Goal: Task Accomplishment & Management: Manage account settings

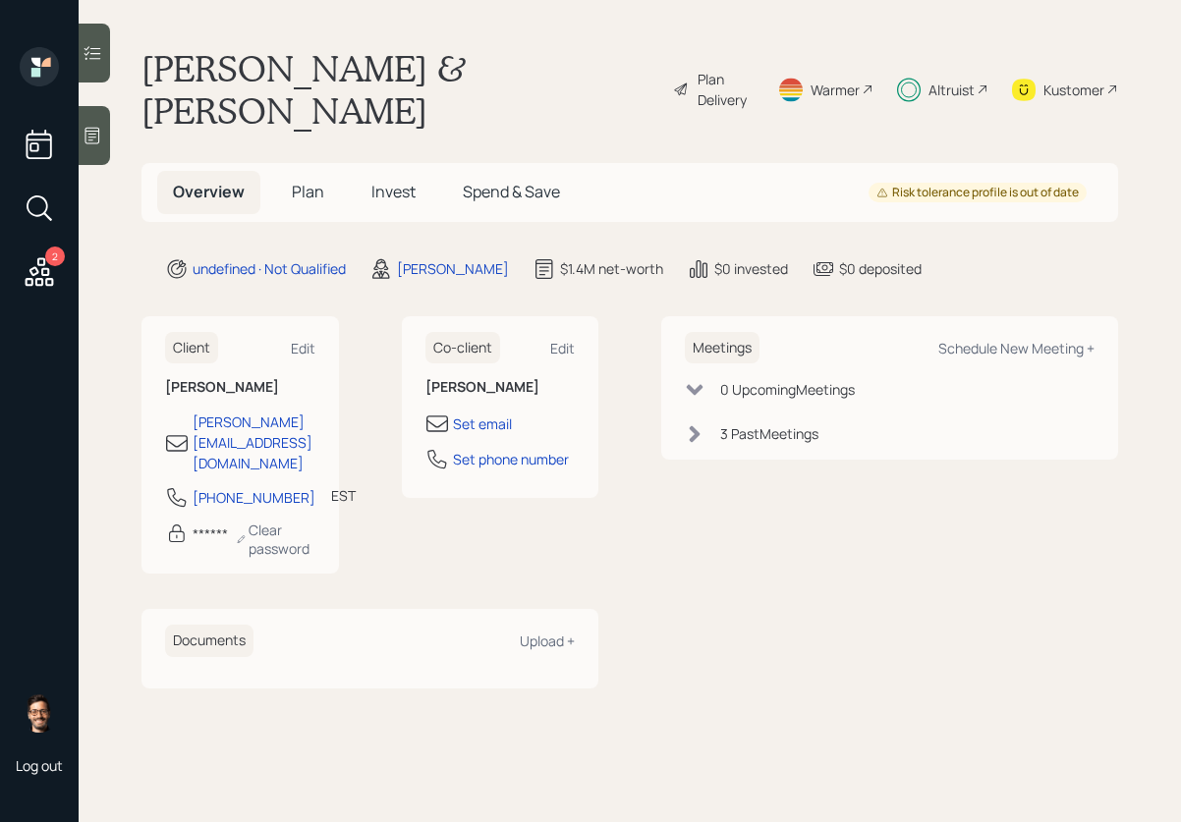
click at [703, 69] on div "Plan Delivery" at bounding box center [725, 89] width 56 height 41
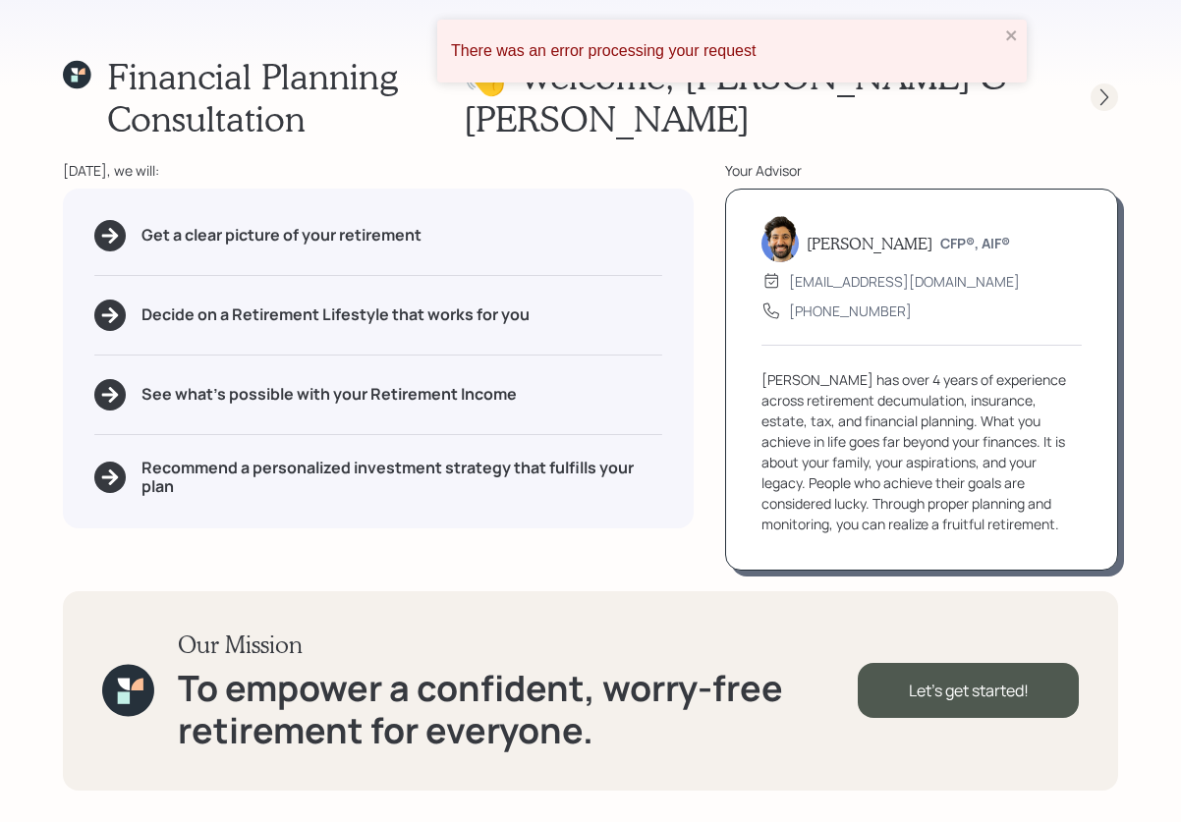
click at [1098, 87] on icon at bounding box center [1104, 97] width 20 height 20
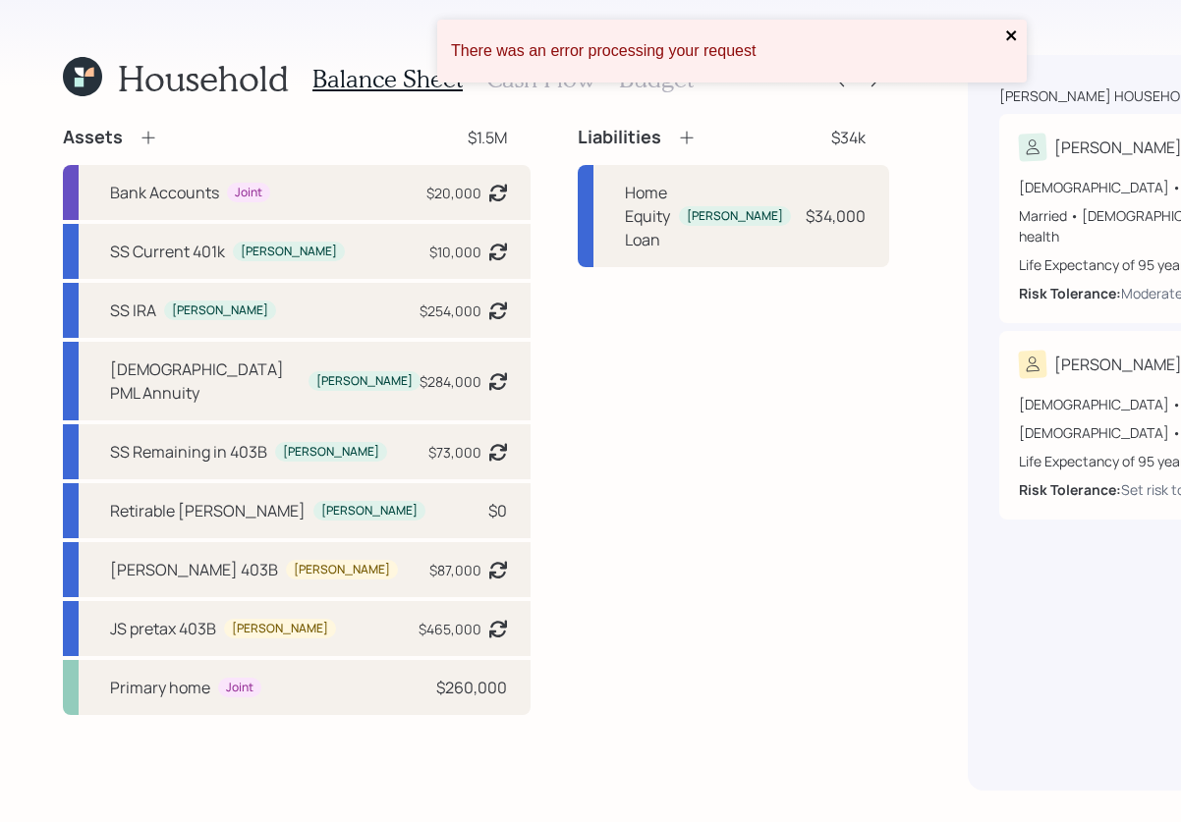
click at [1009, 36] on icon "close" at bounding box center [1012, 36] width 14 height 16
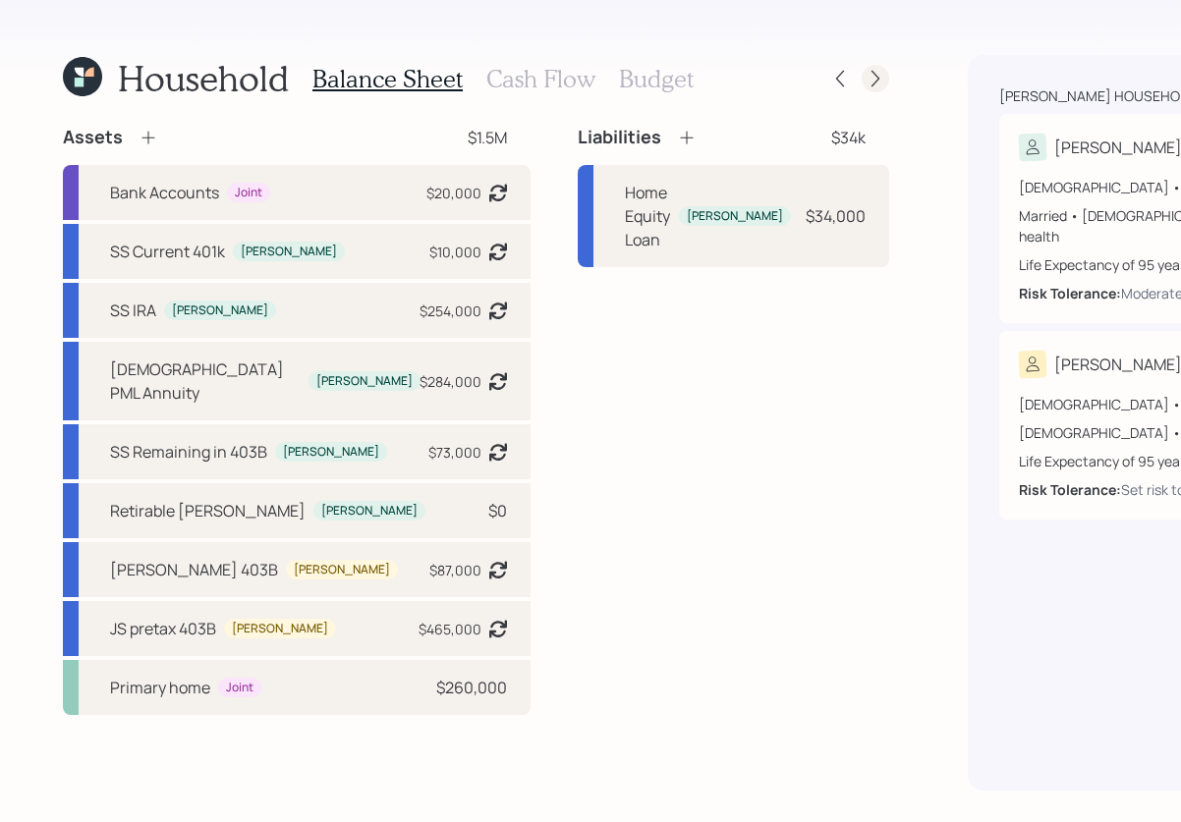
click at [865, 81] on icon at bounding box center [875, 79] width 20 height 20
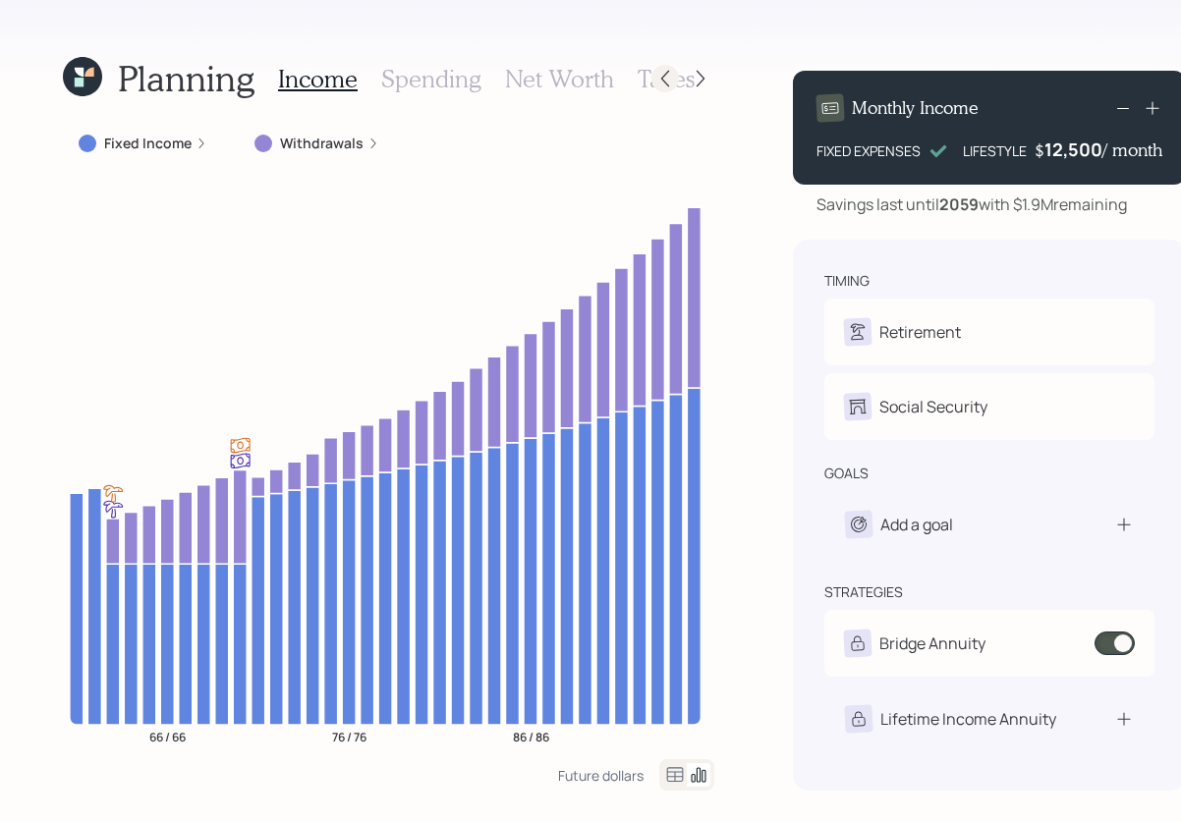
click at [655, 79] on icon at bounding box center [665, 79] width 20 height 20
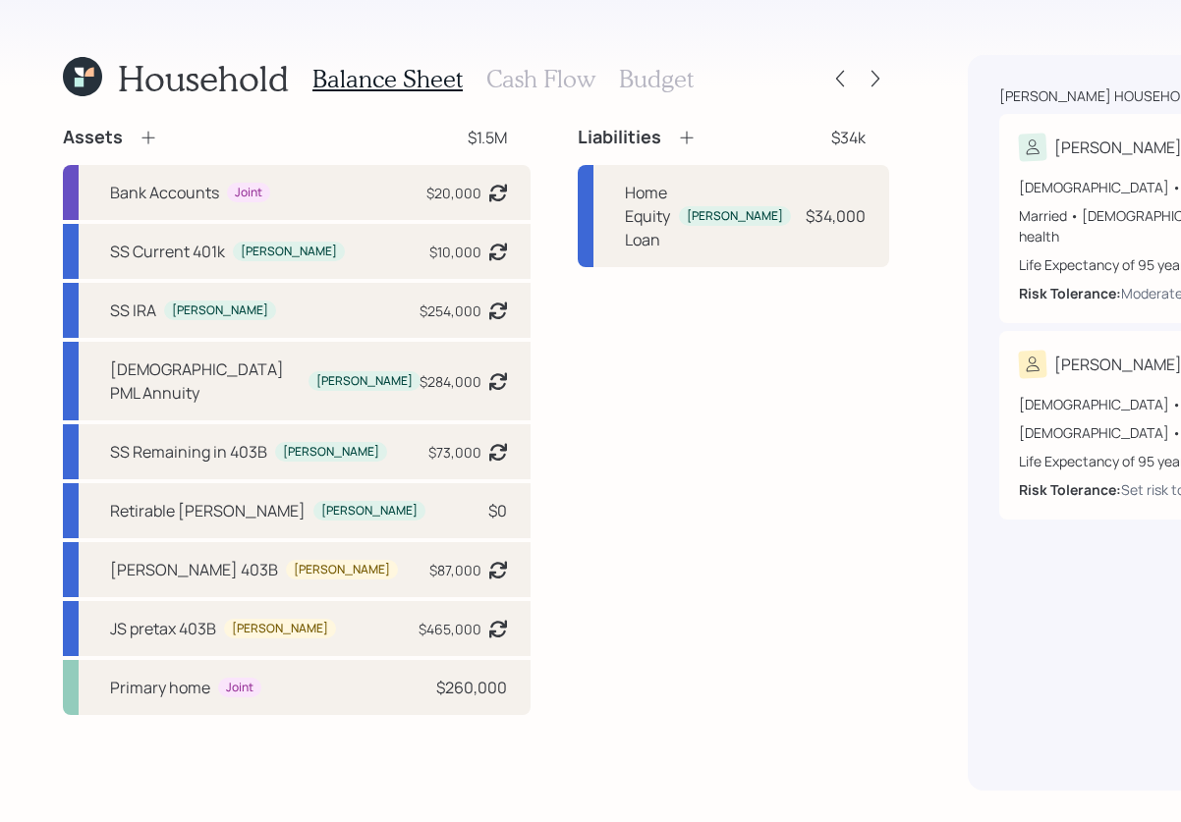
click at [541, 83] on h3 "Cash Flow" at bounding box center [540, 79] width 109 height 28
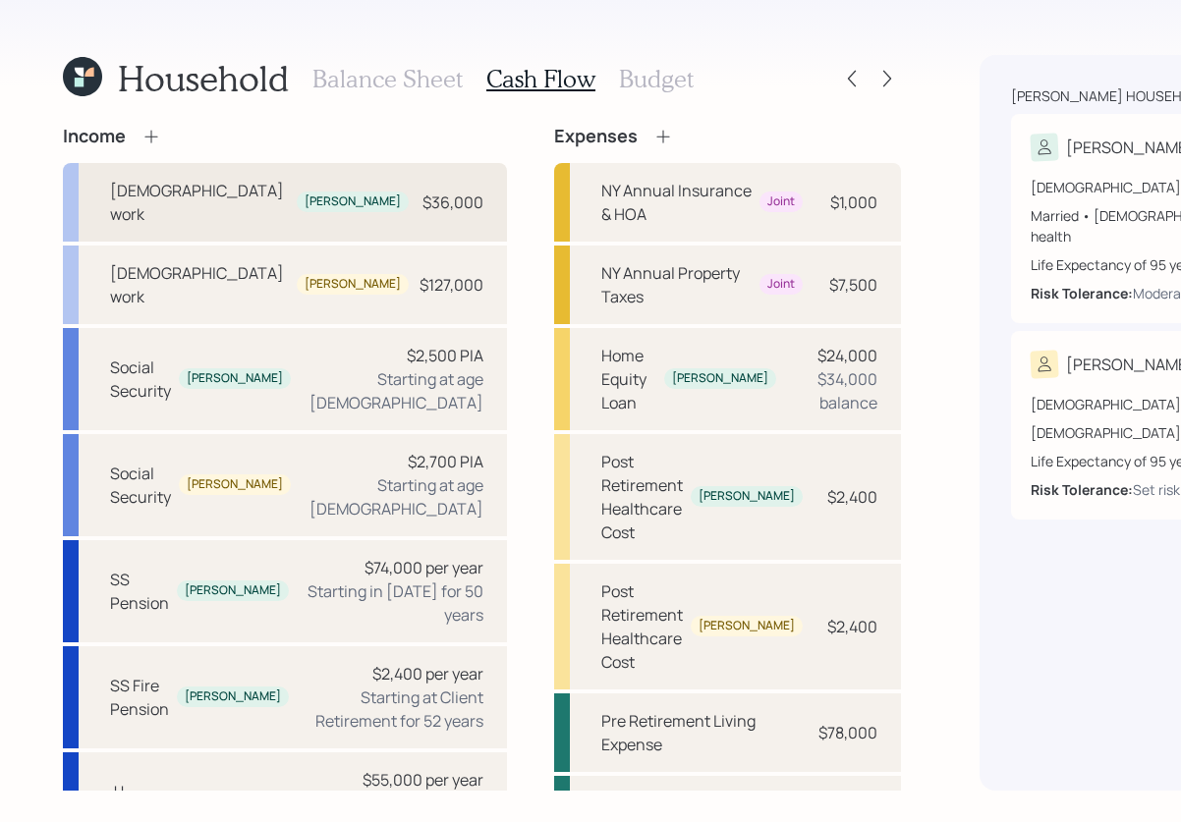
click at [196, 193] on div "Full-time work" at bounding box center [199, 202] width 179 height 47
click at [158, 395] on div "Social Security" at bounding box center [140, 379] width 61 height 47
click at [140, 507] on div "Social Security" at bounding box center [140, 485] width 61 height 47
click at [139, 394] on div "Social Security" at bounding box center [140, 379] width 61 height 47
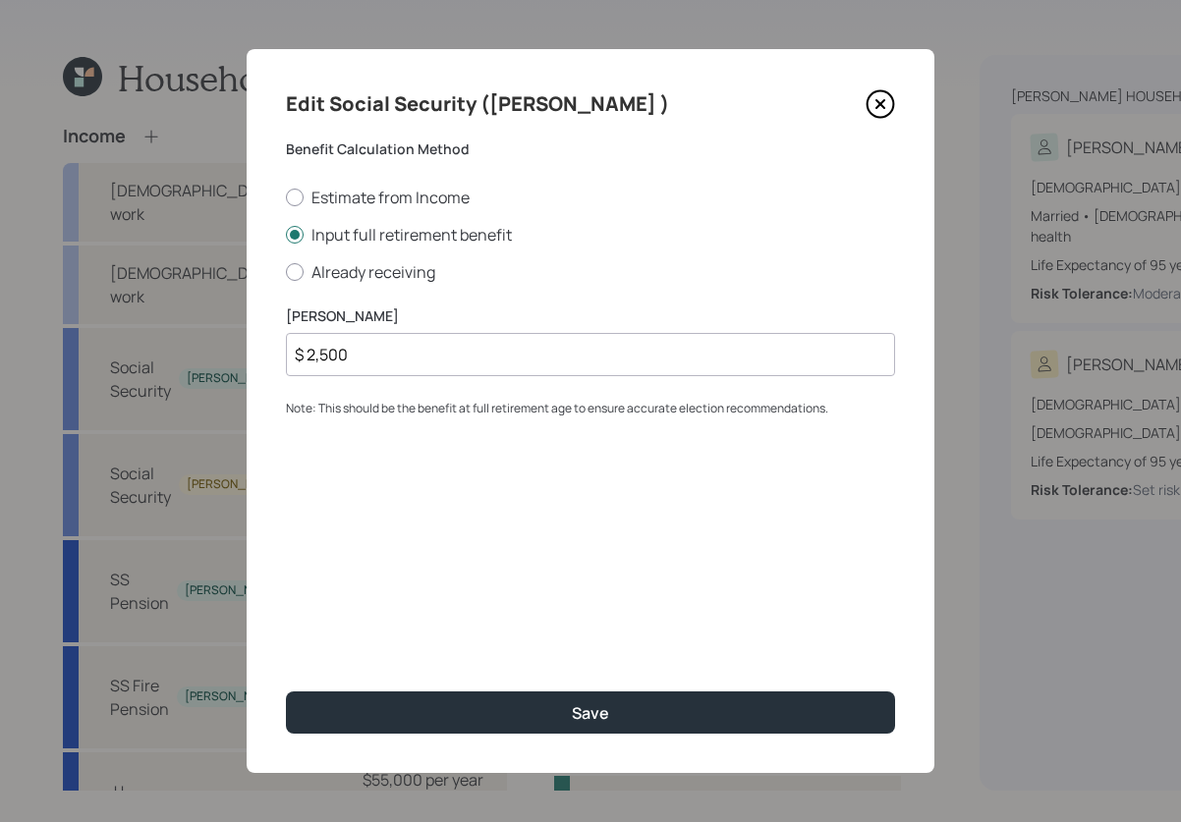
click at [383, 354] on input "$ 2,500" at bounding box center [590, 354] width 609 height 43
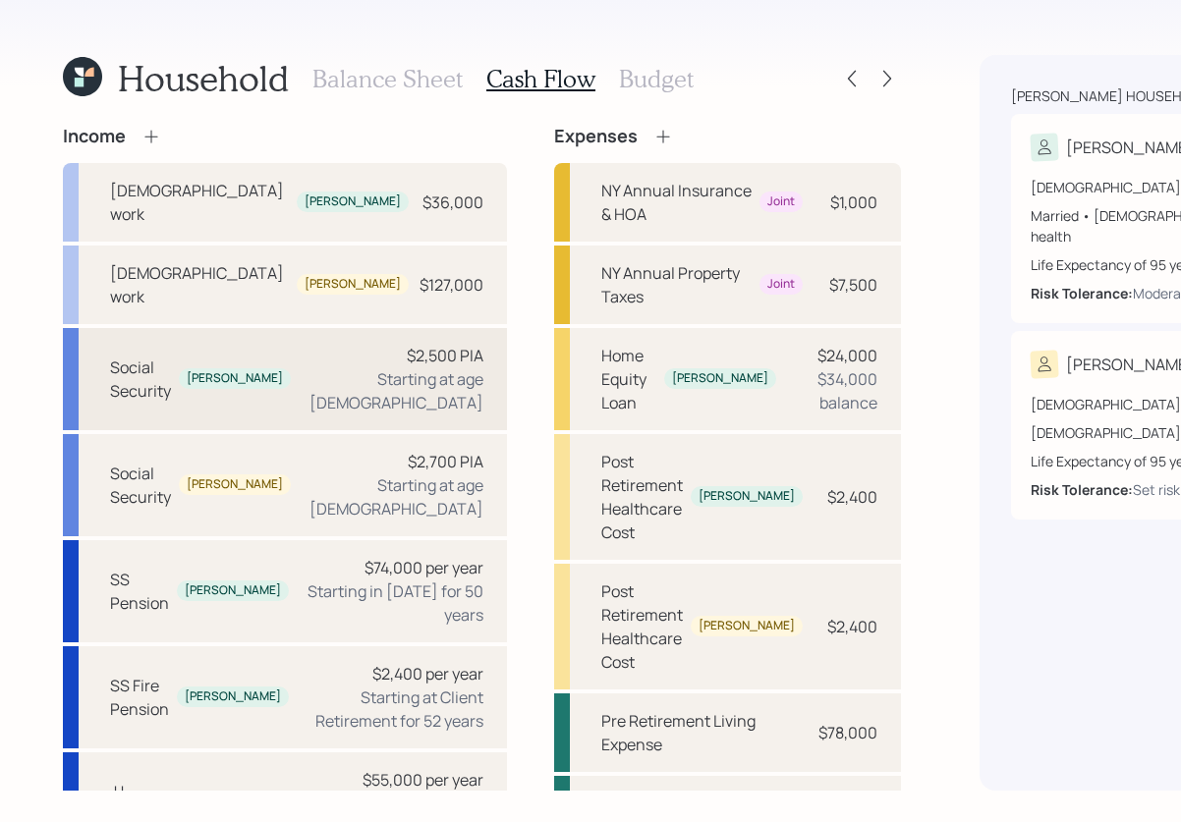
click at [124, 386] on div "Social Security" at bounding box center [140, 379] width 61 height 47
click at [152, 397] on div "Social Security" at bounding box center [140, 379] width 61 height 47
click at [877, 77] on icon at bounding box center [887, 79] width 20 height 20
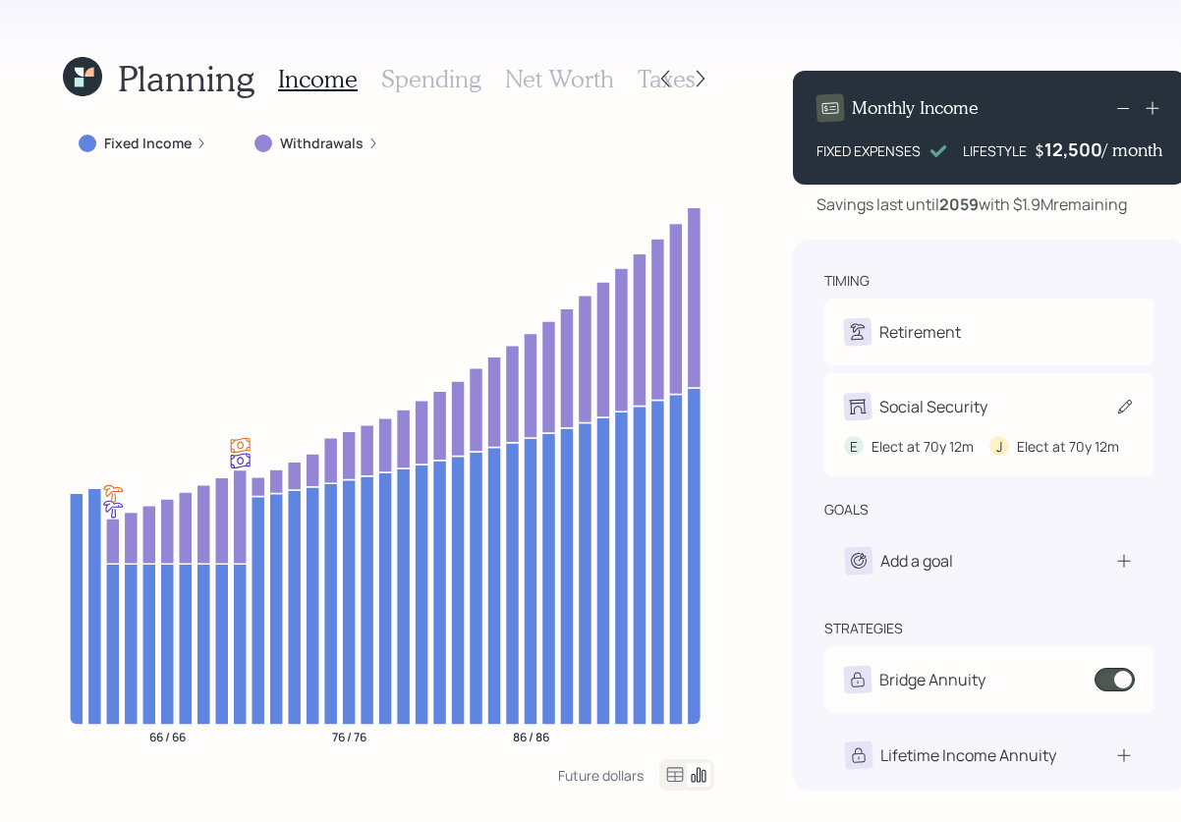
click at [928, 420] on div "E Elect at 70y 12m J Elect at 70y 12m" at bounding box center [989, 438] width 291 height 36
select select "12"
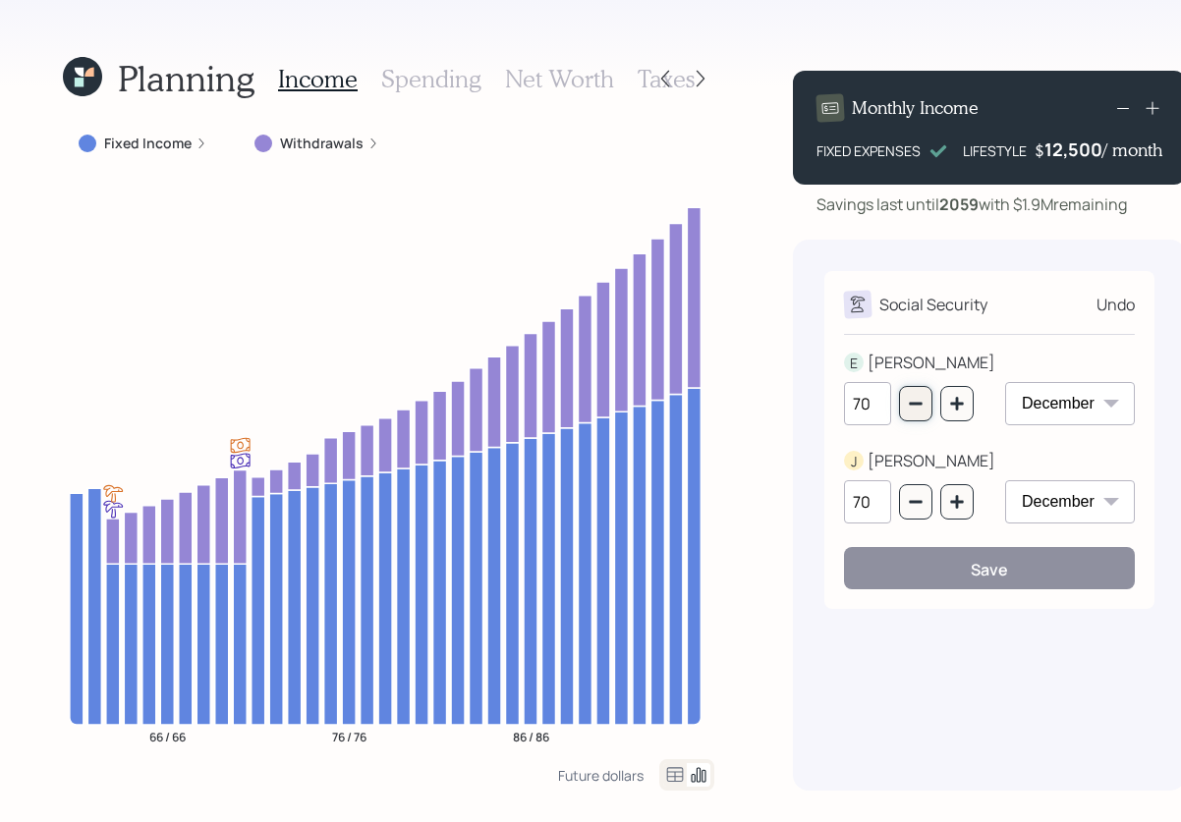
click at [915, 408] on icon "button" at bounding box center [916, 404] width 16 height 16
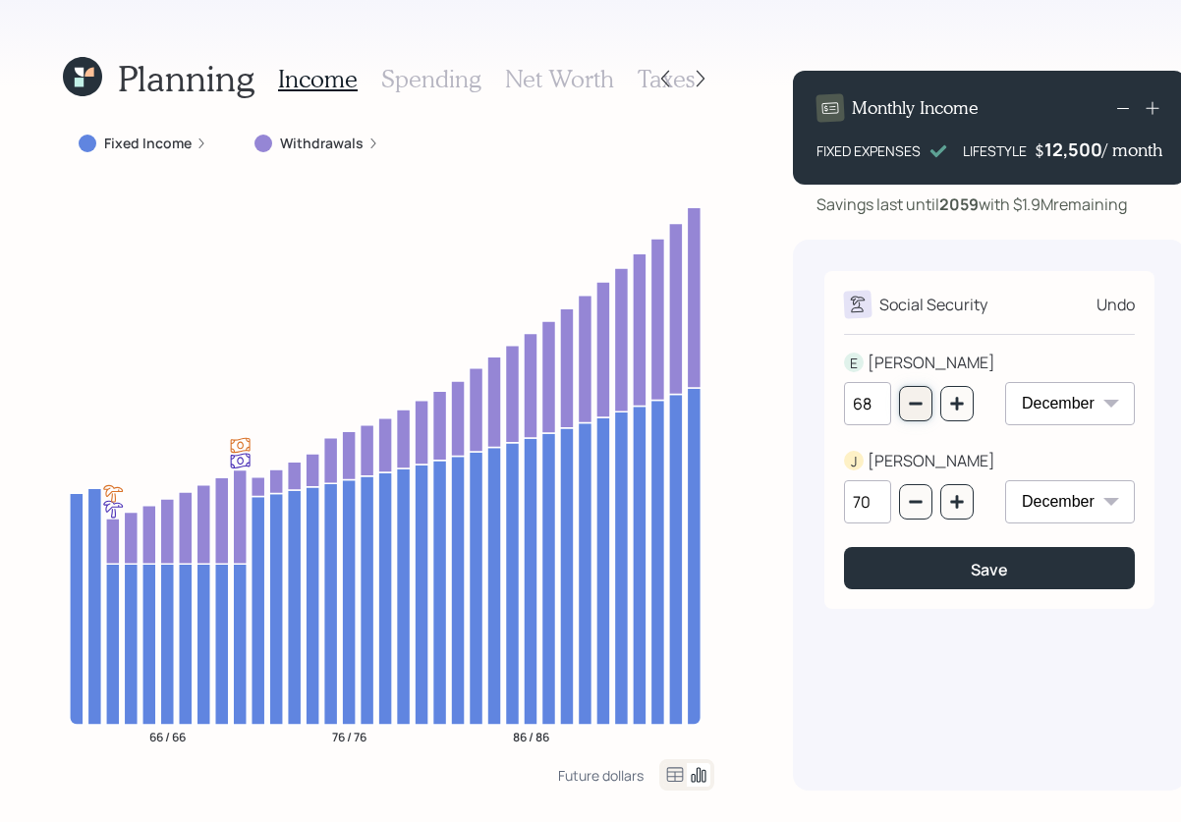
click at [915, 408] on icon "button" at bounding box center [916, 404] width 16 height 16
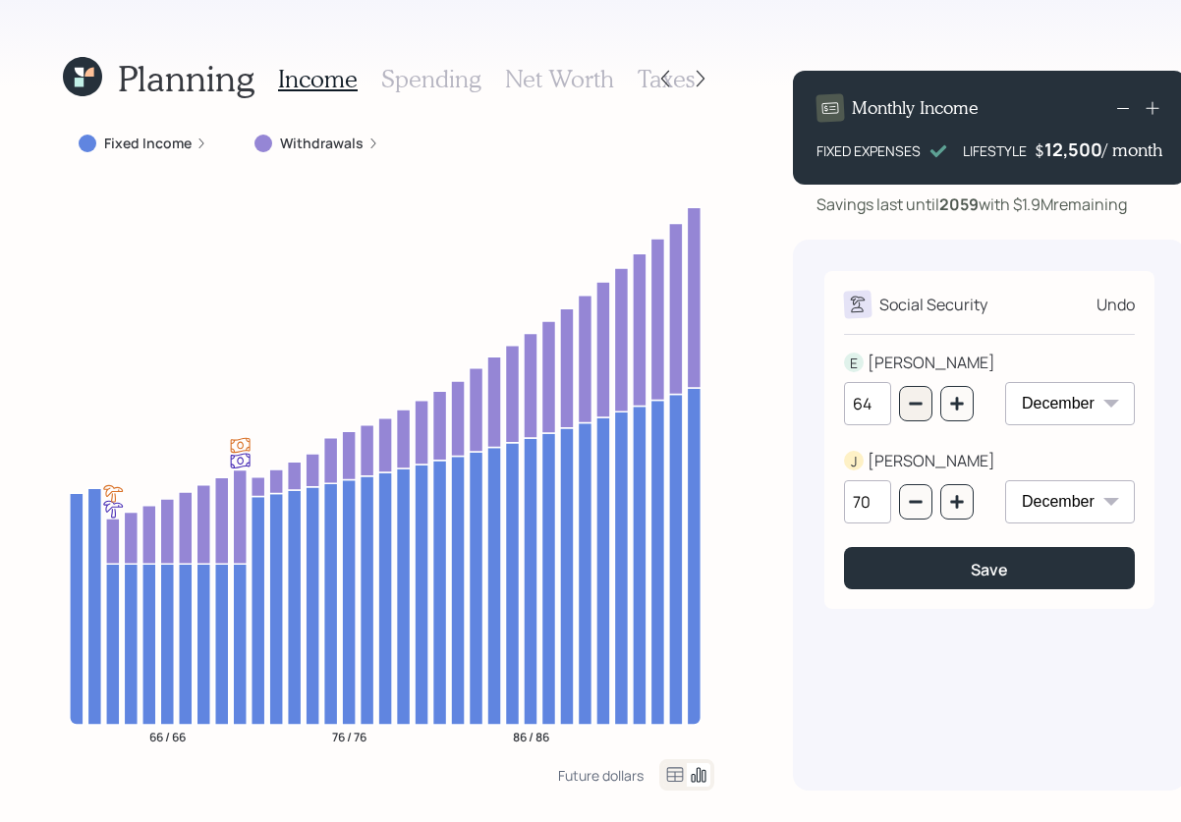
type input "63"
click at [909, 497] on icon "button" at bounding box center [916, 502] width 16 height 16
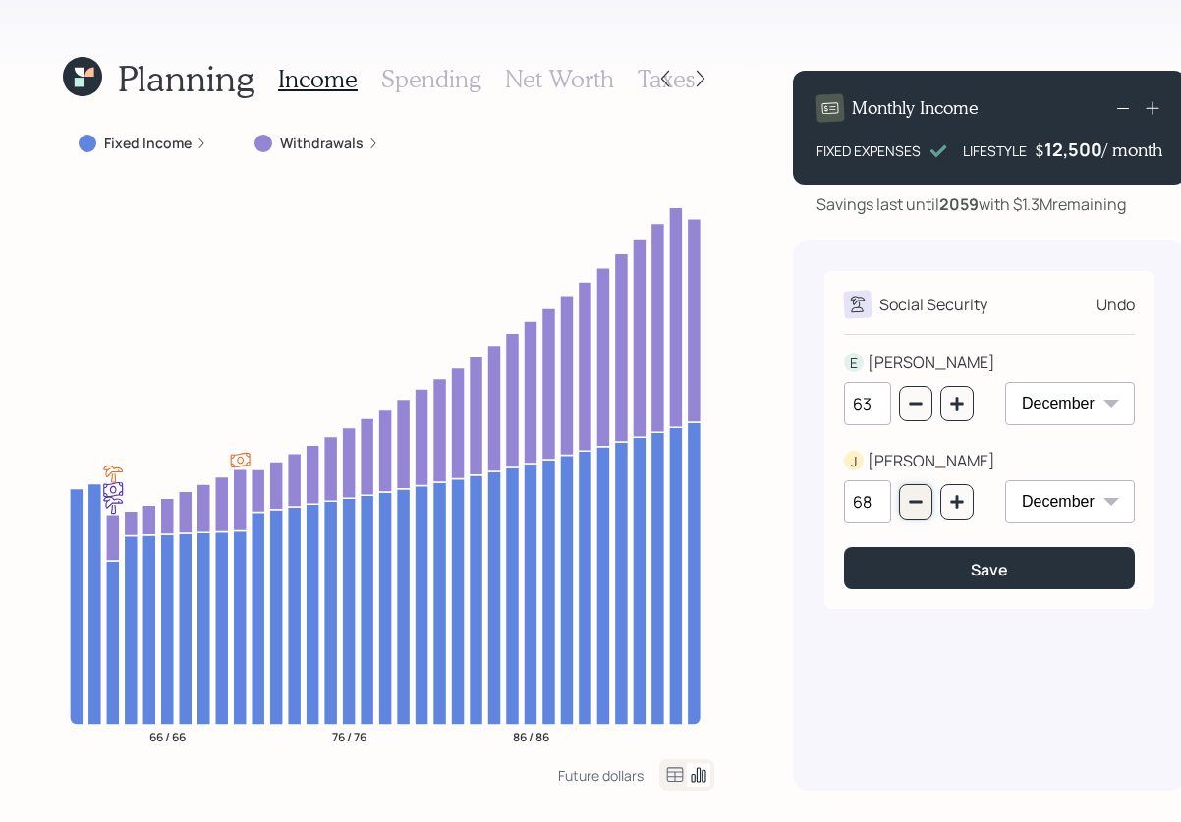
click at [909, 497] on icon "button" at bounding box center [916, 502] width 16 height 16
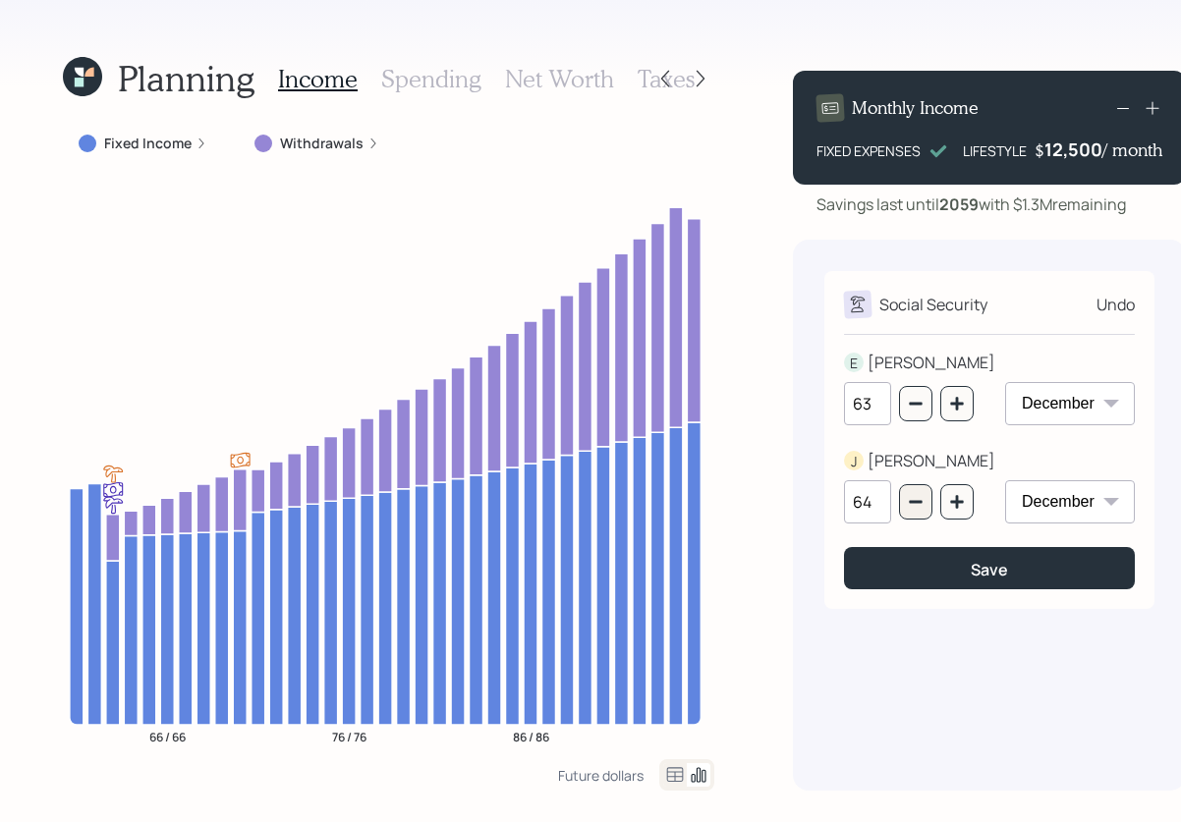
type input "63"
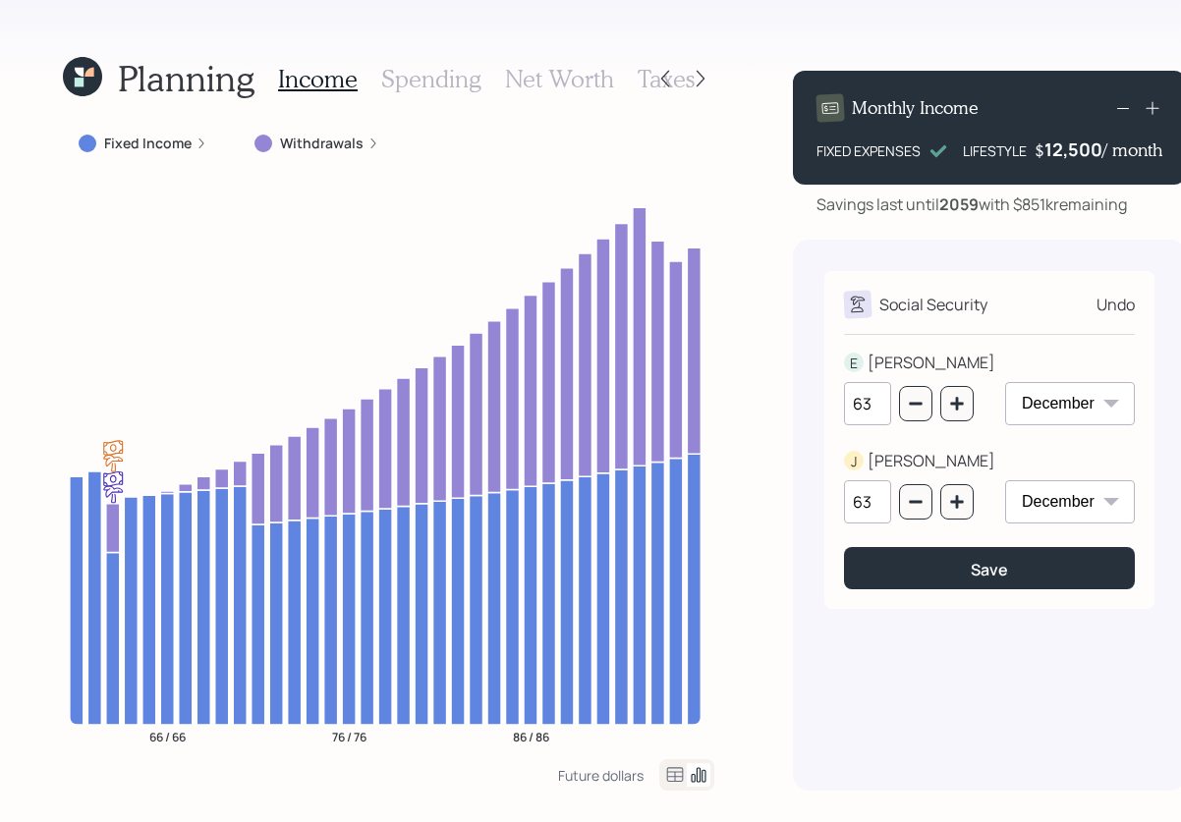
click at [400, 77] on h3 "Spending" at bounding box center [431, 79] width 100 height 28
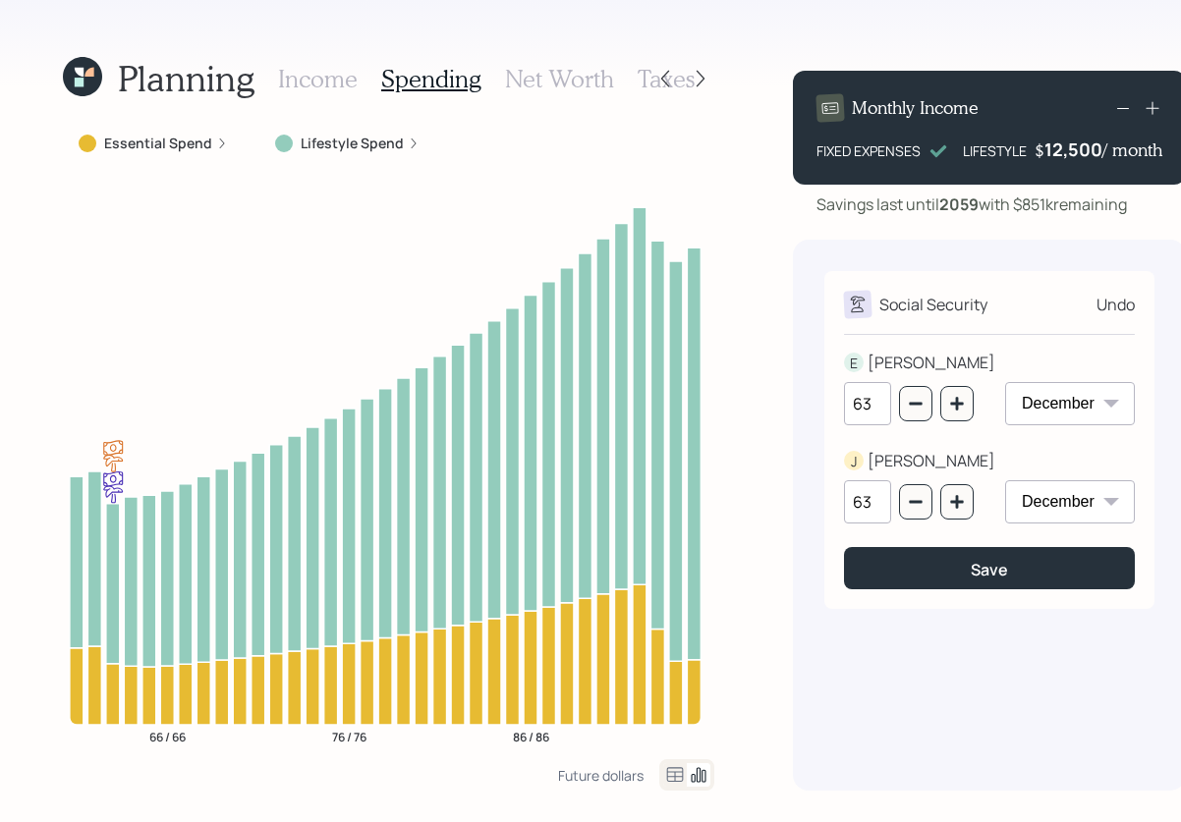
click at [309, 148] on label "Lifestyle Spend" at bounding box center [352, 144] width 103 height 20
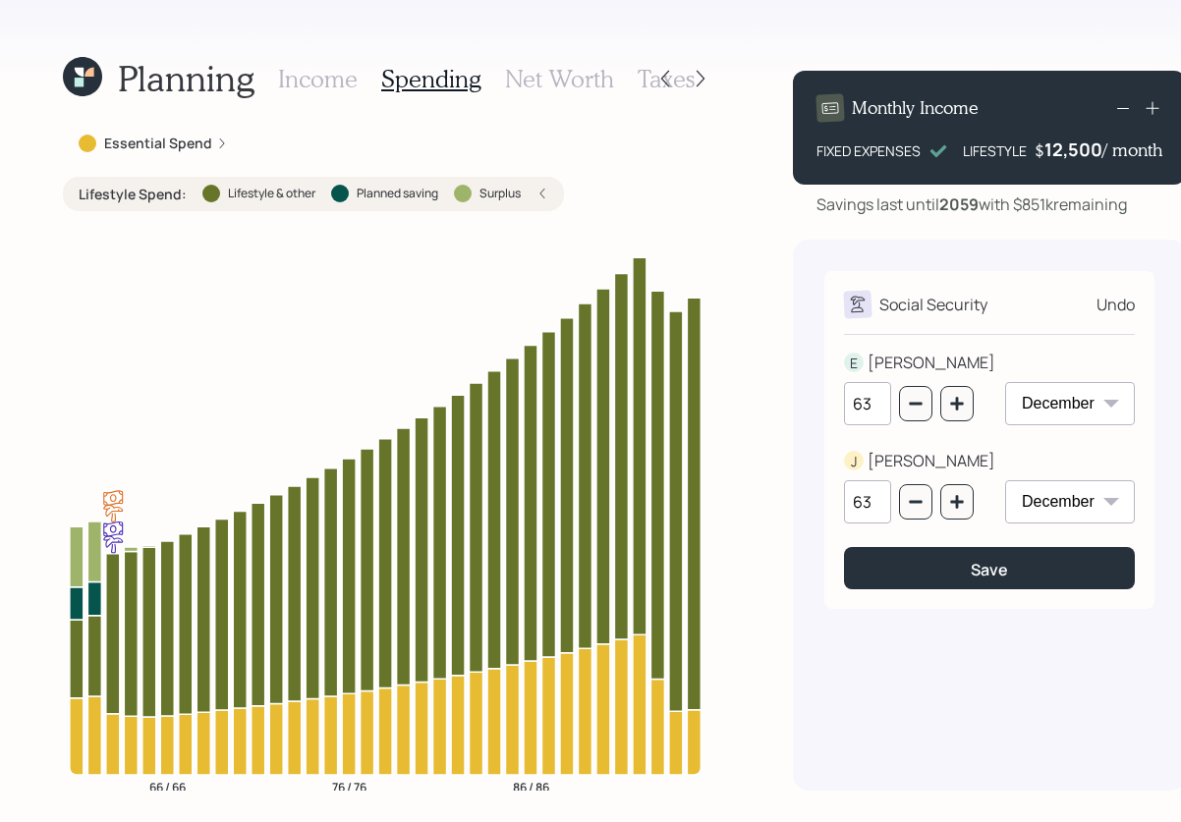
click at [336, 78] on h3 "Income" at bounding box center [318, 79] width 80 height 28
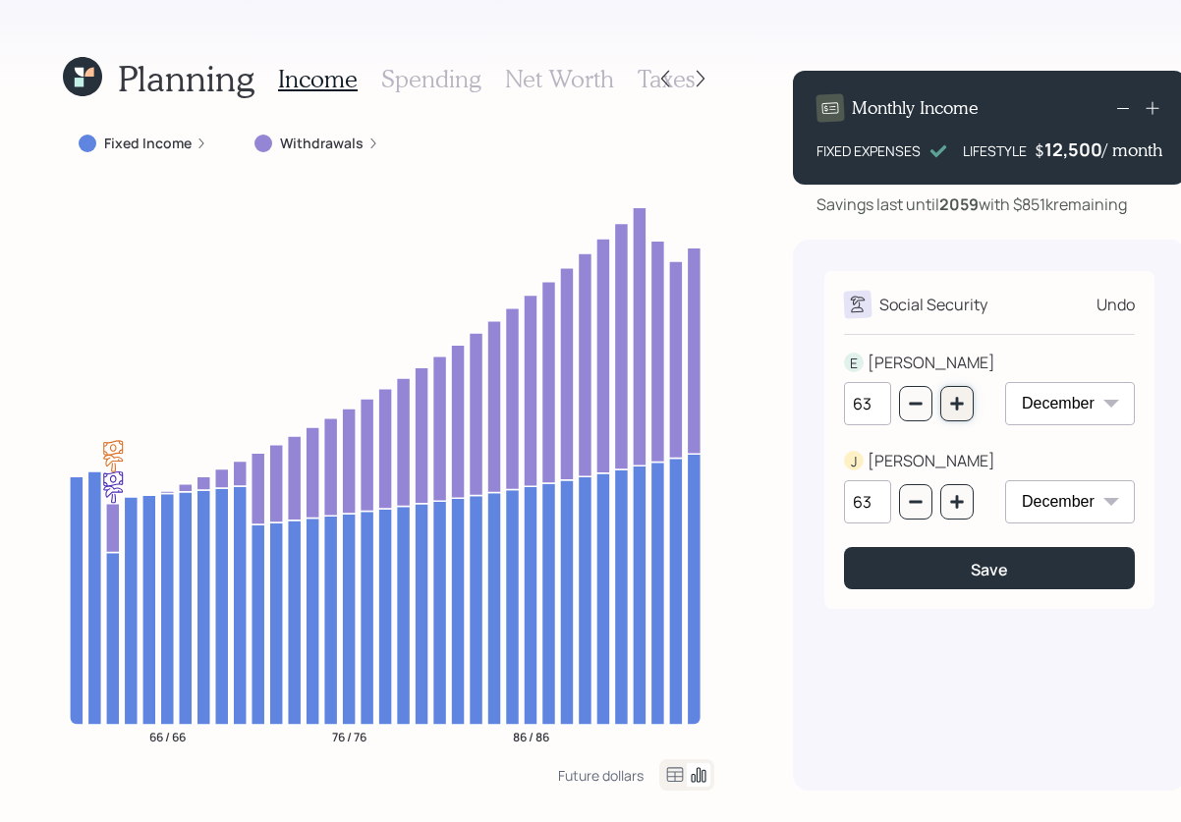
click at [951, 402] on icon "button" at bounding box center [956, 403] width 13 height 13
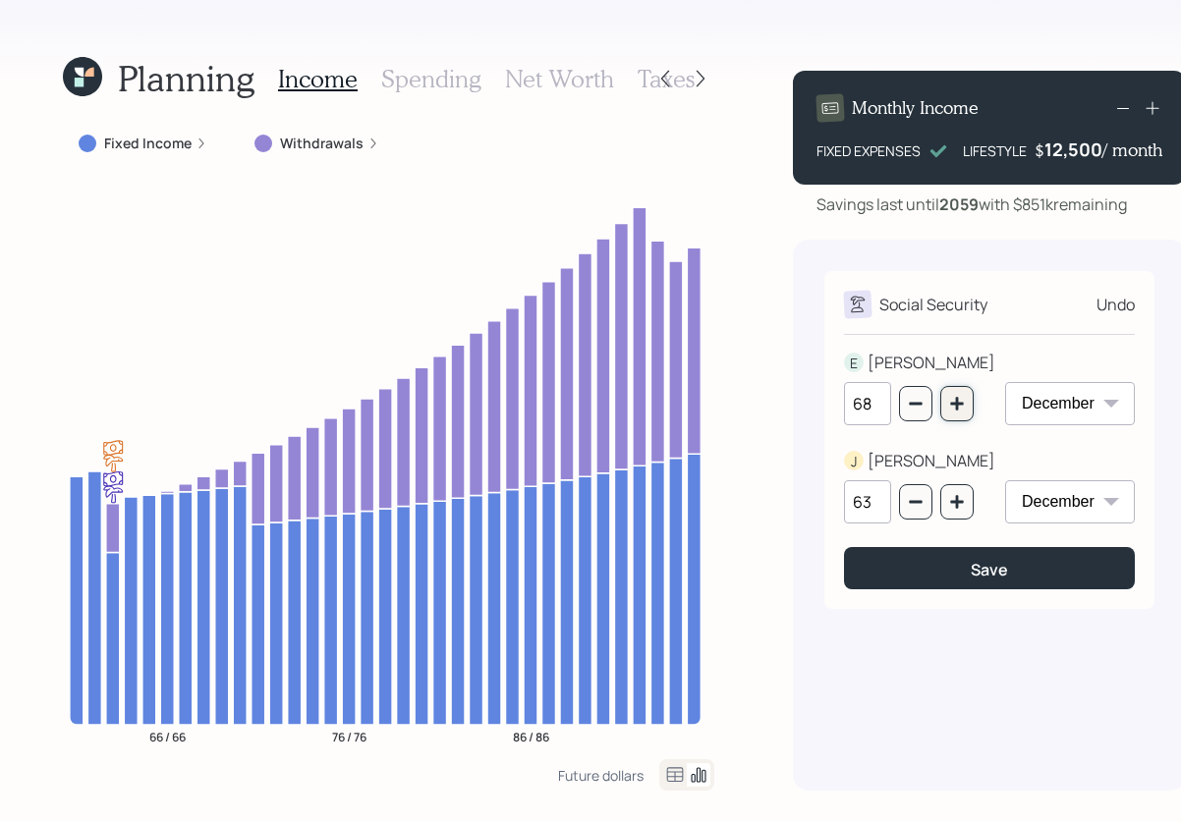
click at [951, 402] on icon "button" at bounding box center [956, 403] width 13 height 13
type input "70"
click at [952, 503] on icon "button" at bounding box center [956, 501] width 13 height 13
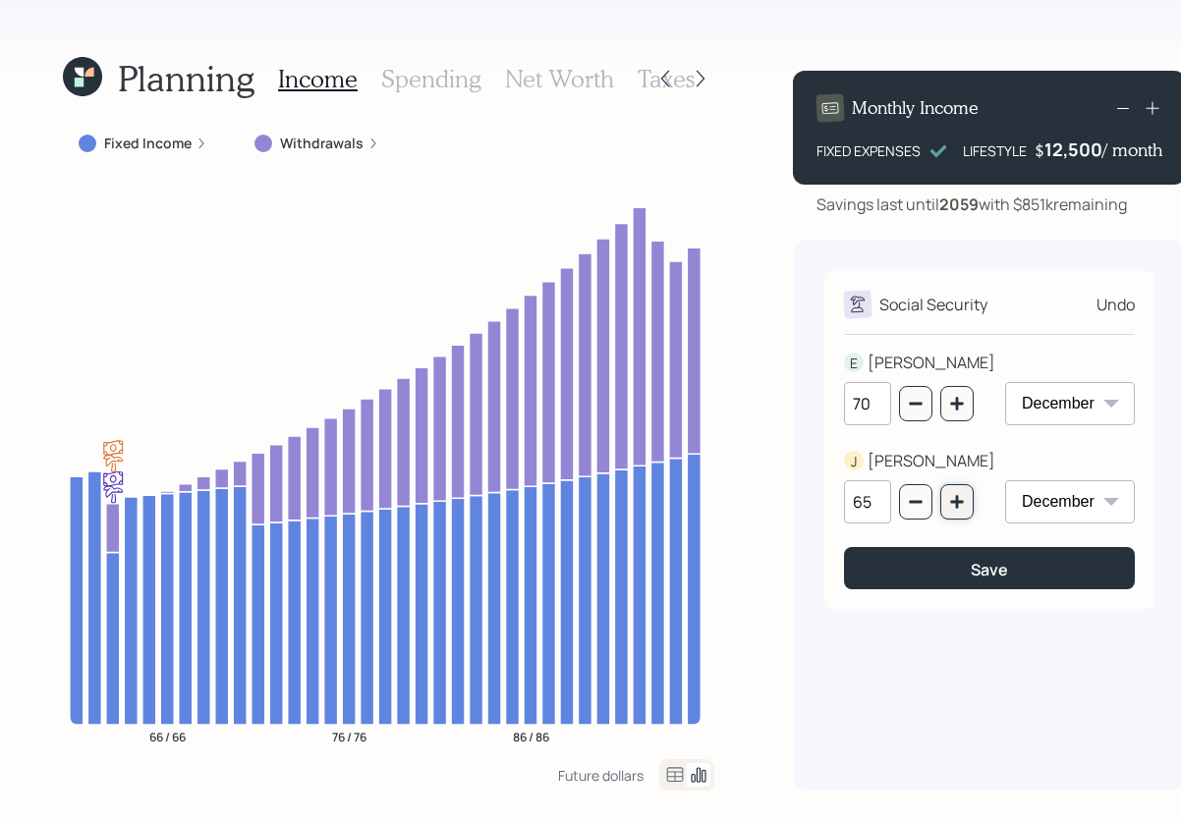
click at [952, 503] on icon "button" at bounding box center [956, 501] width 13 height 13
type input "66"
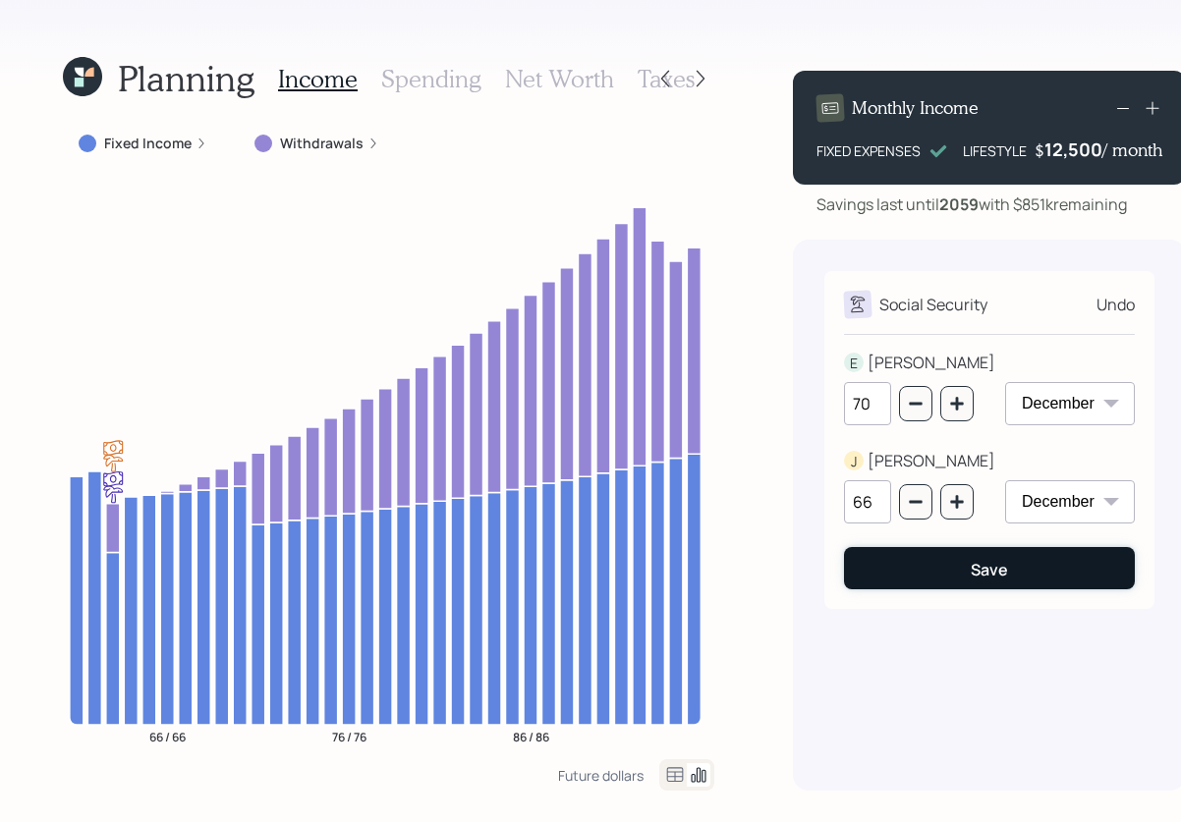
click at [957, 566] on button "Save" at bounding box center [989, 568] width 291 height 42
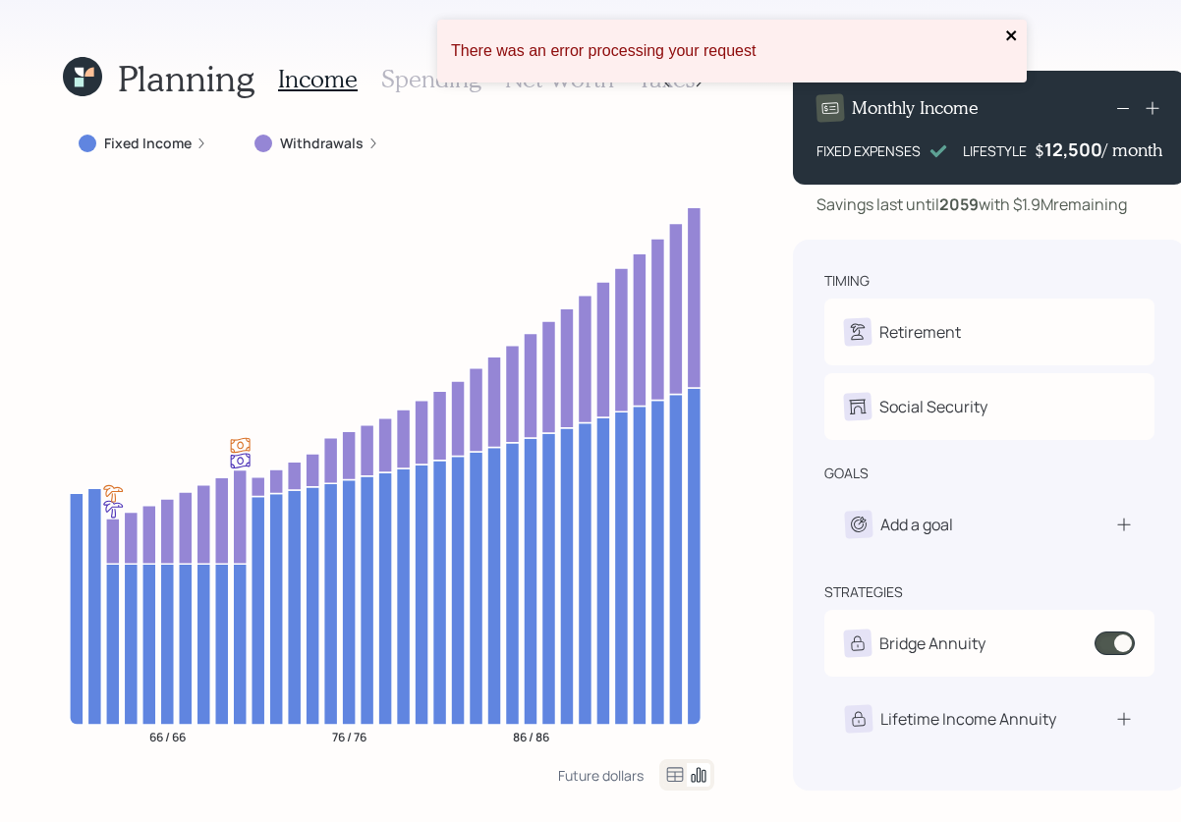
click at [1013, 35] on icon "close" at bounding box center [1012, 36] width 14 height 16
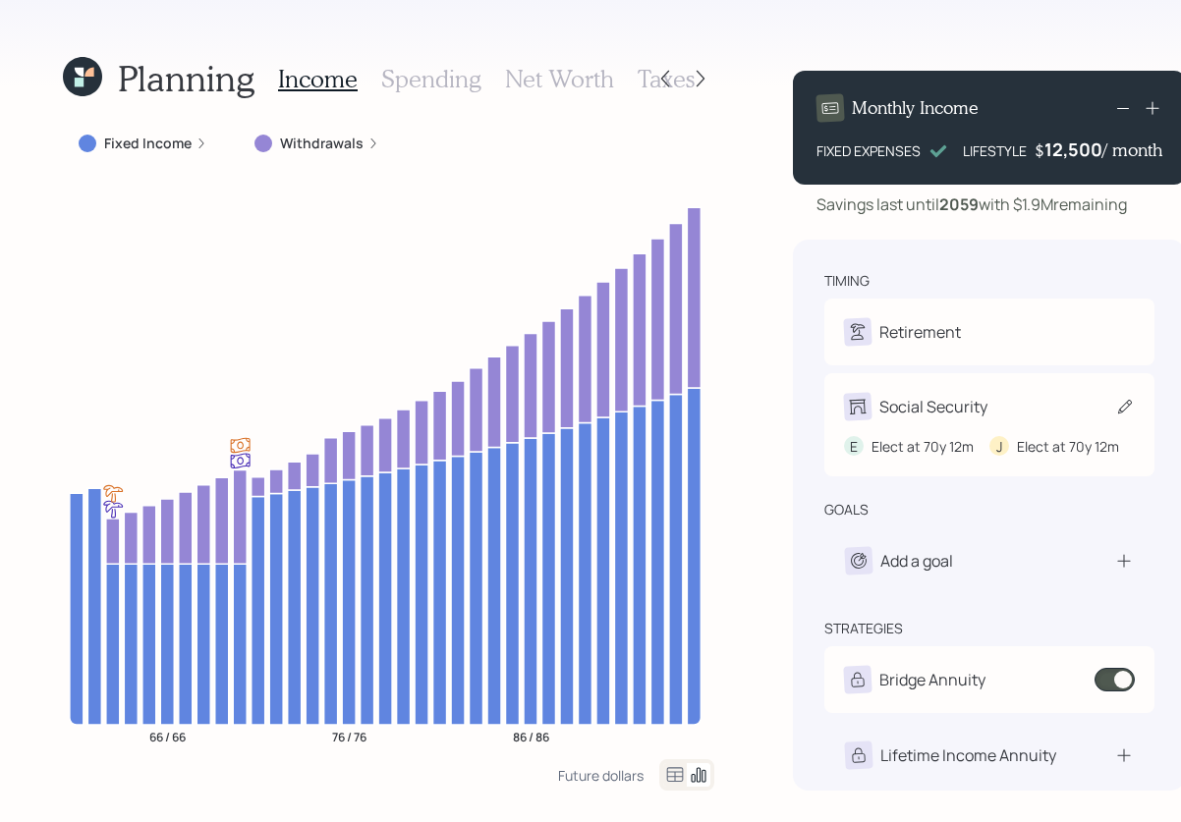
click at [949, 420] on div "E Elect at 70y 12m J Elect at 70y 12m" at bounding box center [989, 438] width 291 height 36
select select "12"
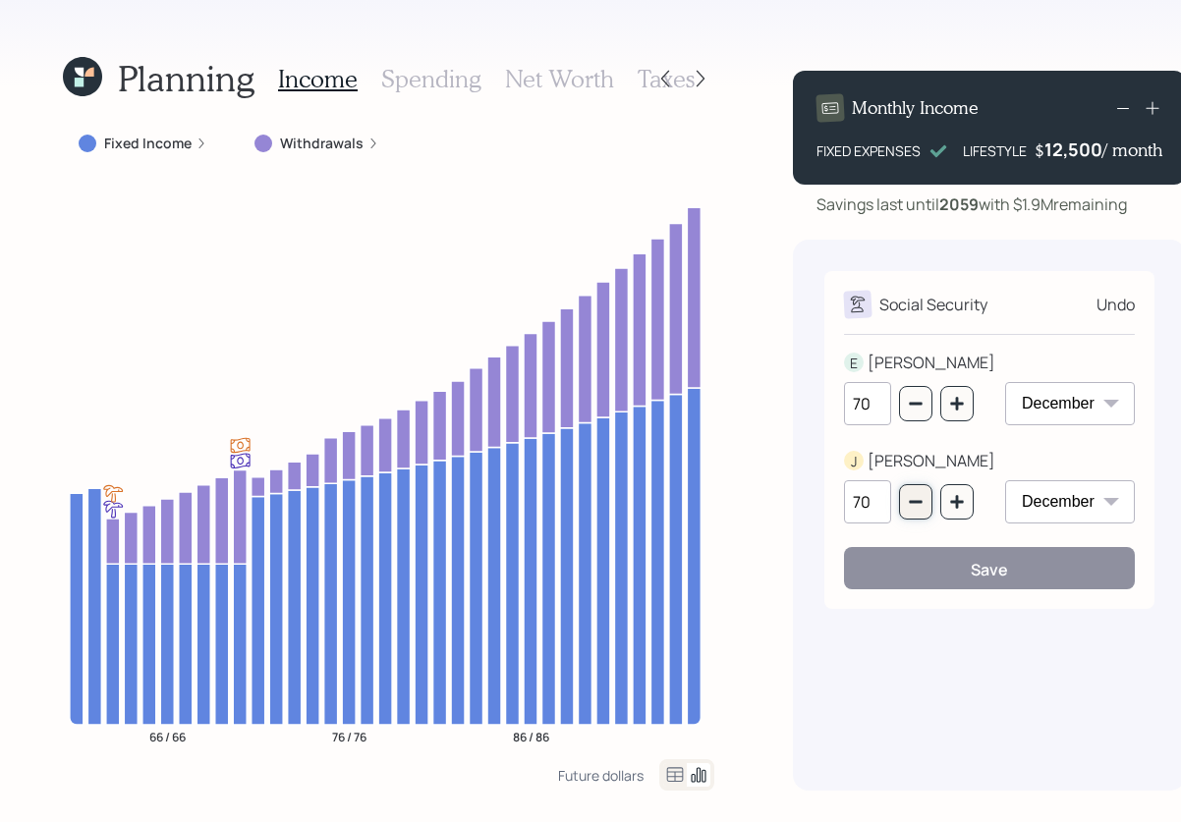
click at [913, 495] on icon "button" at bounding box center [916, 502] width 16 height 16
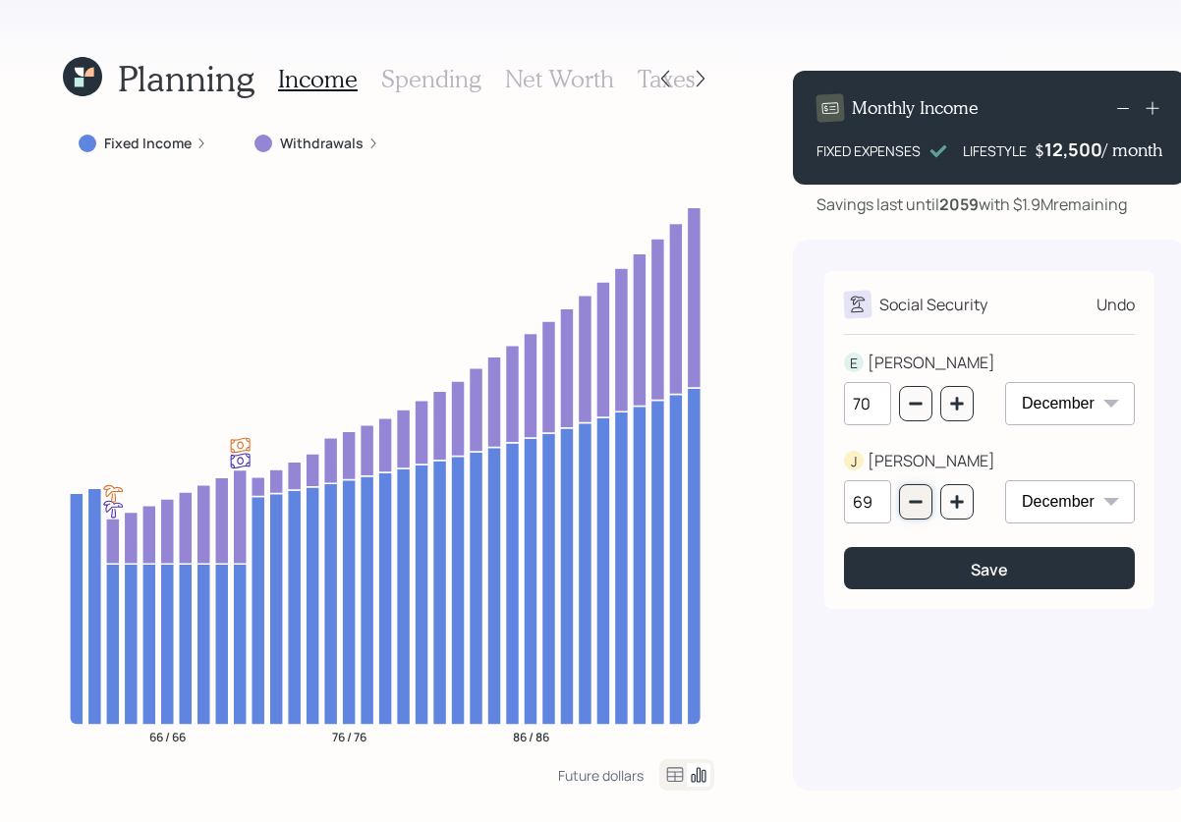
click at [913, 495] on icon "button" at bounding box center [916, 502] width 16 height 16
type input "66"
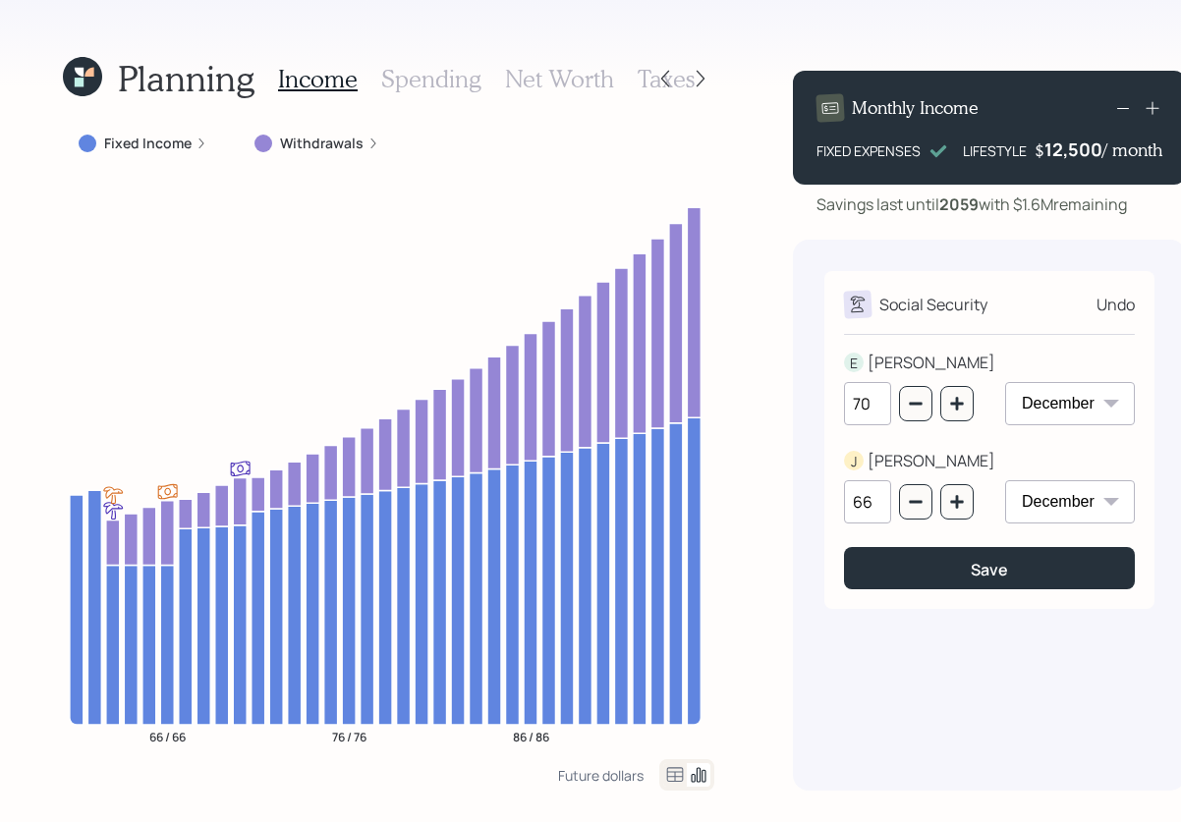
click at [391, 90] on h3 "Spending" at bounding box center [431, 79] width 100 height 28
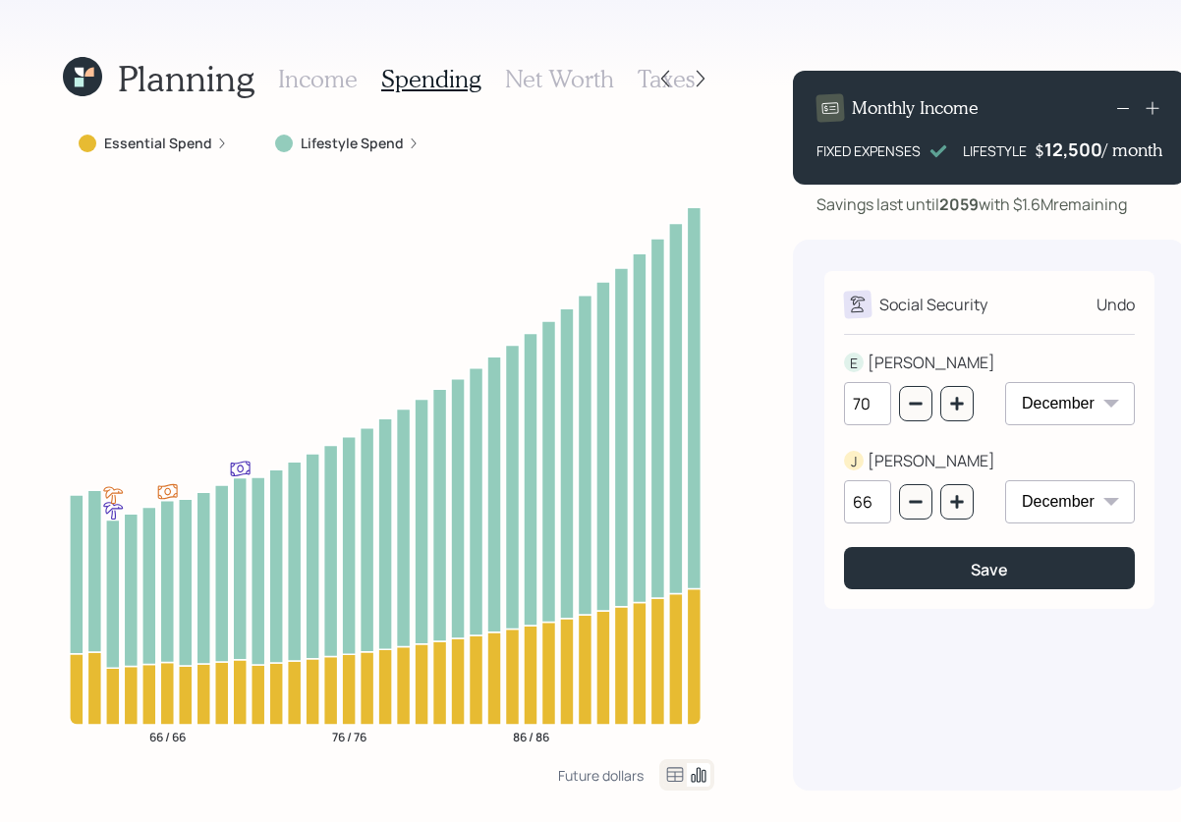
click at [340, 131] on div "Lifestyle Spend" at bounding box center [347, 143] width 176 height 35
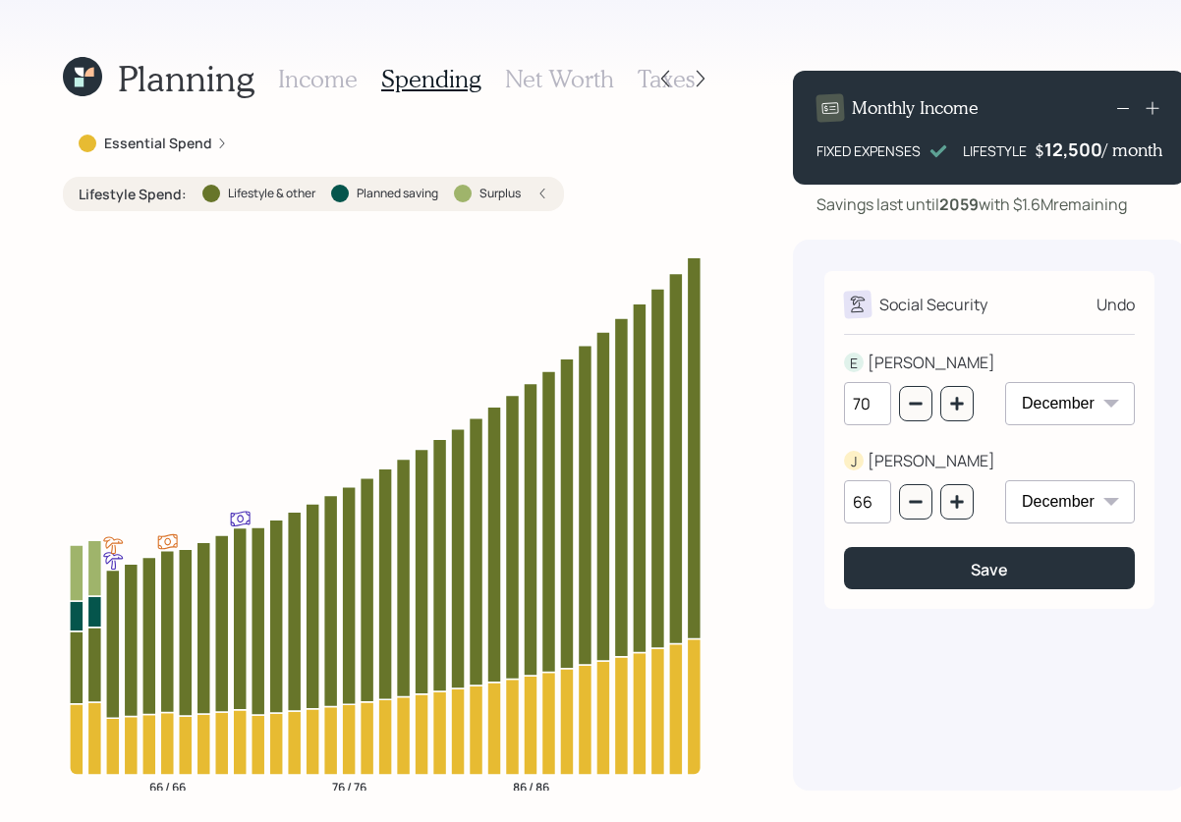
click at [321, 90] on h3 "Income" at bounding box center [318, 79] width 80 height 28
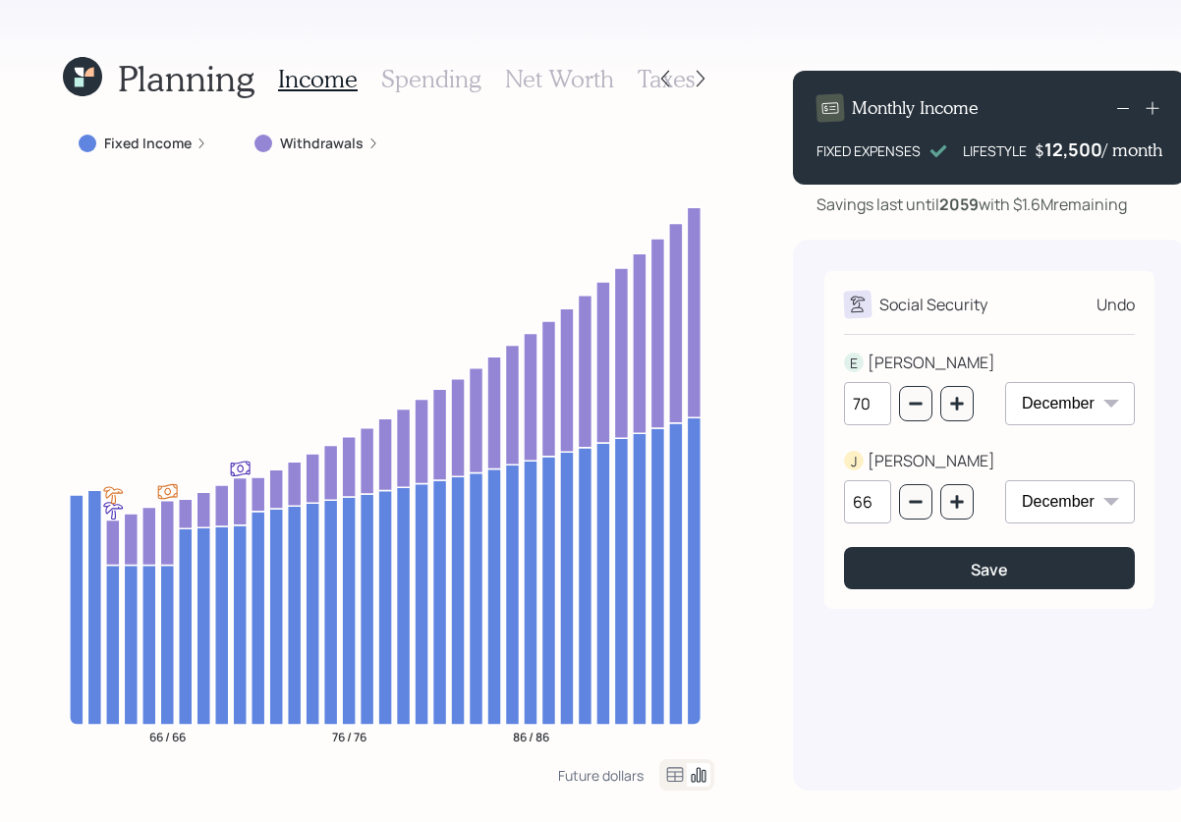
click at [386, 82] on h3 "Spending" at bounding box center [431, 79] width 100 height 28
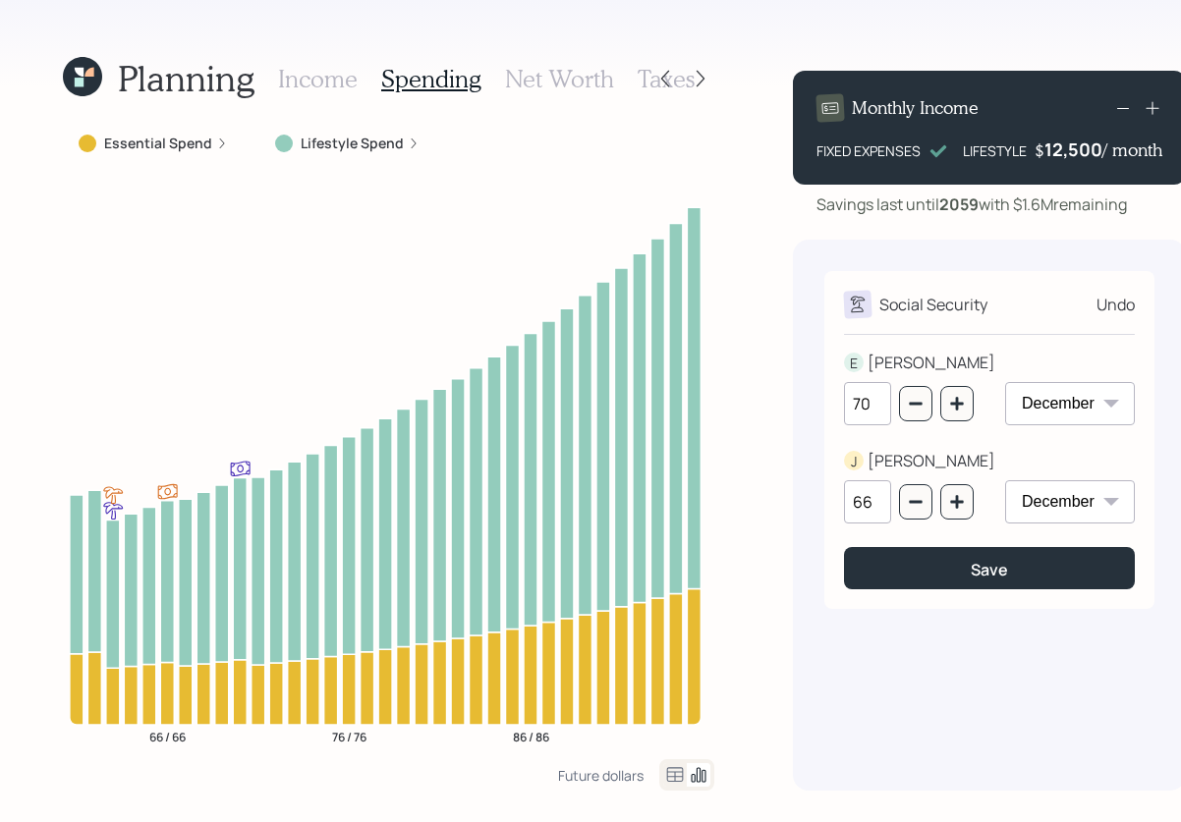
click at [330, 82] on h3 "Income" at bounding box center [318, 79] width 80 height 28
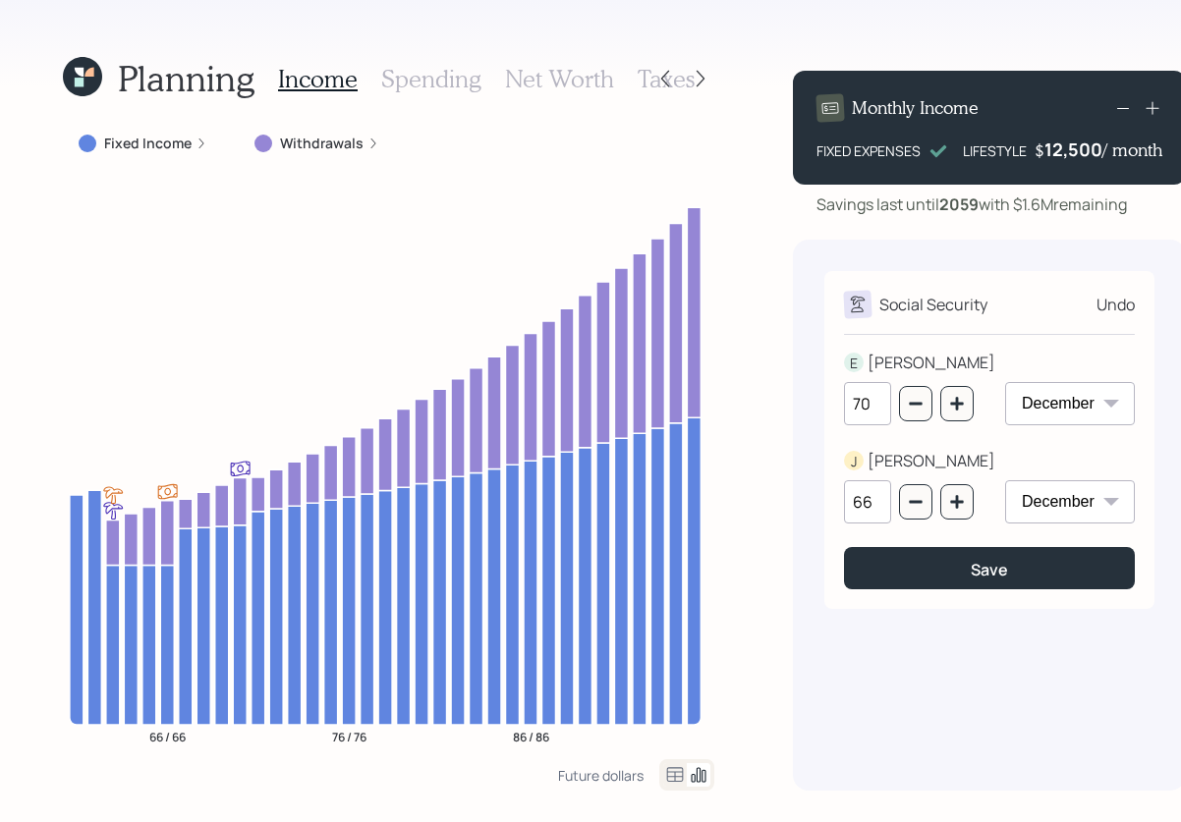
click at [306, 151] on label "Withdrawals" at bounding box center [321, 144] width 83 height 20
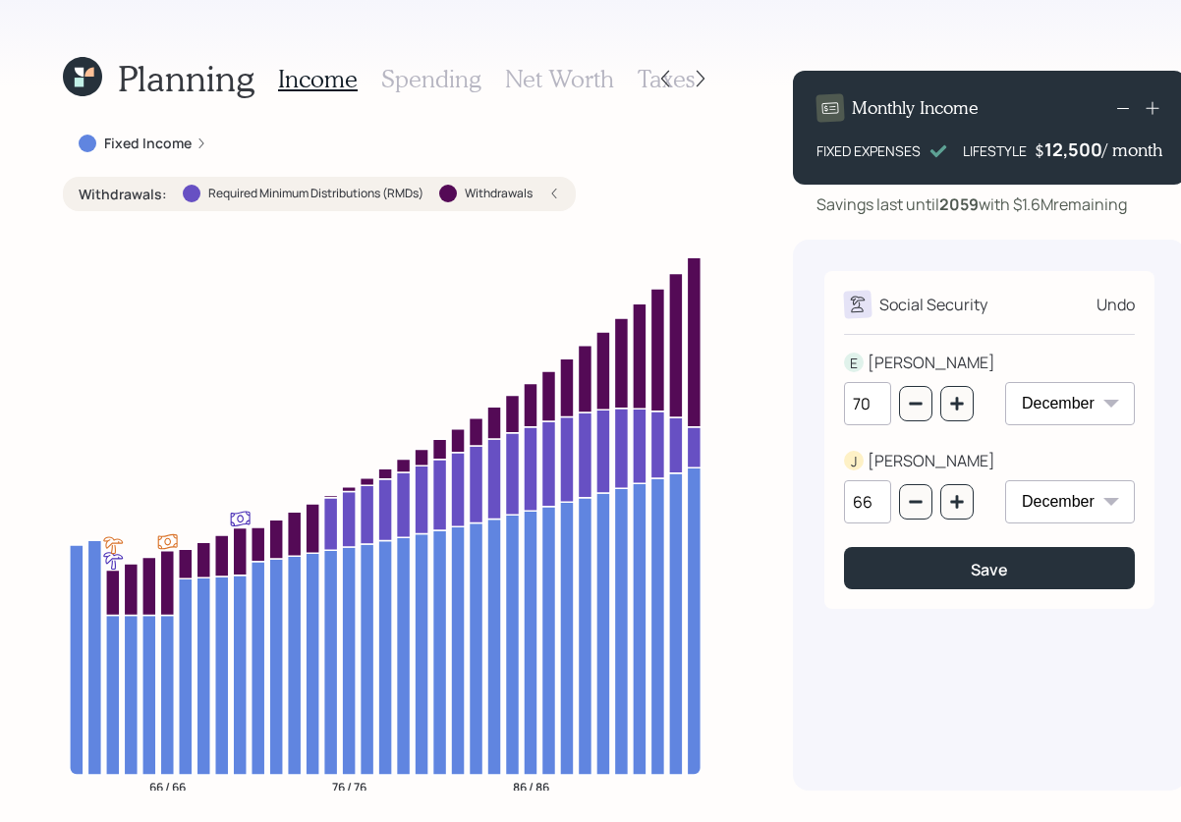
click at [396, 91] on h3 "Spending" at bounding box center [431, 79] width 100 height 28
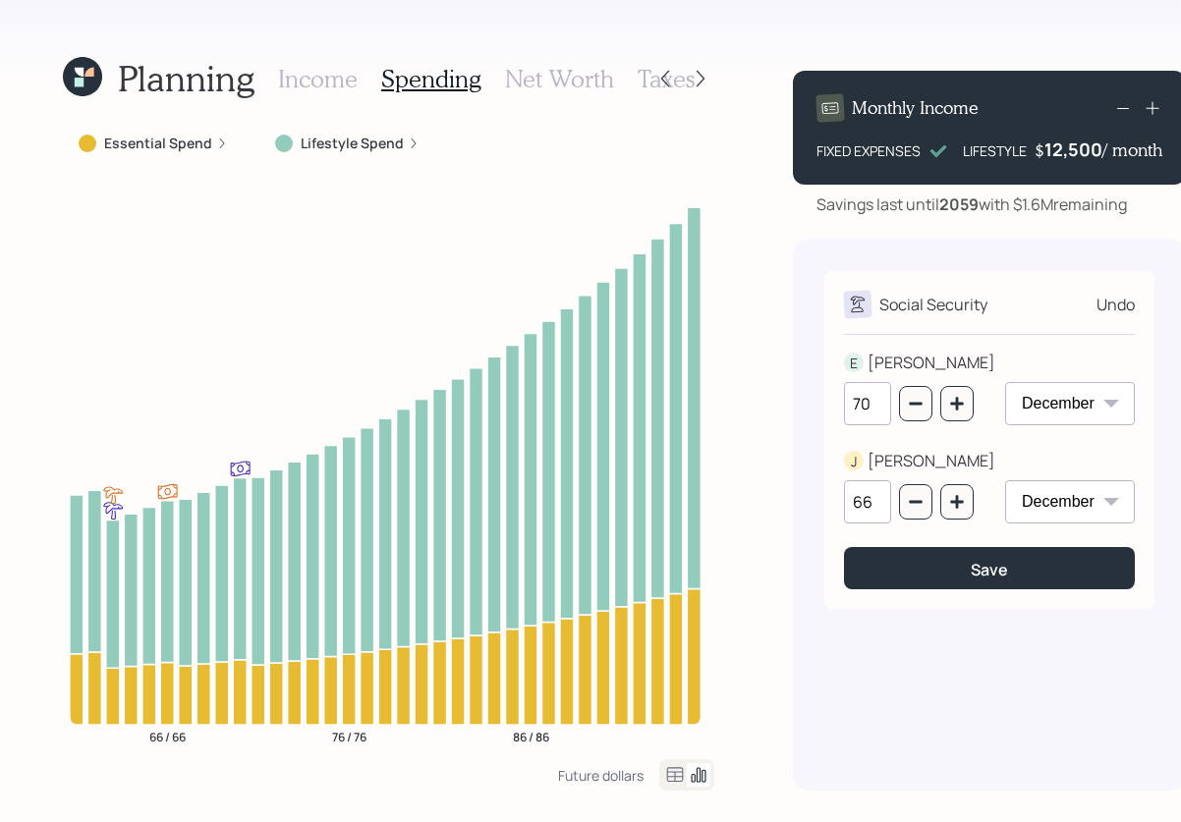
click at [310, 150] on label "Lifestyle Spend" at bounding box center [352, 144] width 103 height 20
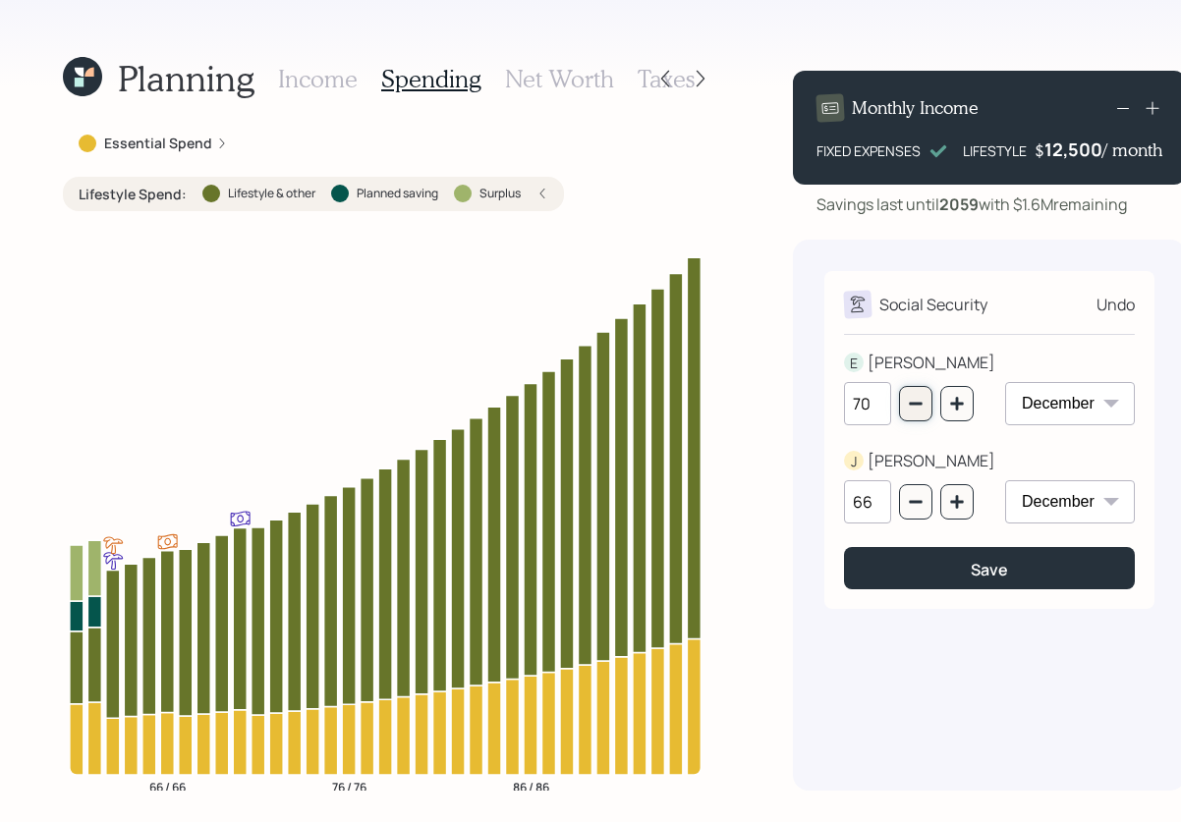
click at [899, 416] on button "button" at bounding box center [915, 403] width 33 height 35
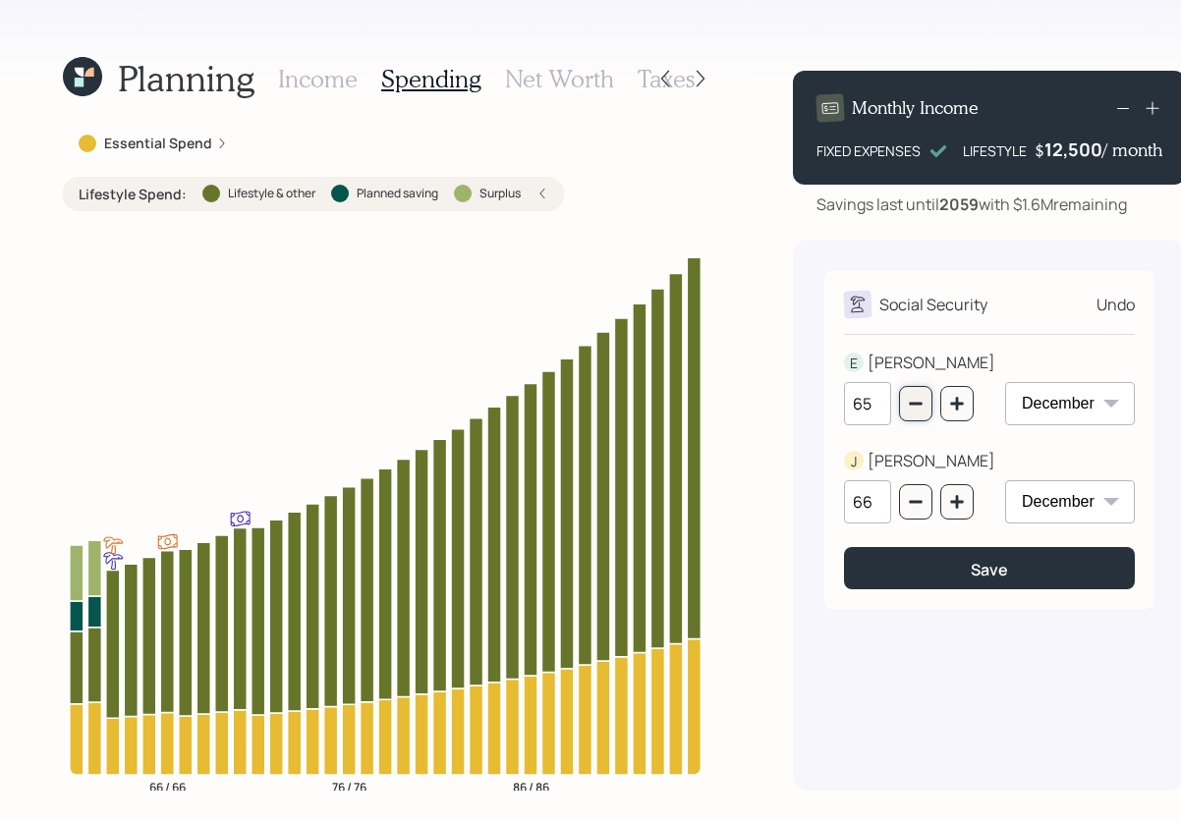
click at [899, 416] on button "button" at bounding box center [915, 403] width 33 height 35
type input "63"
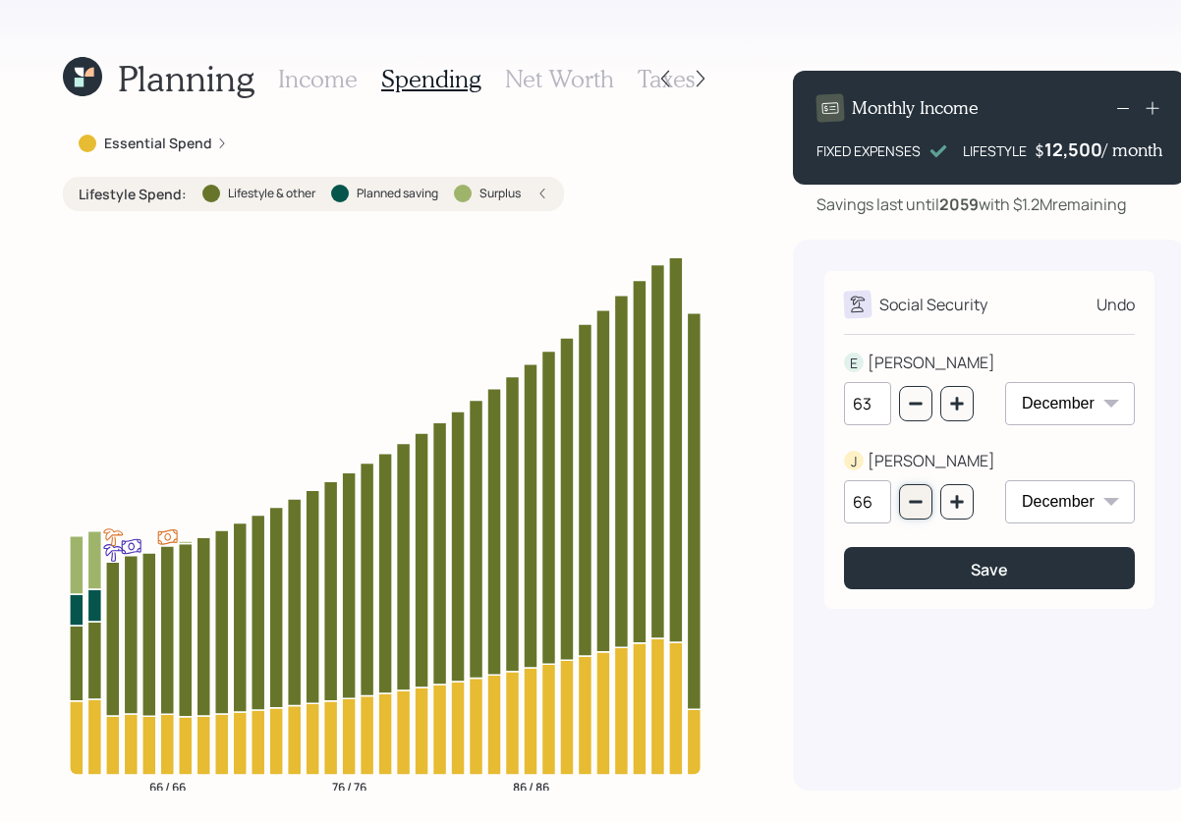
click at [908, 498] on icon "button" at bounding box center [916, 502] width 16 height 16
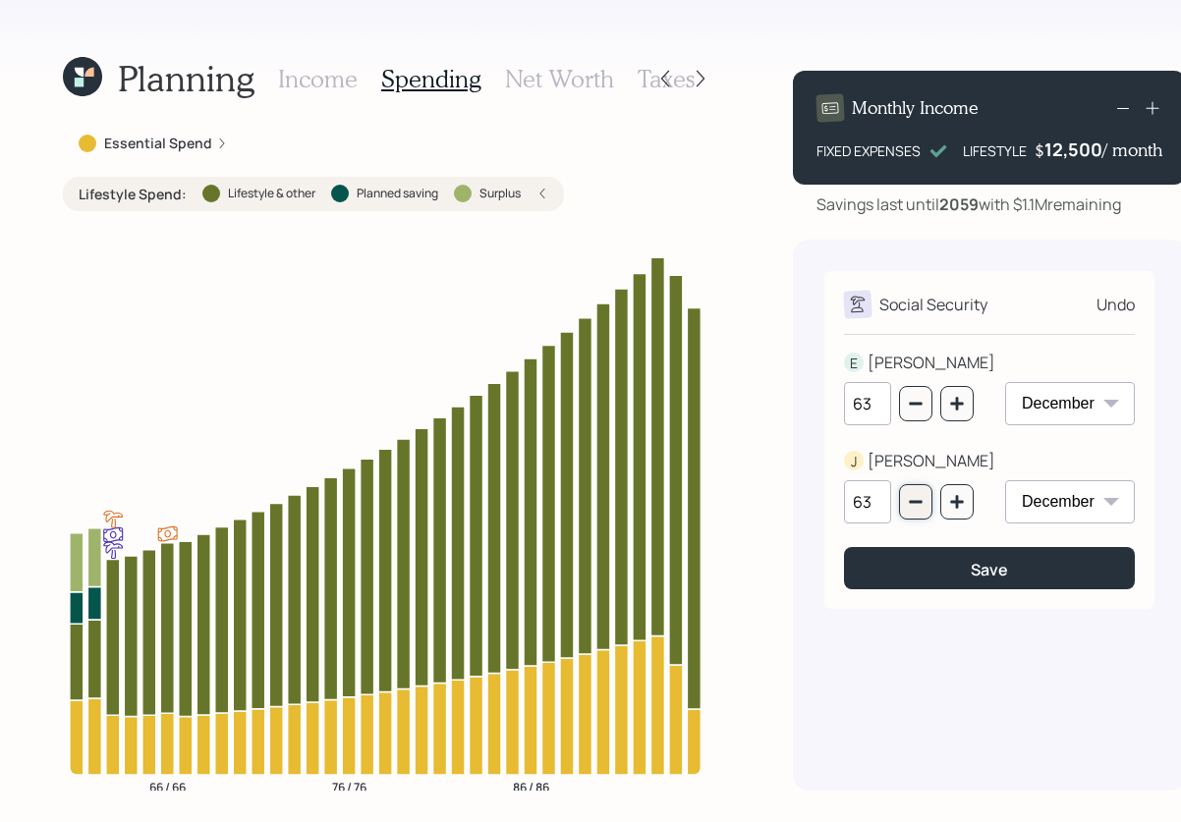
click at [908, 498] on icon "button" at bounding box center [916, 502] width 16 height 16
click at [940, 501] on button "button" at bounding box center [956, 501] width 33 height 35
type input "63"
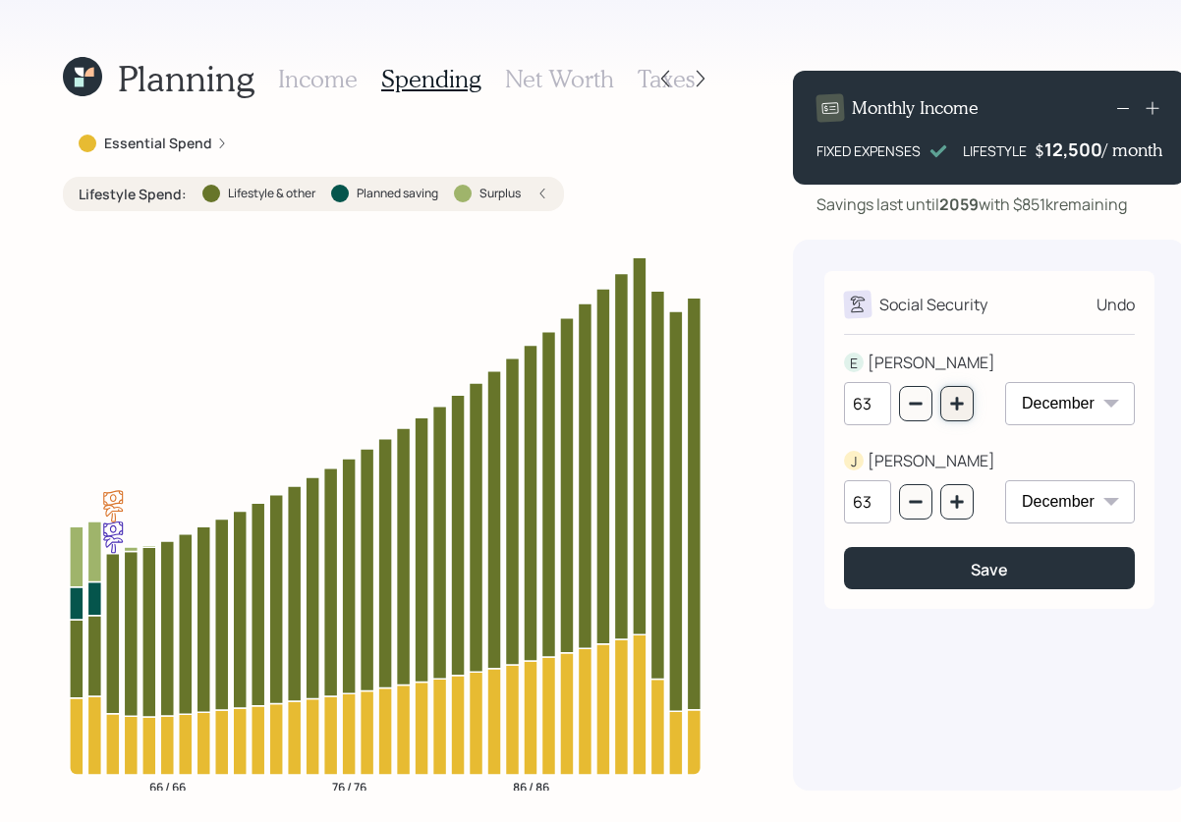
click at [949, 397] on icon "button" at bounding box center [957, 404] width 16 height 16
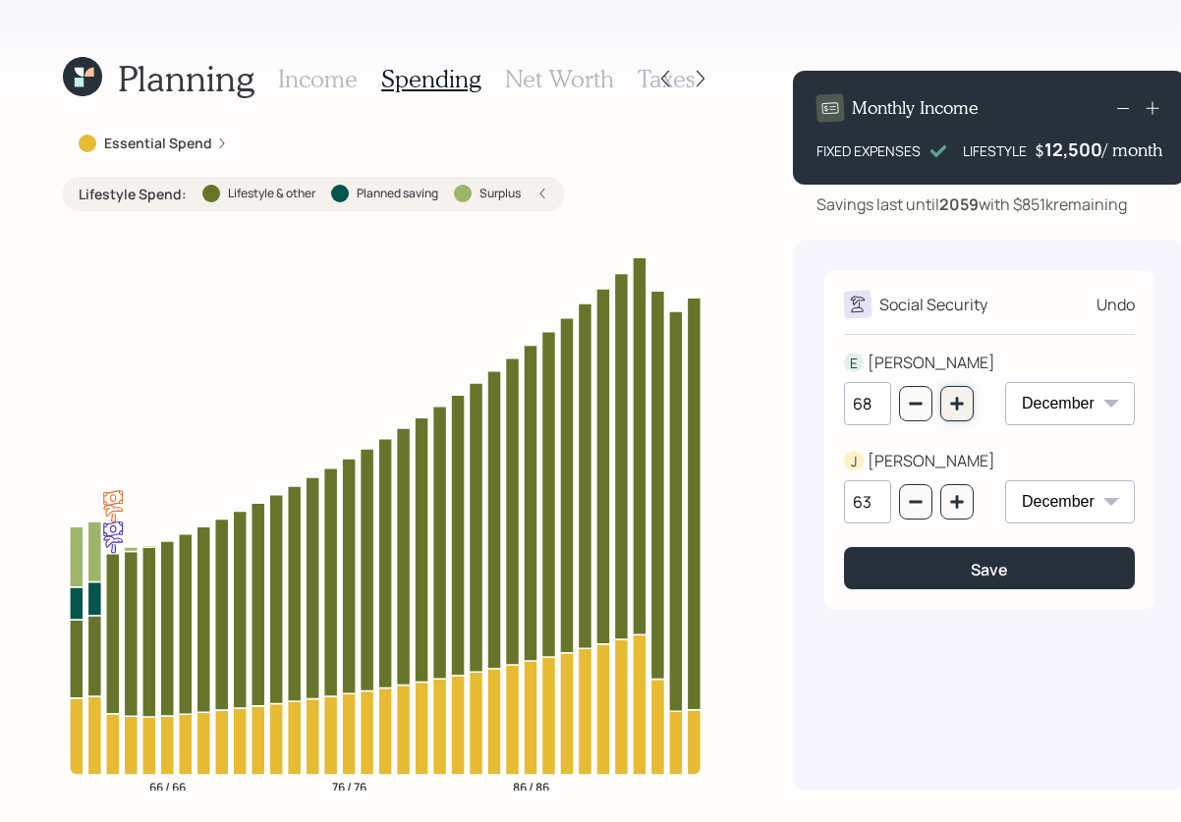
click at [949, 397] on icon "button" at bounding box center [957, 404] width 16 height 16
type input "70"
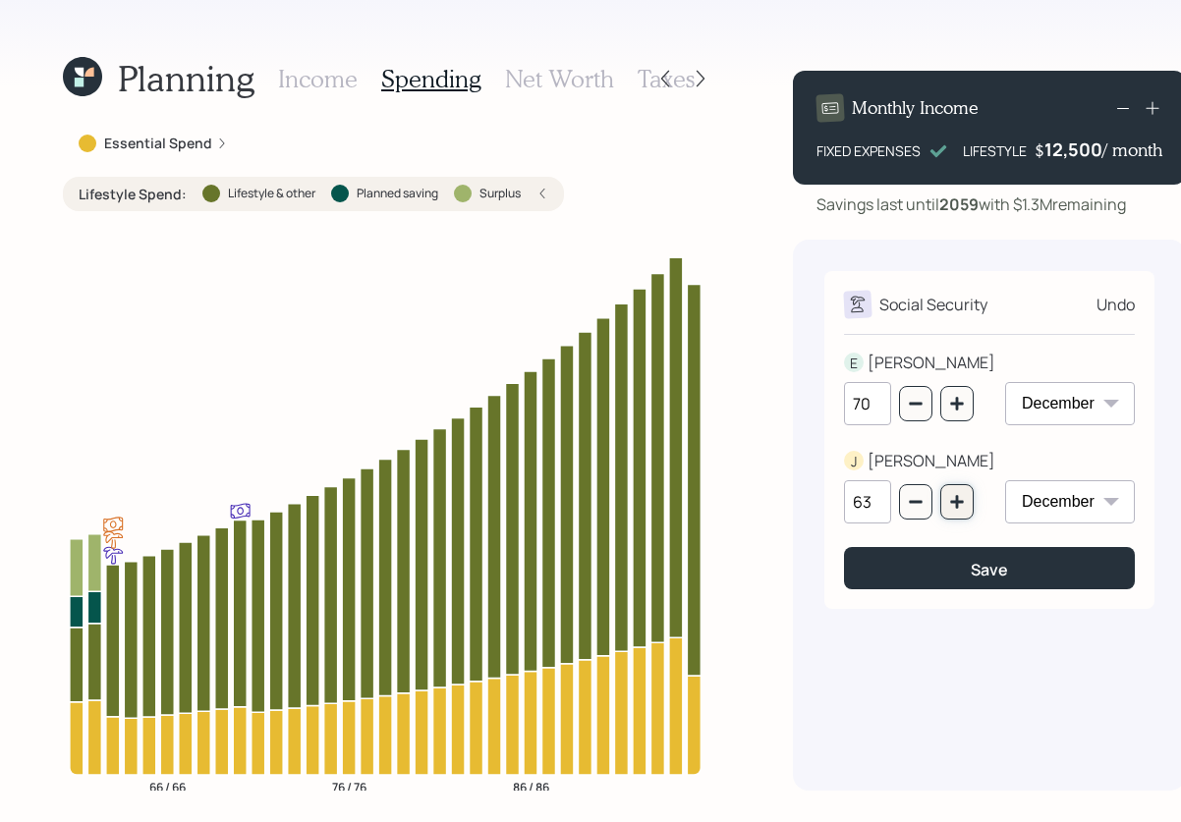
click at [955, 503] on icon "button" at bounding box center [956, 501] width 13 height 13
click at [914, 492] on button "button" at bounding box center [915, 501] width 33 height 35
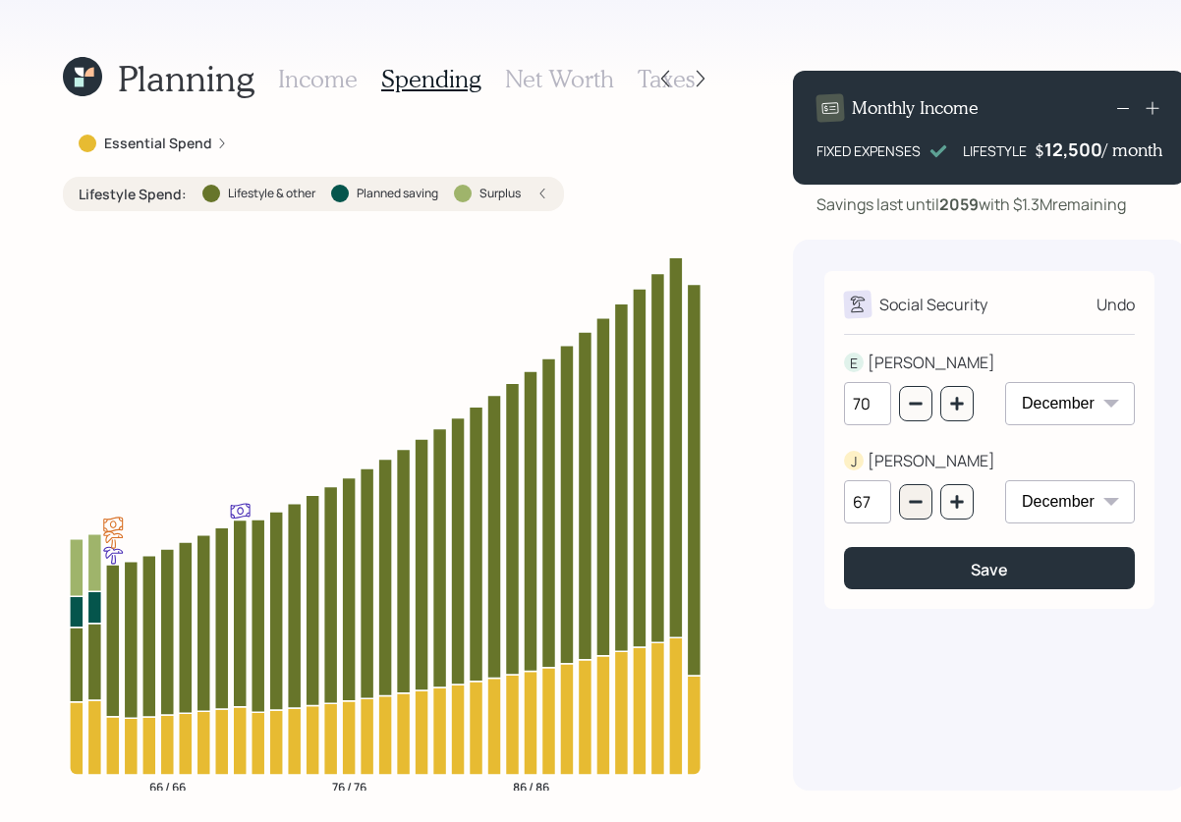
type input "66"
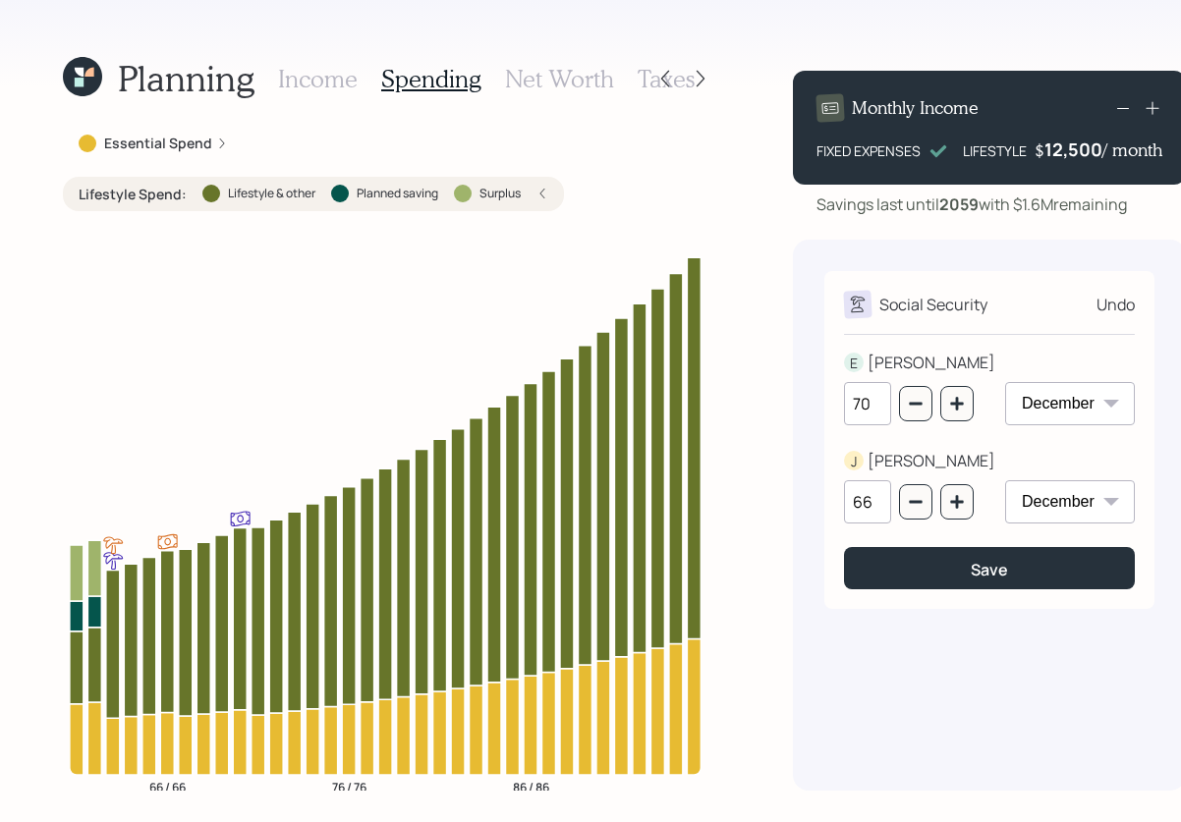
click at [348, 70] on h3 "Income" at bounding box center [318, 79] width 80 height 28
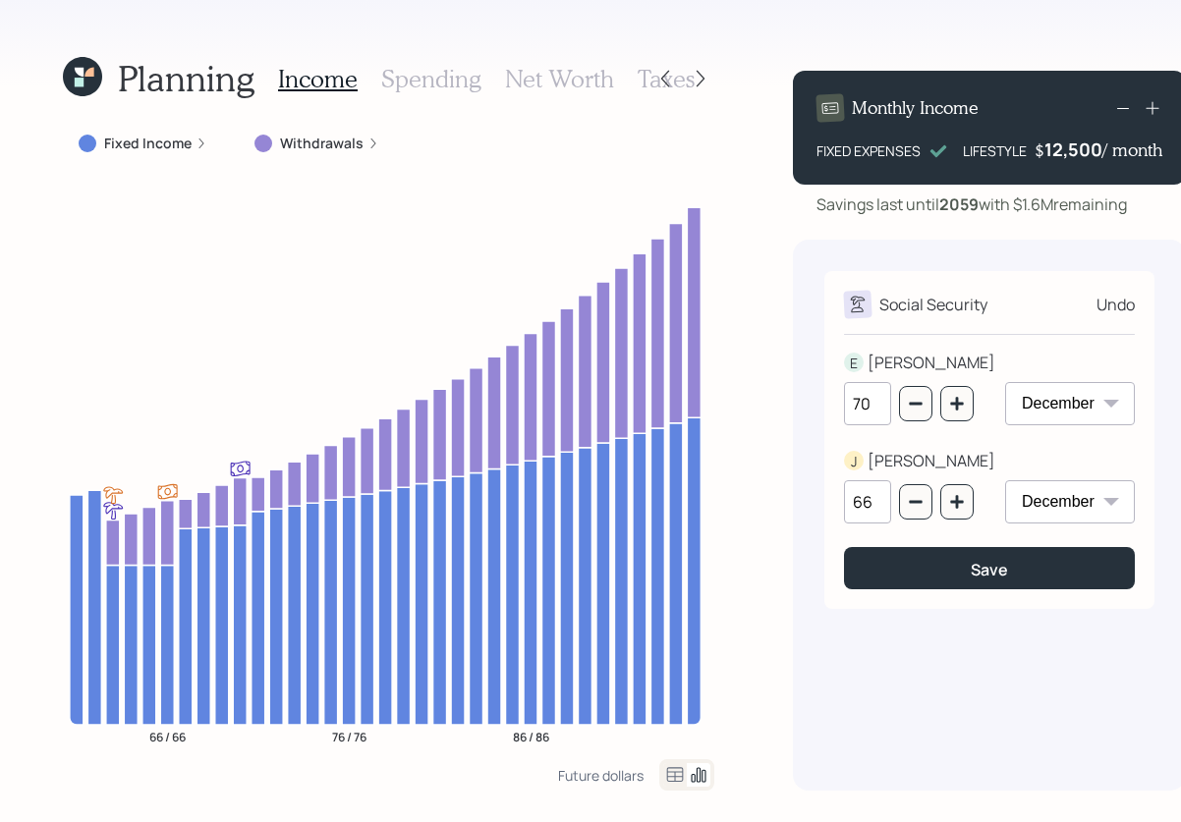
click at [128, 150] on label "Fixed Income" at bounding box center [147, 144] width 87 height 20
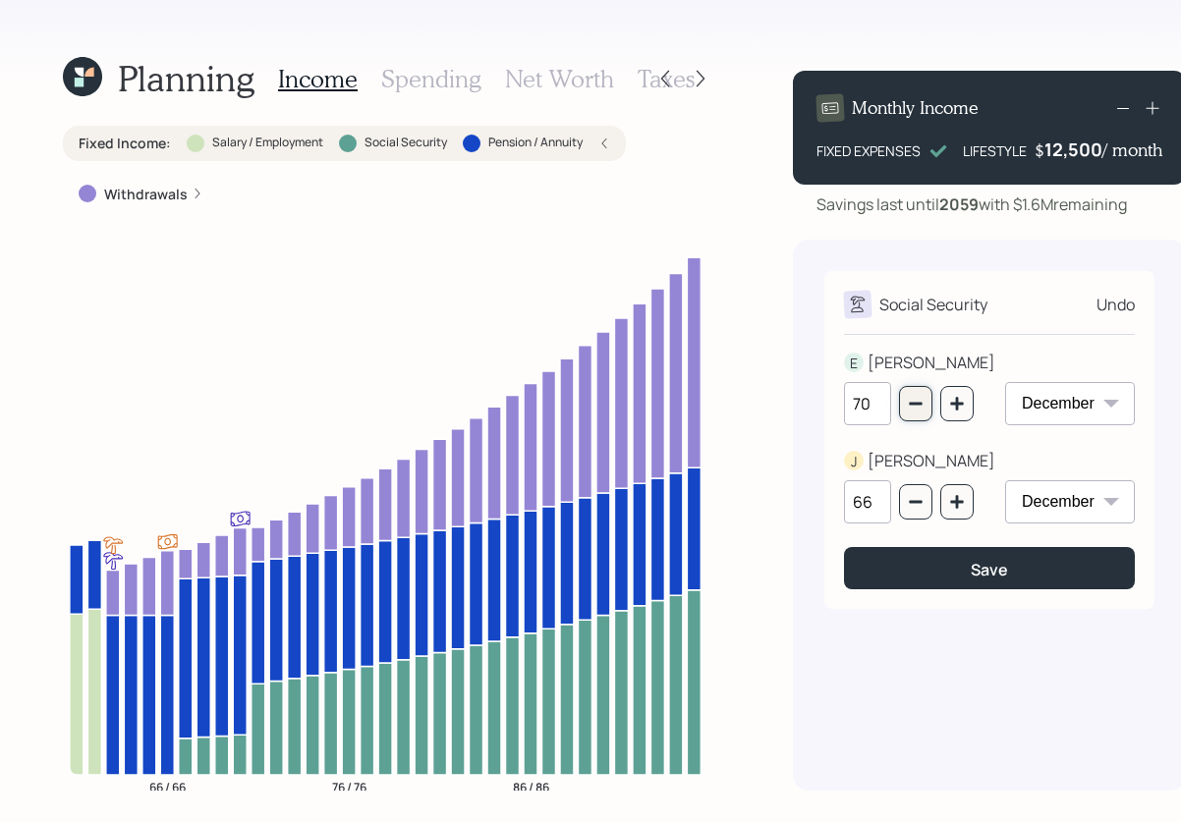
click at [912, 398] on icon "button" at bounding box center [916, 404] width 16 height 16
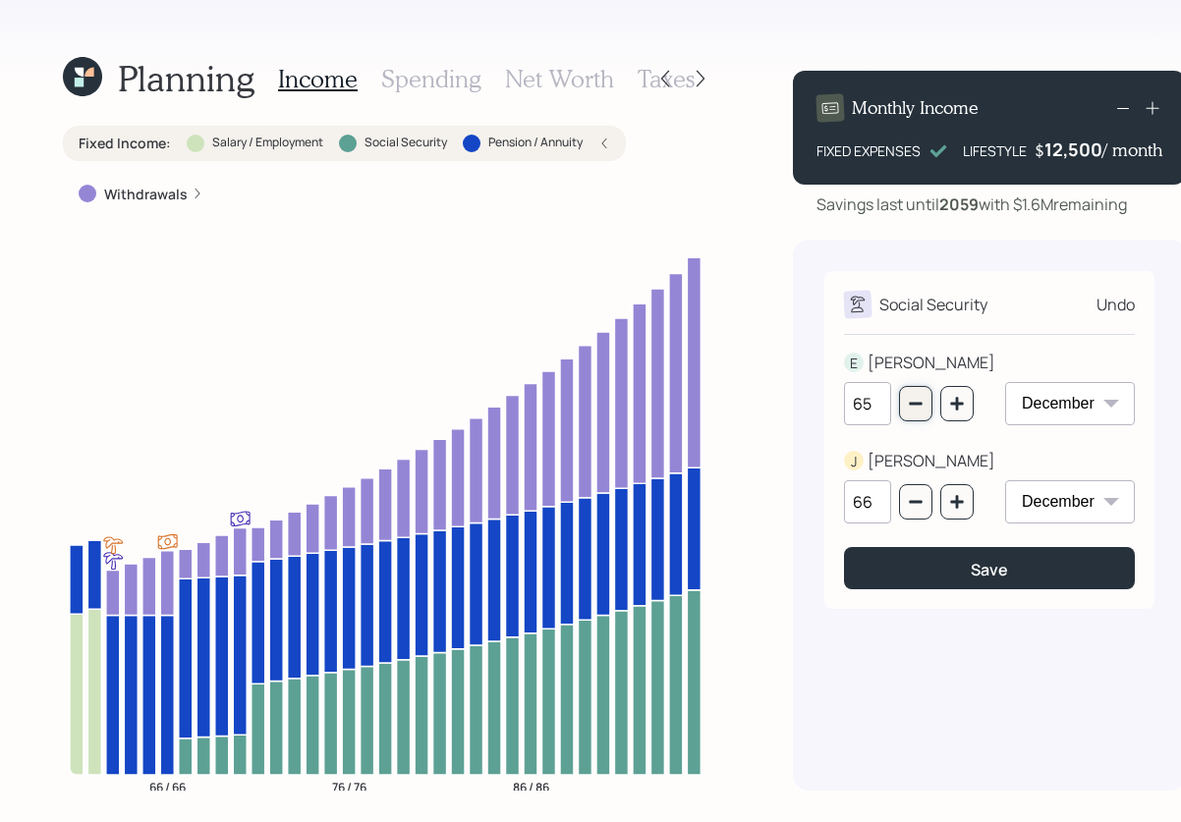
click at [912, 398] on icon "button" at bounding box center [916, 404] width 16 height 16
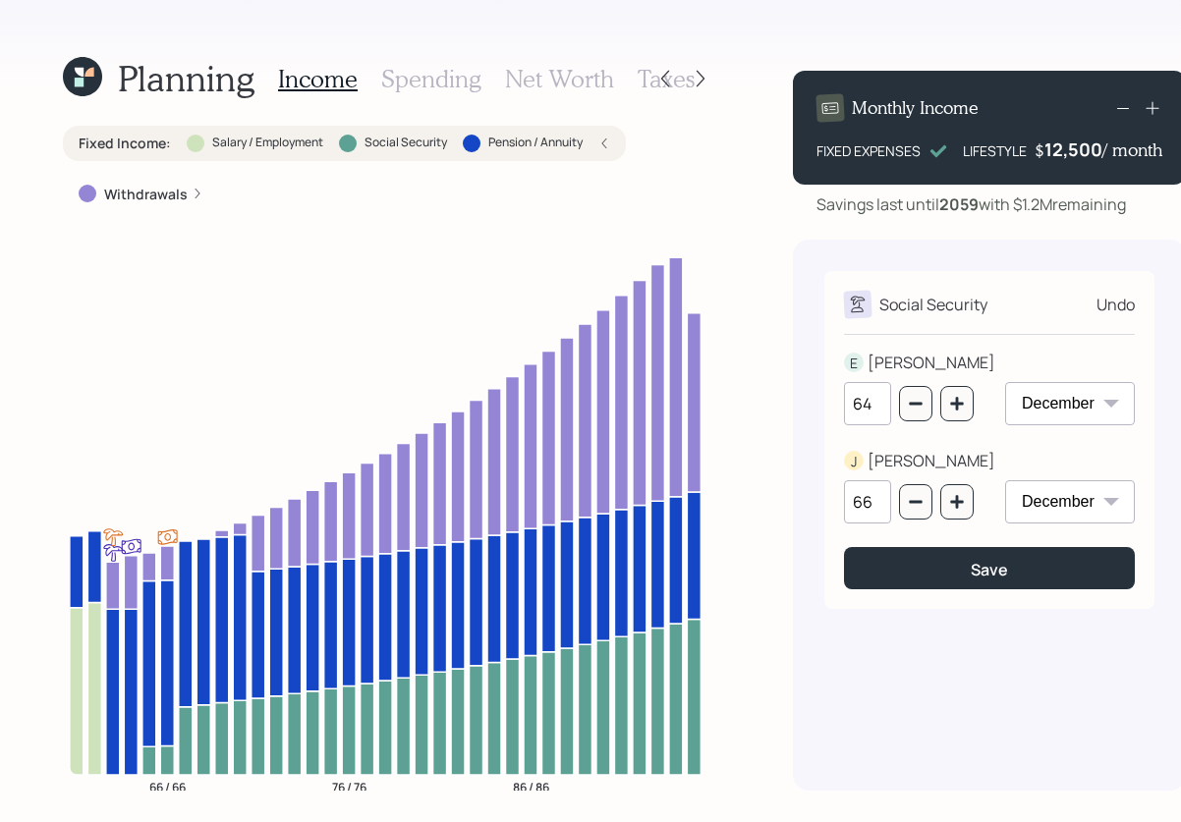
click at [904, 421] on div "64" at bounding box center [909, 403] width 130 height 43
click at [905, 412] on button "button" at bounding box center [915, 403] width 33 height 35
type input "63"
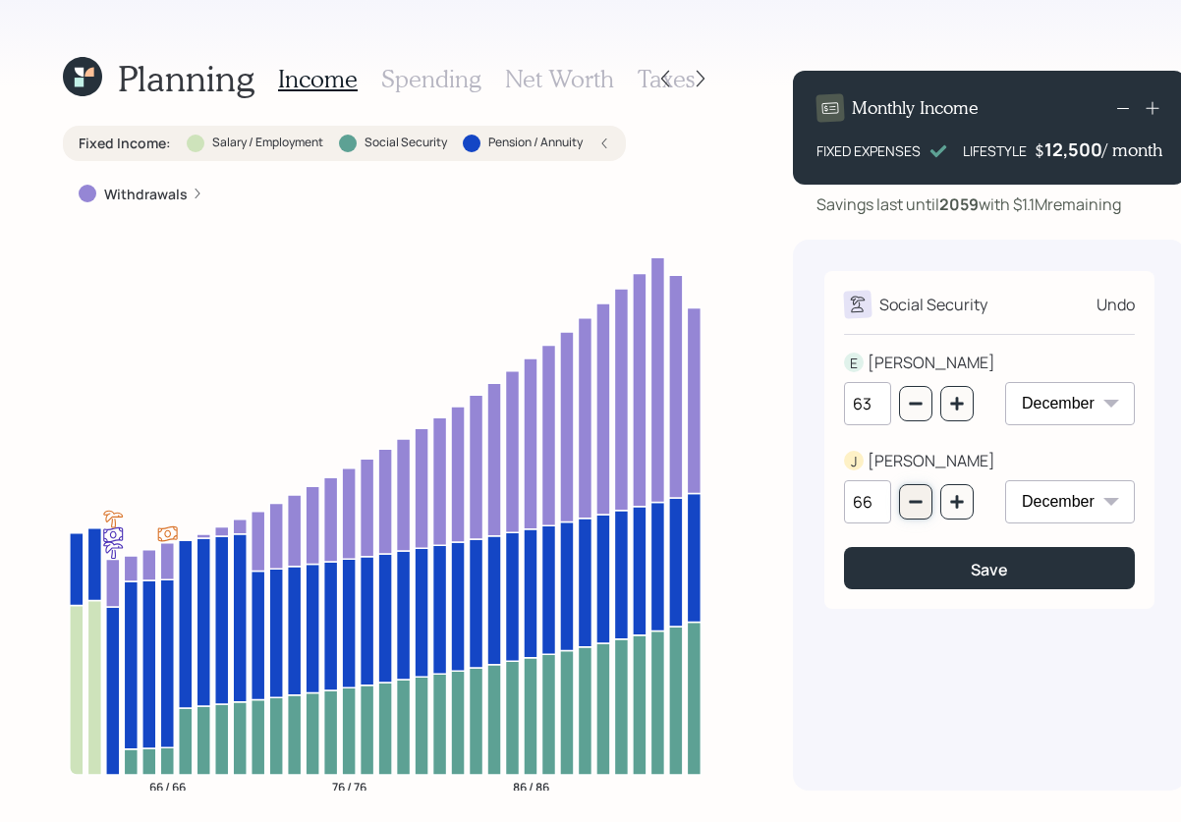
click at [909, 498] on icon "button" at bounding box center [916, 502] width 16 height 16
click at [949, 494] on icon "button" at bounding box center [957, 502] width 16 height 16
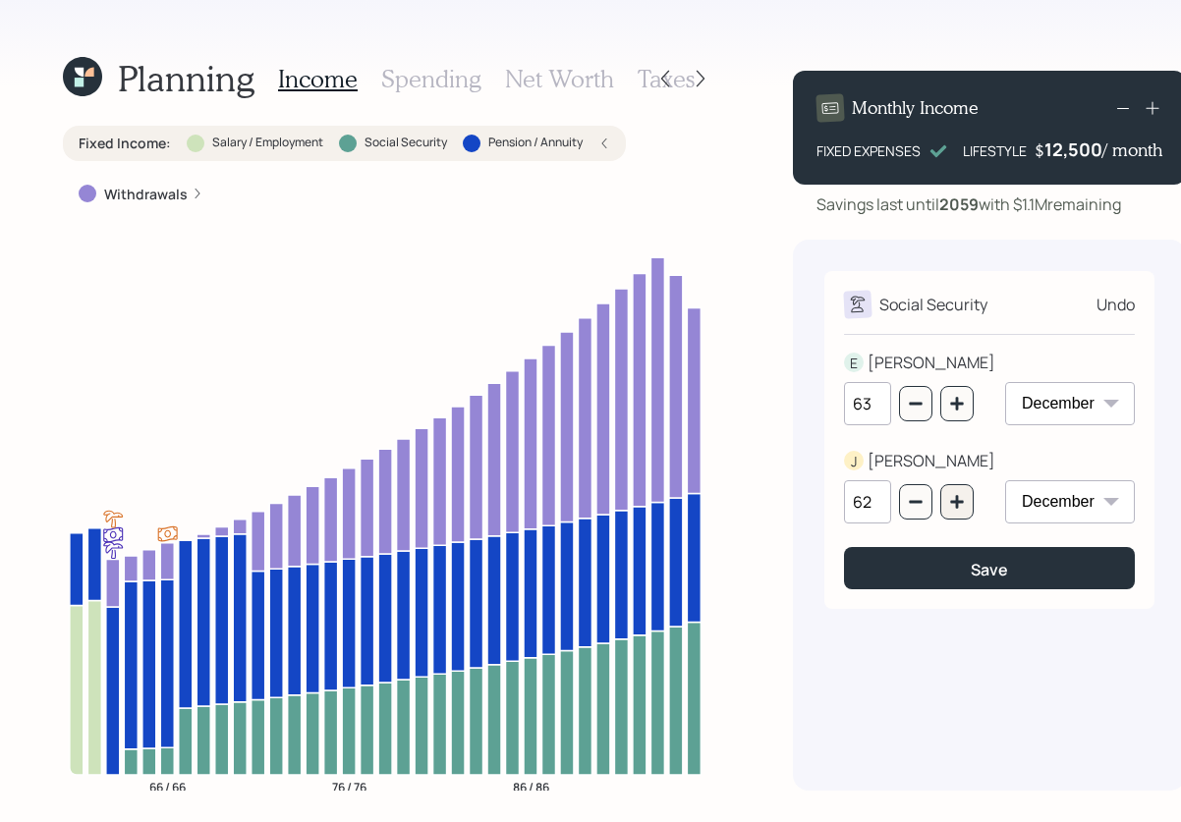
type input "63"
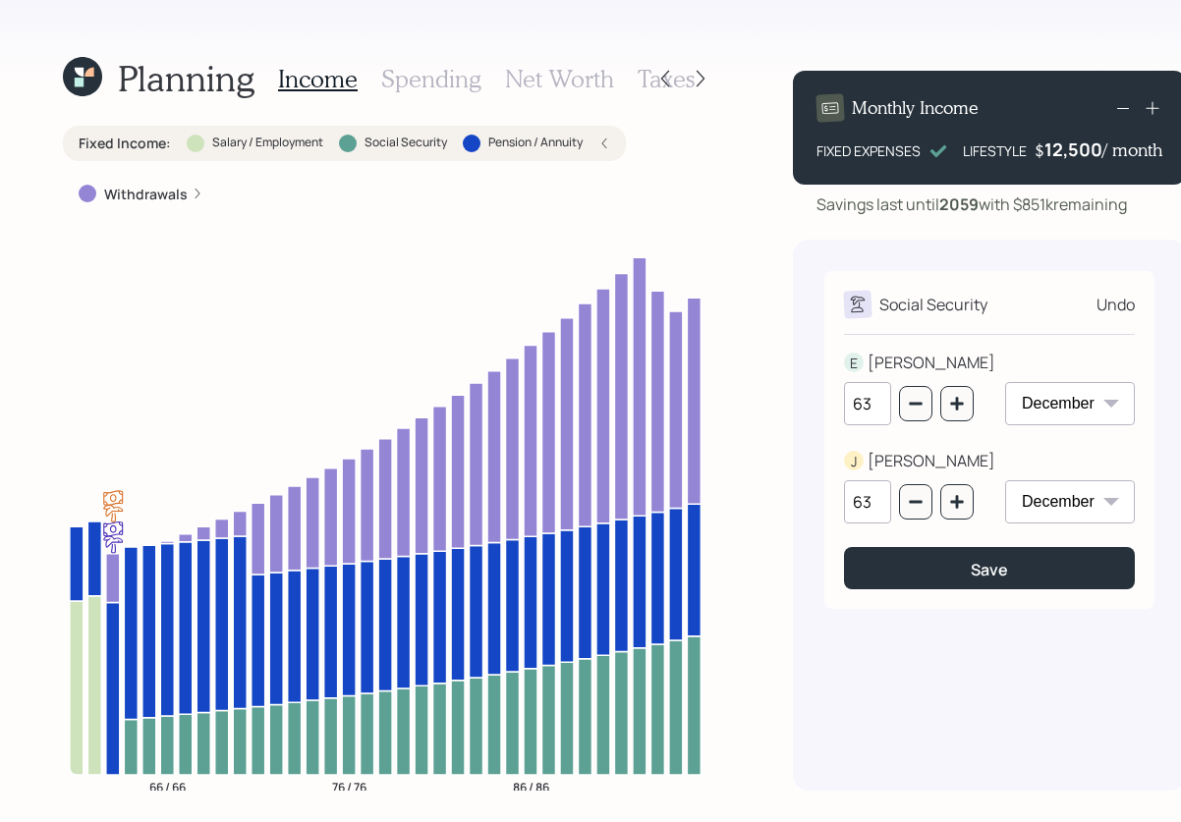
click at [401, 77] on h3 "Spending" at bounding box center [431, 79] width 100 height 28
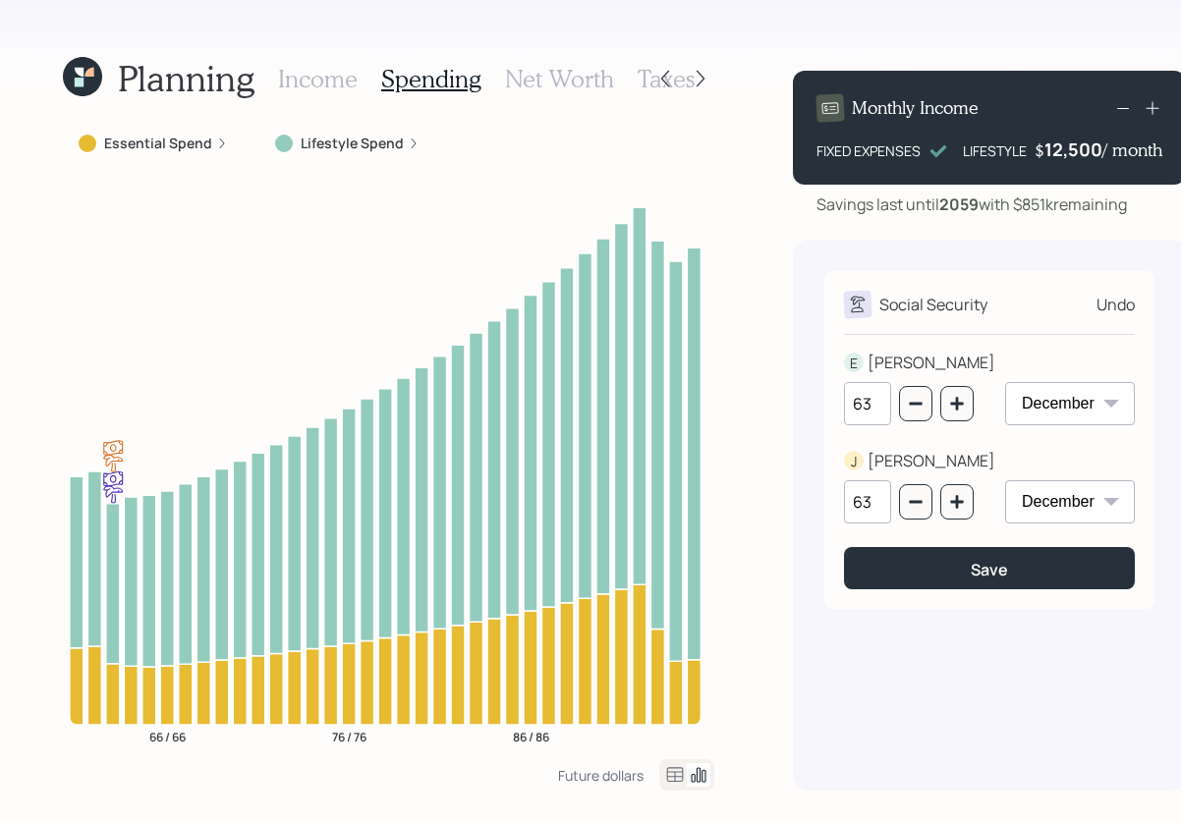
click at [325, 139] on label "Lifestyle Spend" at bounding box center [352, 144] width 103 height 20
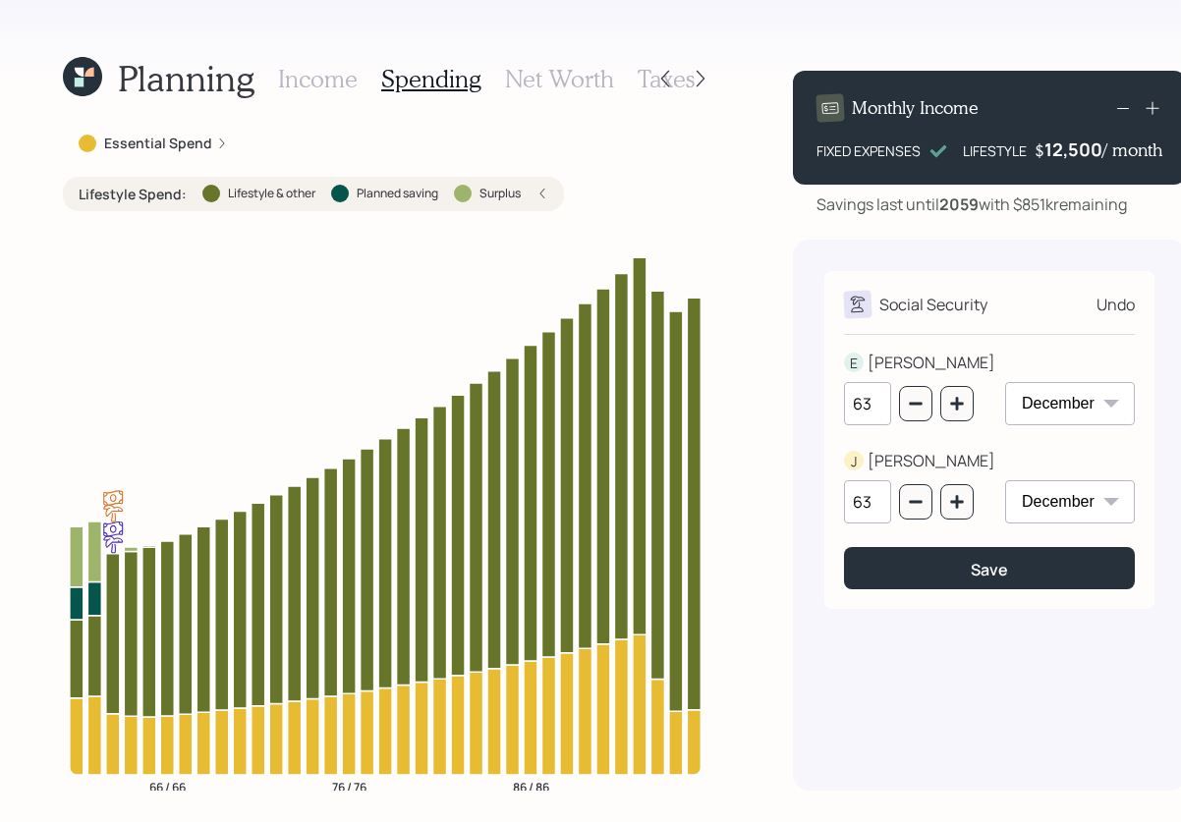
click at [343, 83] on h3 "Income" at bounding box center [318, 79] width 80 height 28
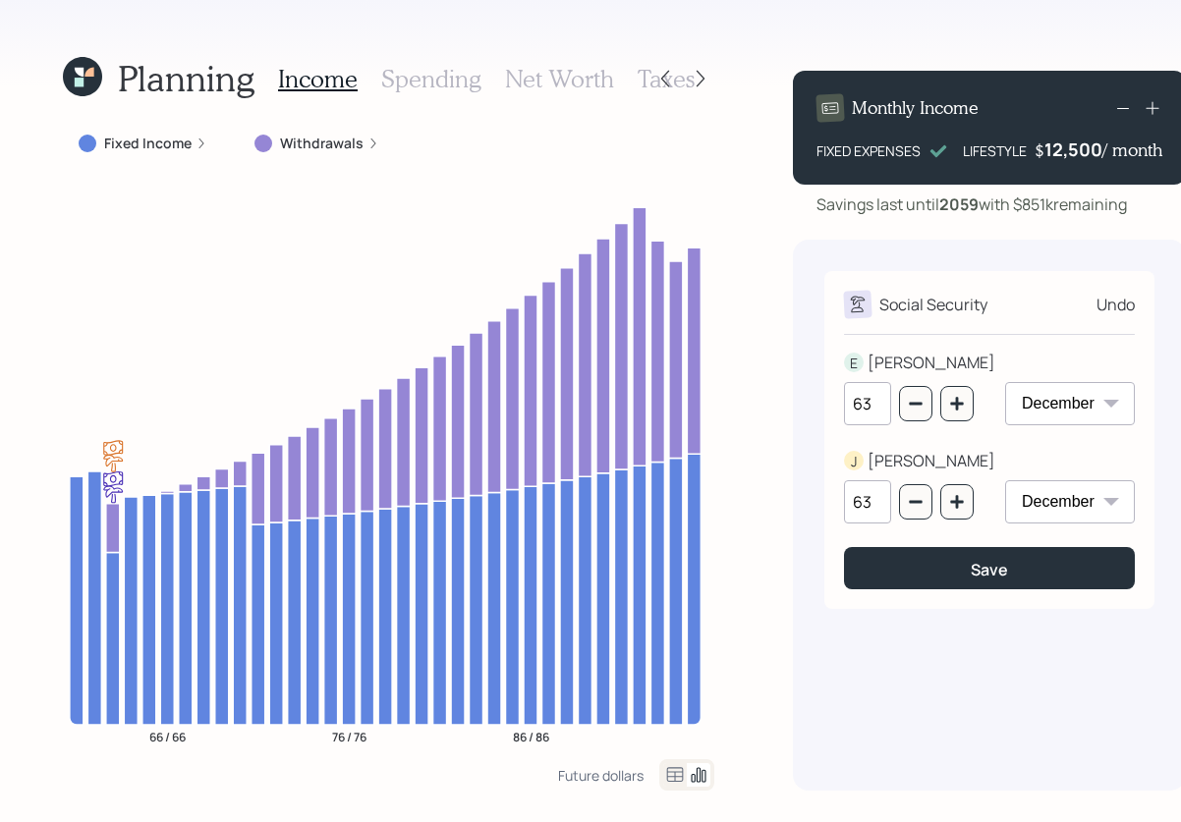
click at [675, 782] on icon at bounding box center [675, 775] width 24 height 24
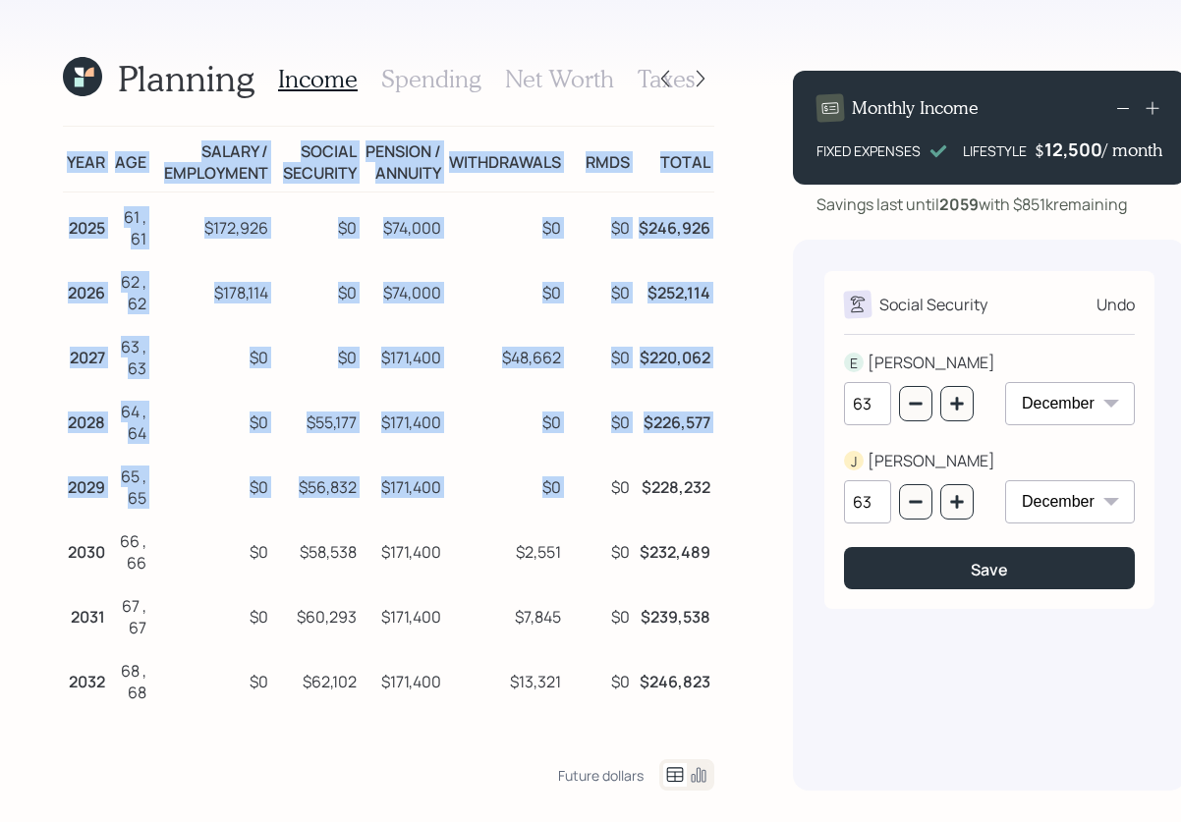
drag, startPoint x: 69, startPoint y: 170, endPoint x: 584, endPoint y: 524, distance: 624.5
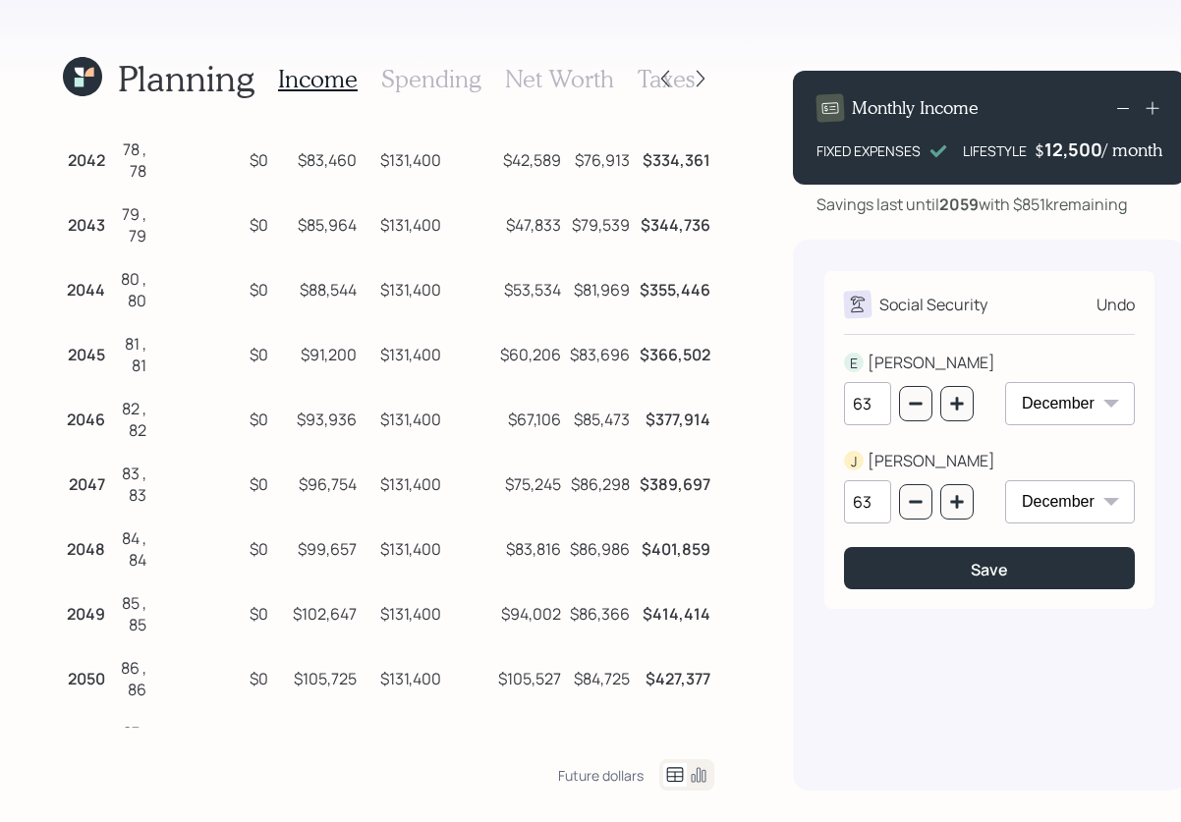
scroll to position [1755, 0]
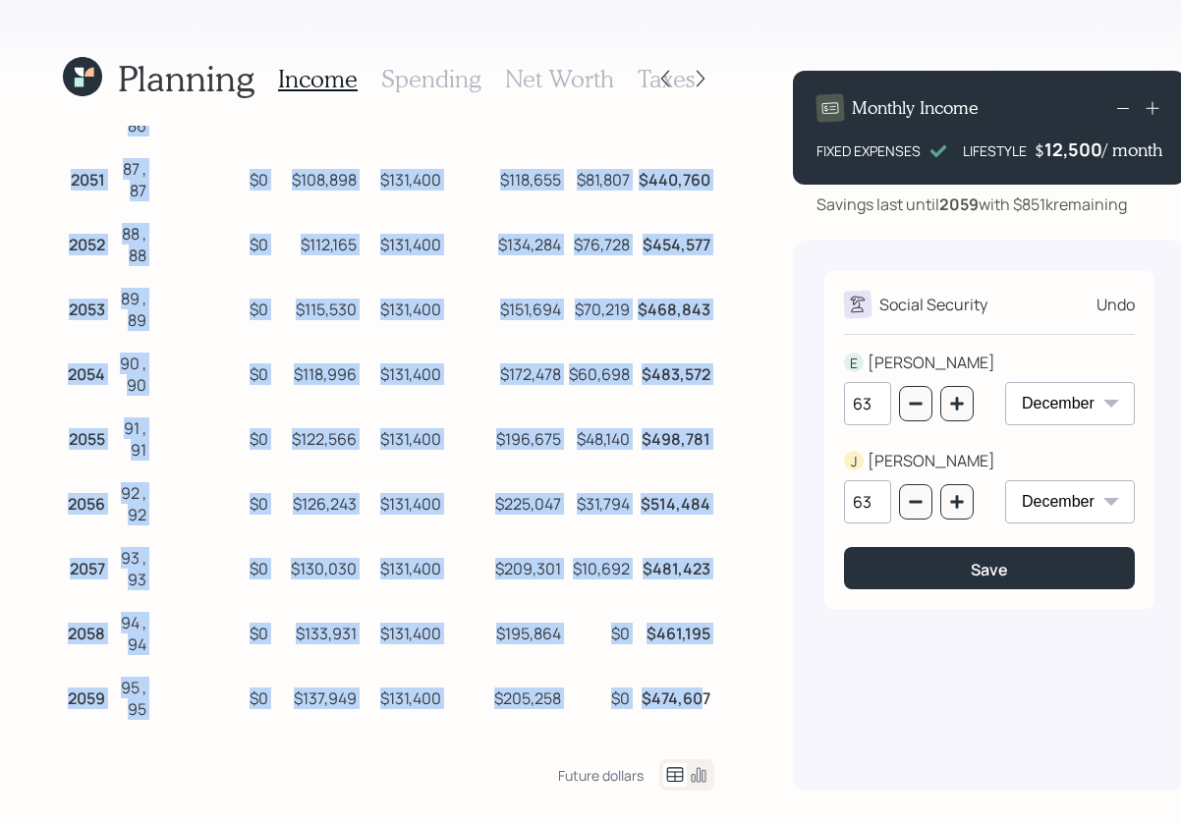
click at [692, 701] on td "$474,607" at bounding box center [674, 695] width 81 height 65
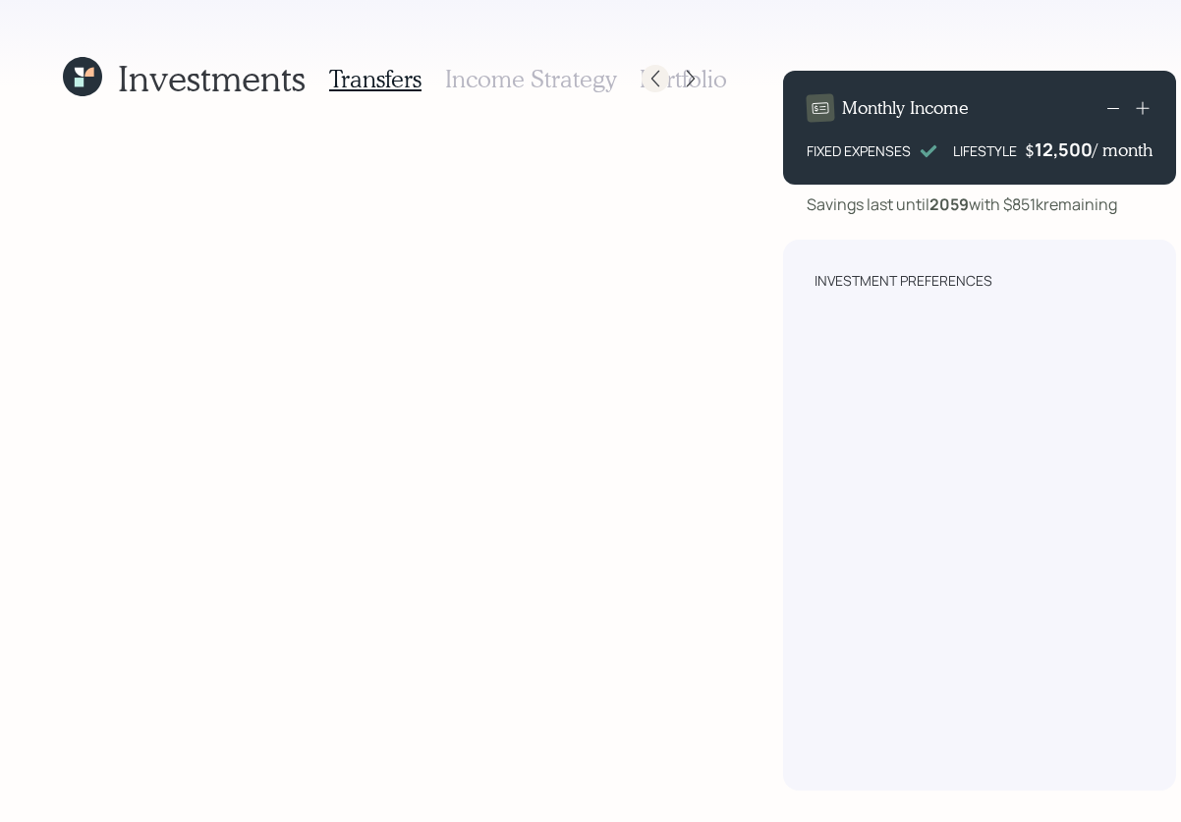
click at [645, 80] on icon at bounding box center [655, 79] width 20 height 20
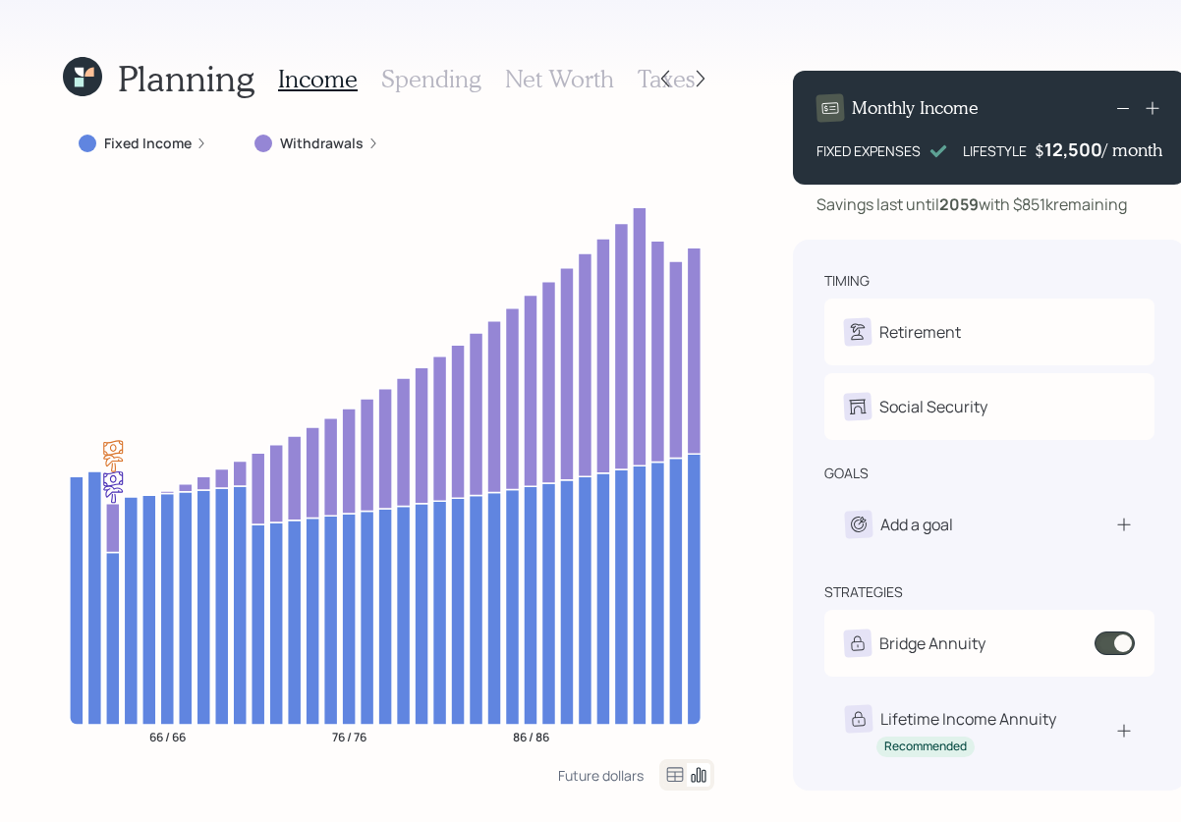
click at [670, 778] on icon at bounding box center [675, 775] width 24 height 24
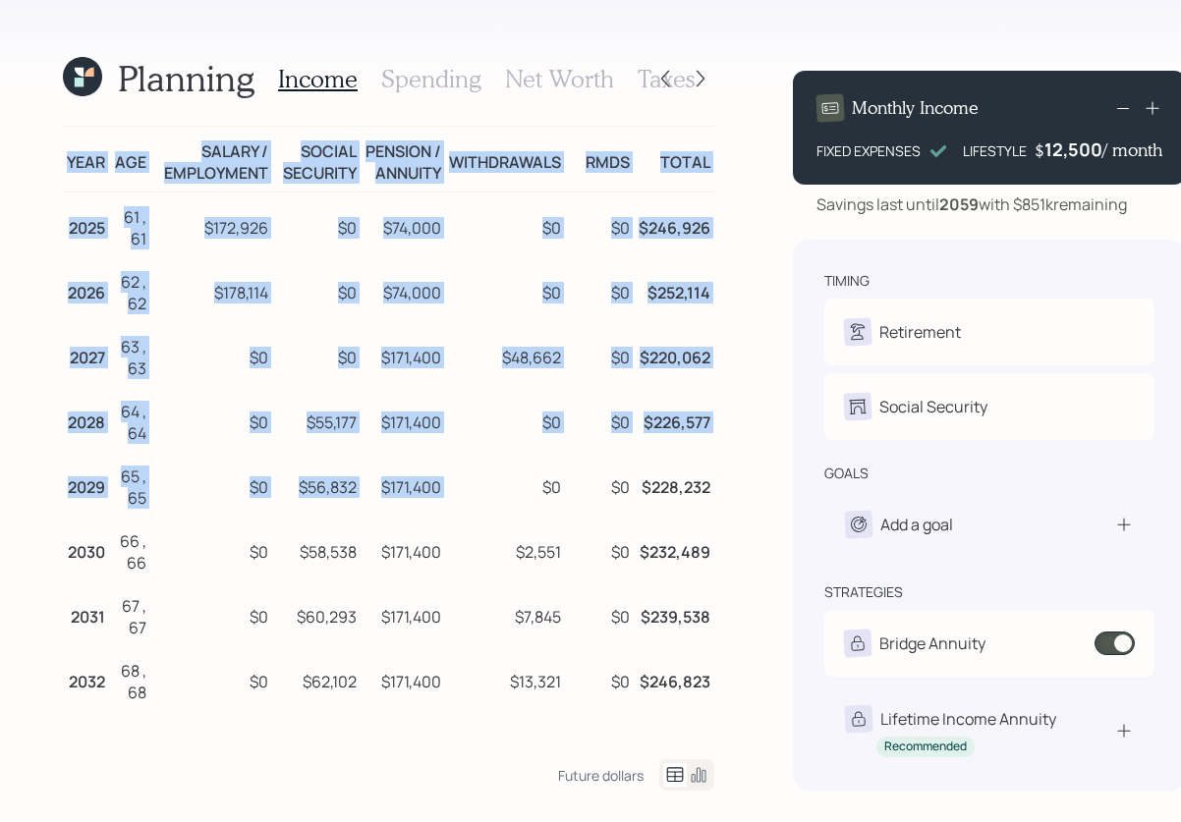
drag, startPoint x: 70, startPoint y: 163, endPoint x: 500, endPoint y: 511, distance: 553.2
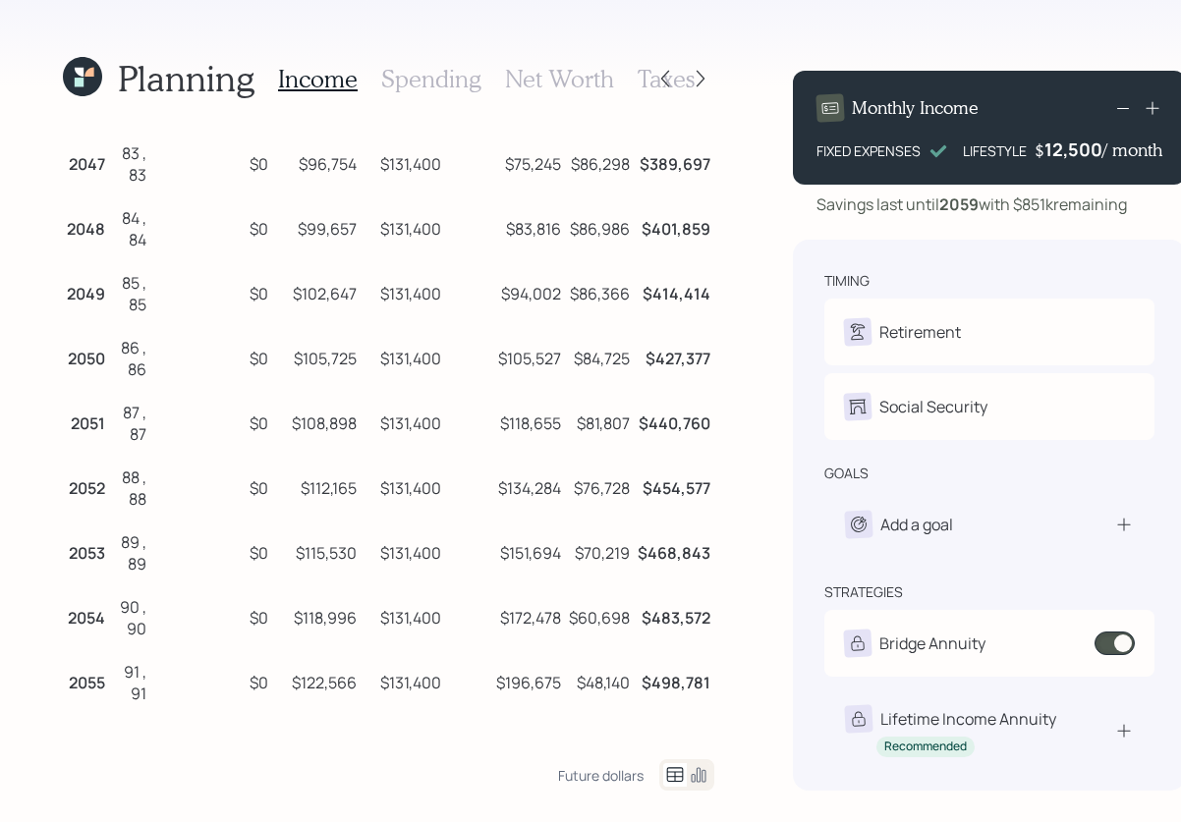
scroll to position [1755, 0]
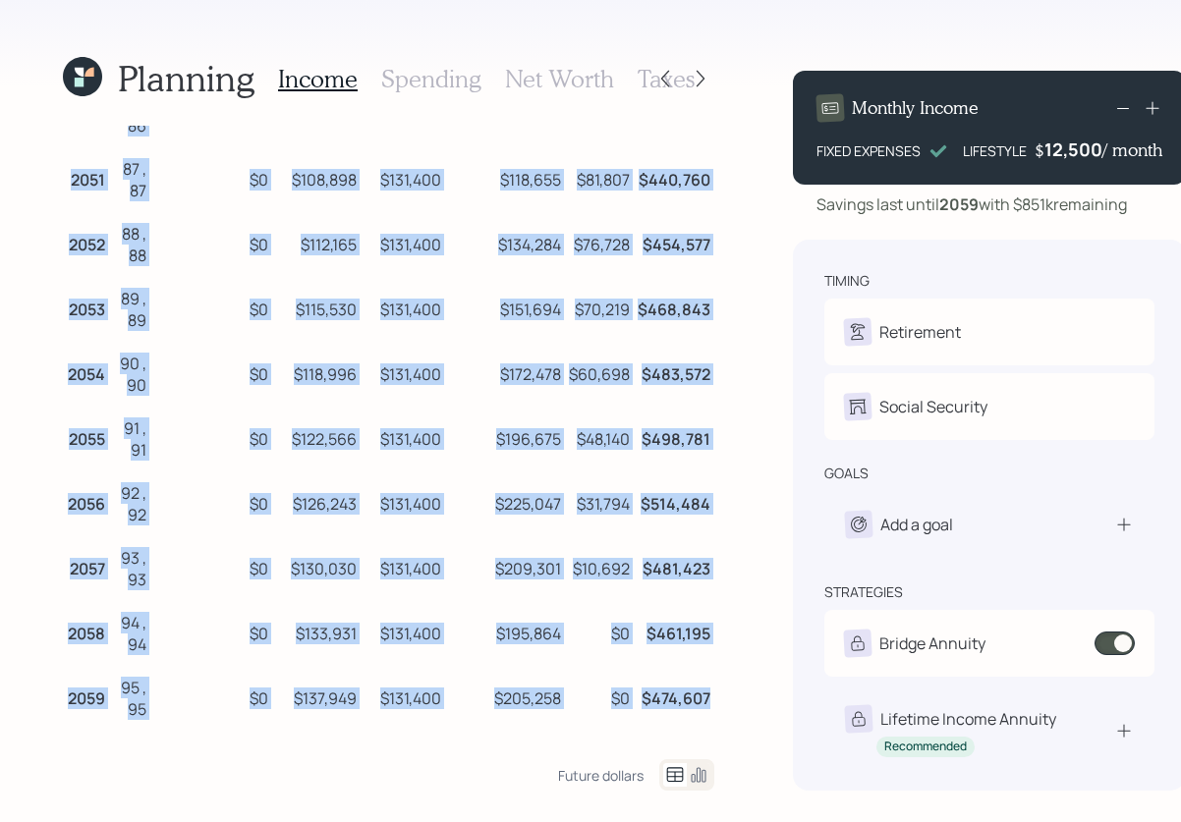
click at [700, 698] on td "$474,607" at bounding box center [674, 695] width 81 height 65
copy table "Year Age Salary / Employment Social Security Pension / Annuity Withdrawals RMDs…"
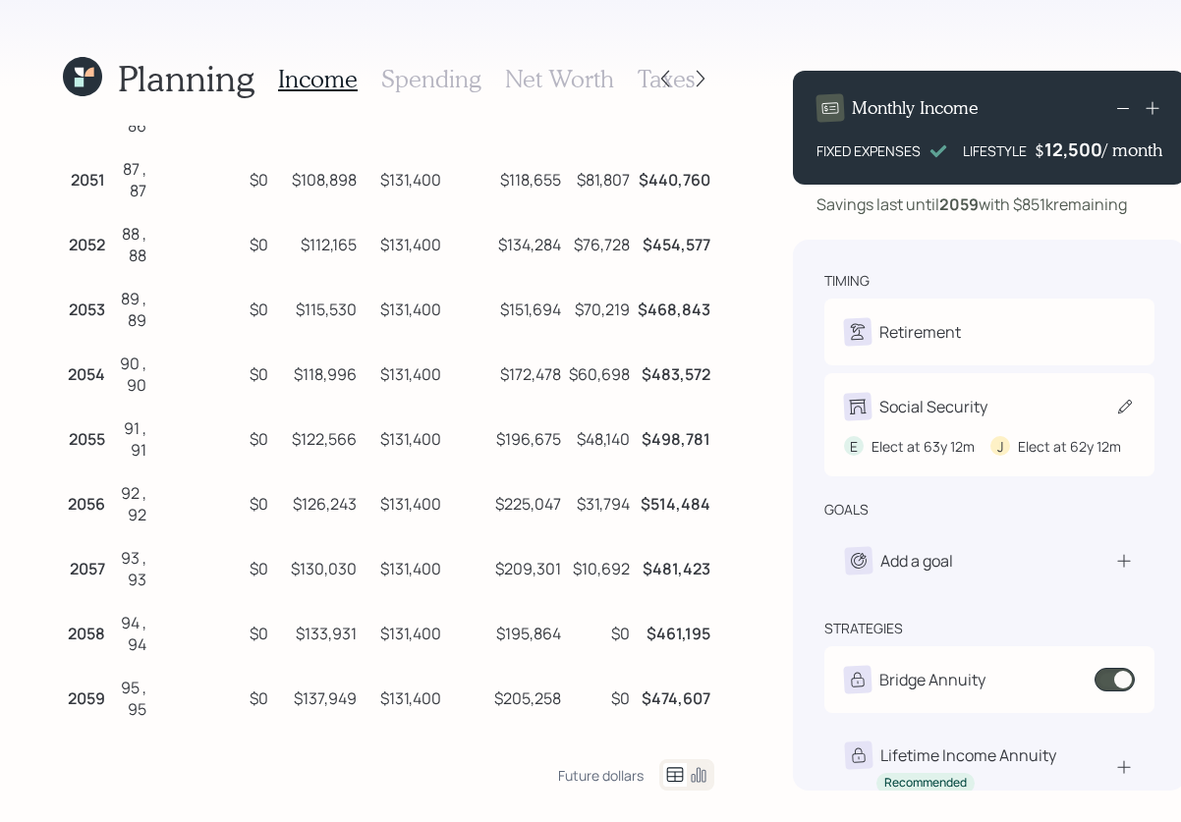
click at [913, 446] on div "E Elect at 63y 12m J Elect at 62y 12m" at bounding box center [989, 438] width 291 height 36
select select "12"
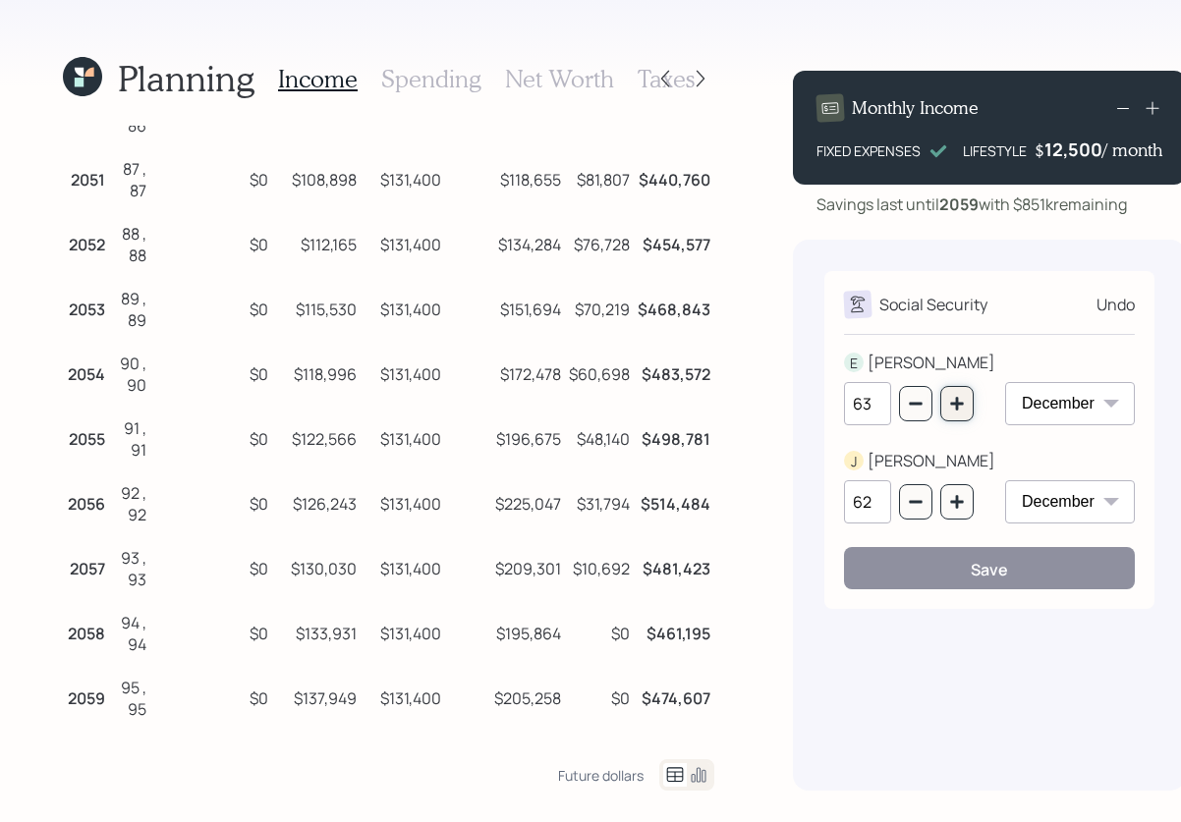
click at [949, 407] on icon "button" at bounding box center [957, 404] width 16 height 16
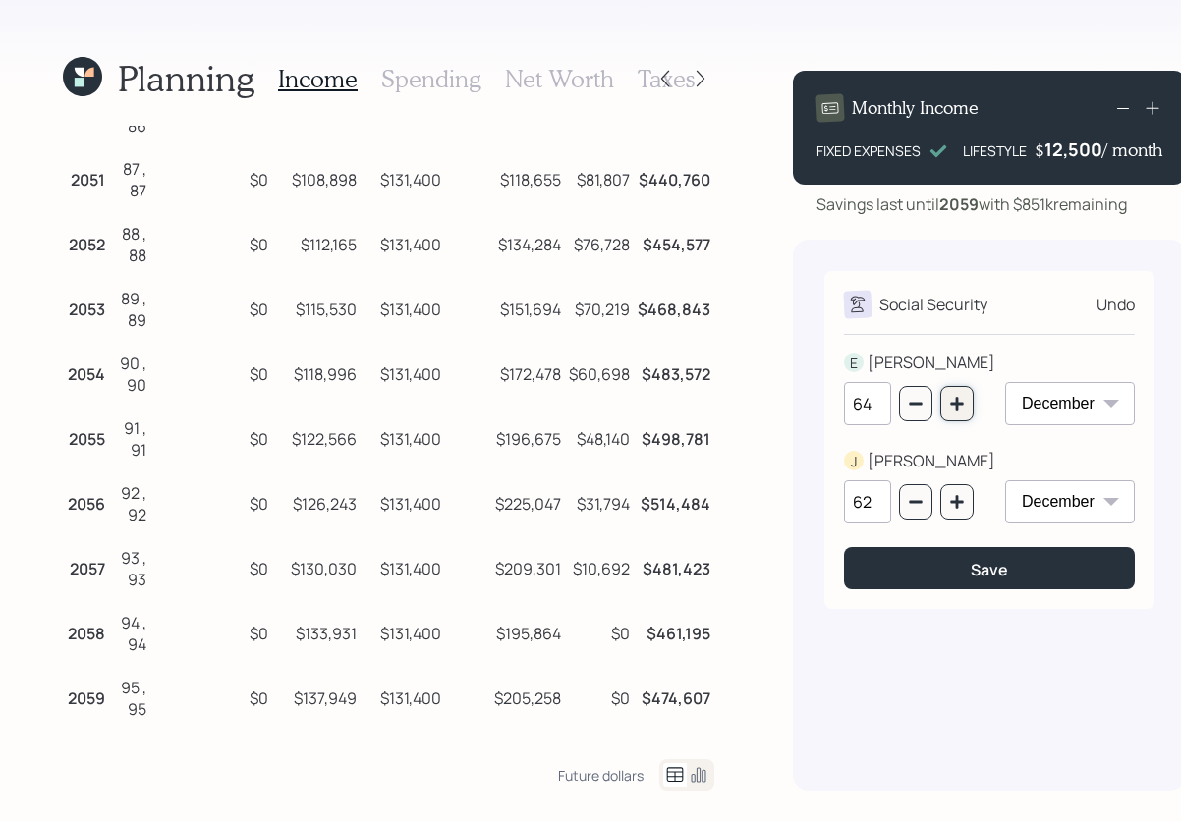
click at [949, 407] on icon "button" at bounding box center [957, 404] width 16 height 16
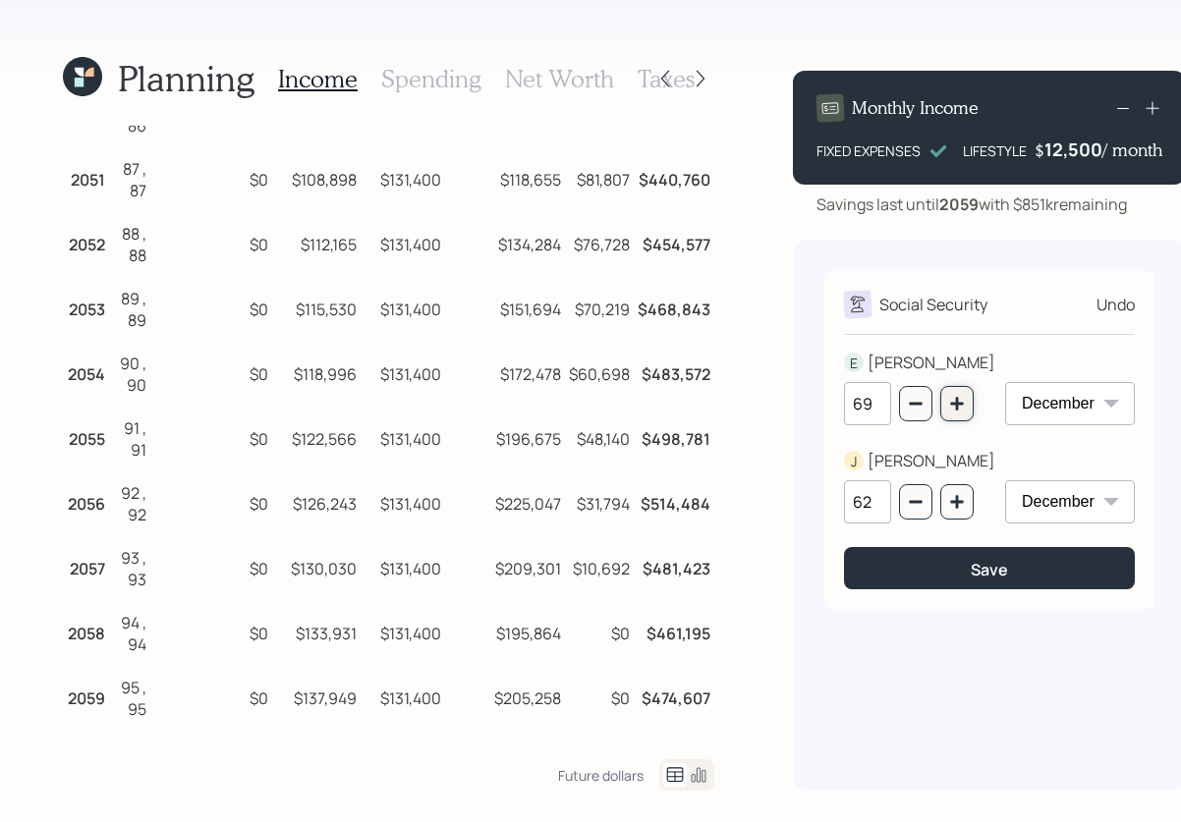
click at [949, 407] on icon "button" at bounding box center [957, 404] width 16 height 16
type input "70"
click at [949, 507] on icon "button" at bounding box center [957, 502] width 16 height 16
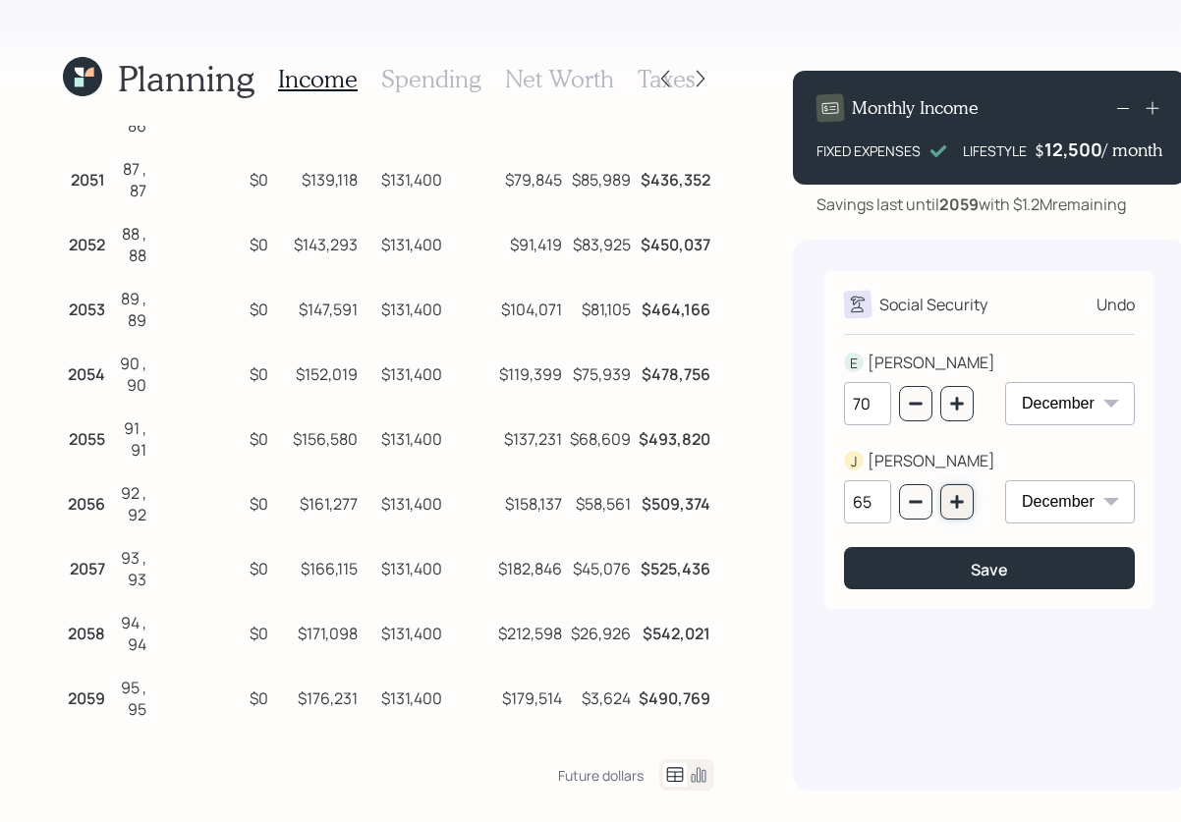
click at [949, 507] on icon "button" at bounding box center [957, 502] width 16 height 16
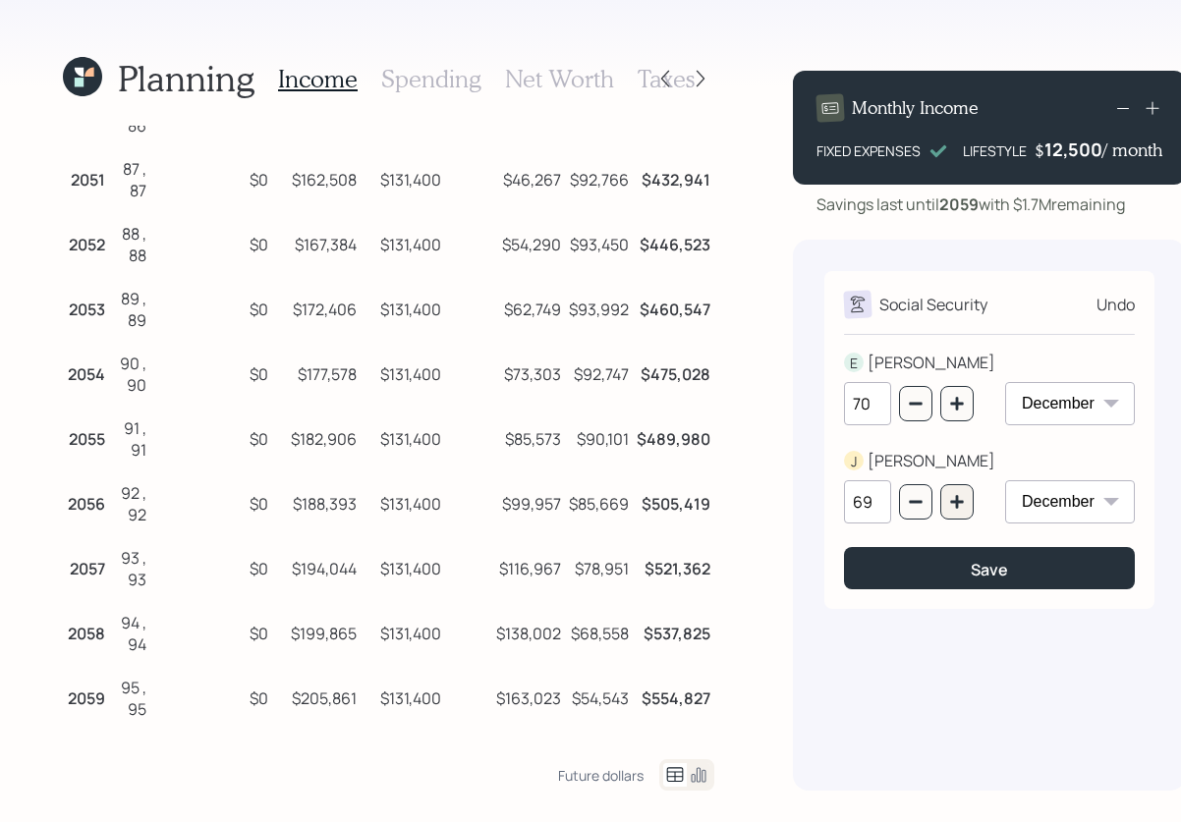
type input "70"
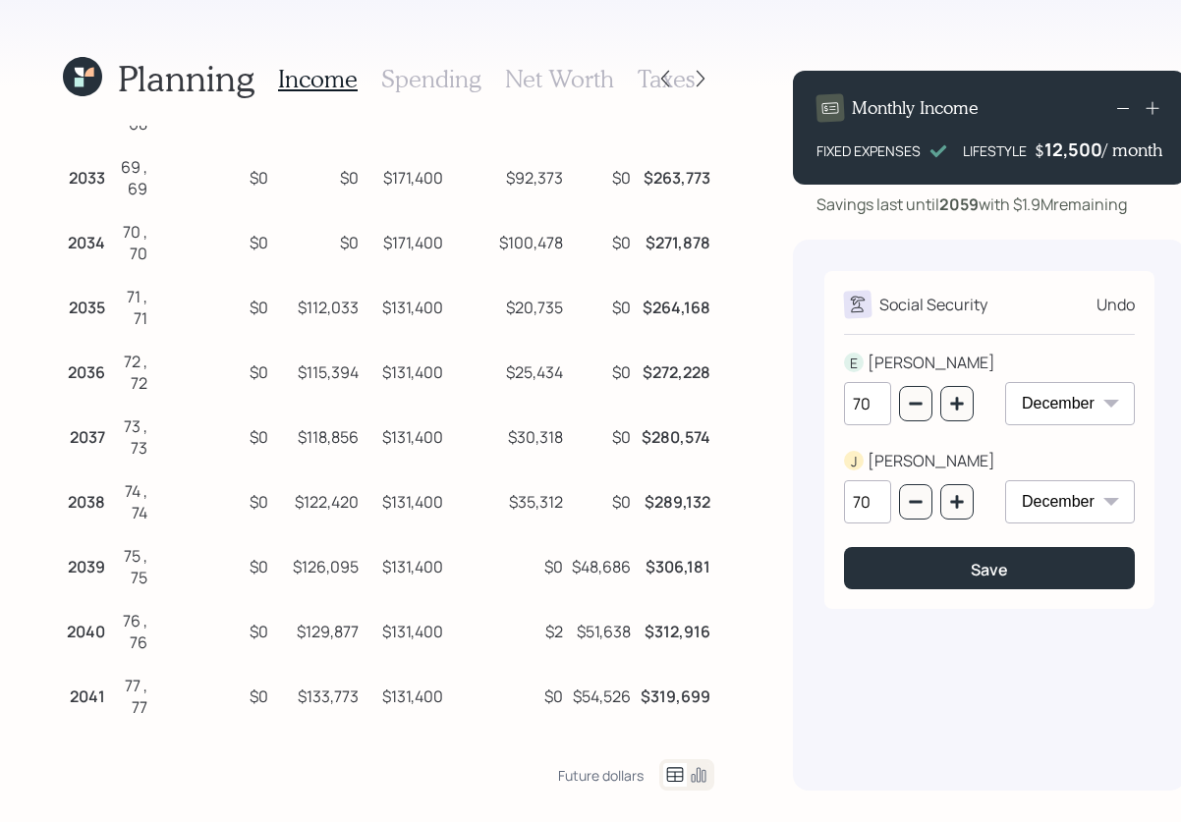
scroll to position [0, 0]
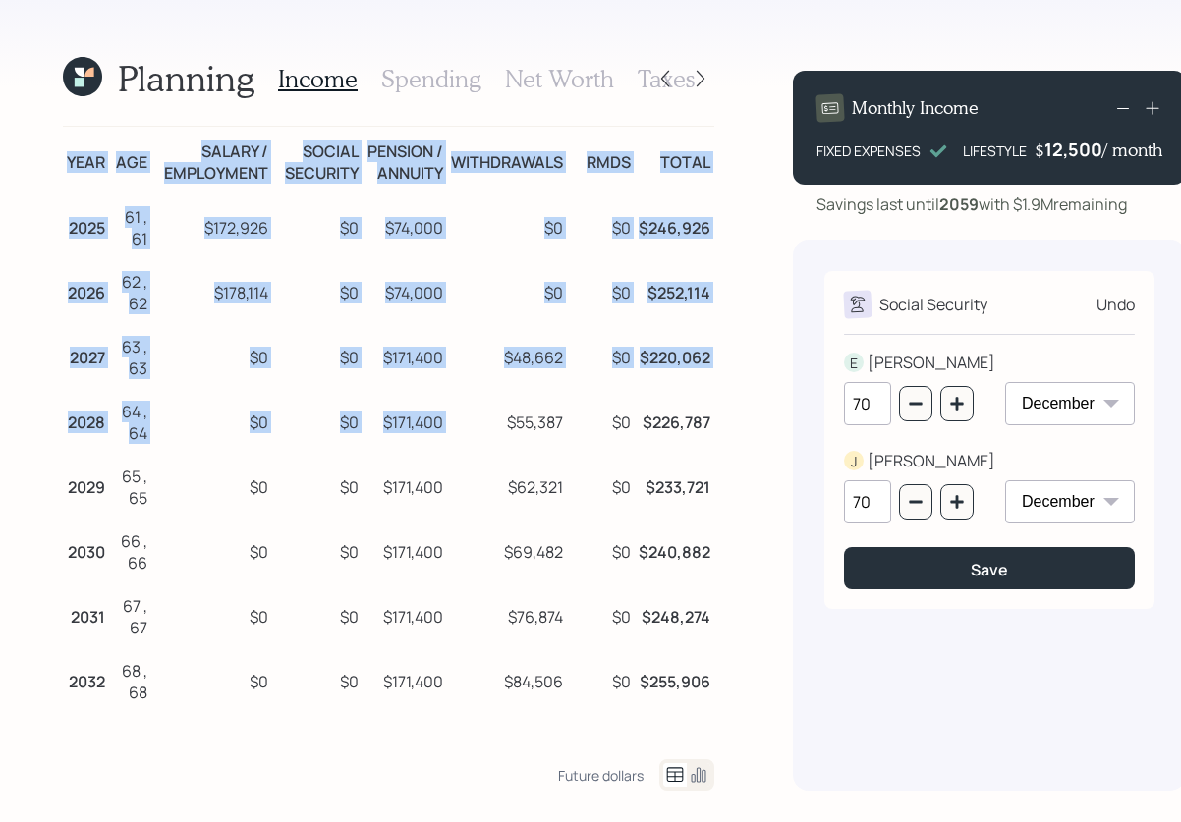
drag, startPoint x: 67, startPoint y: 168, endPoint x: 471, endPoint y: 448, distance: 491.3
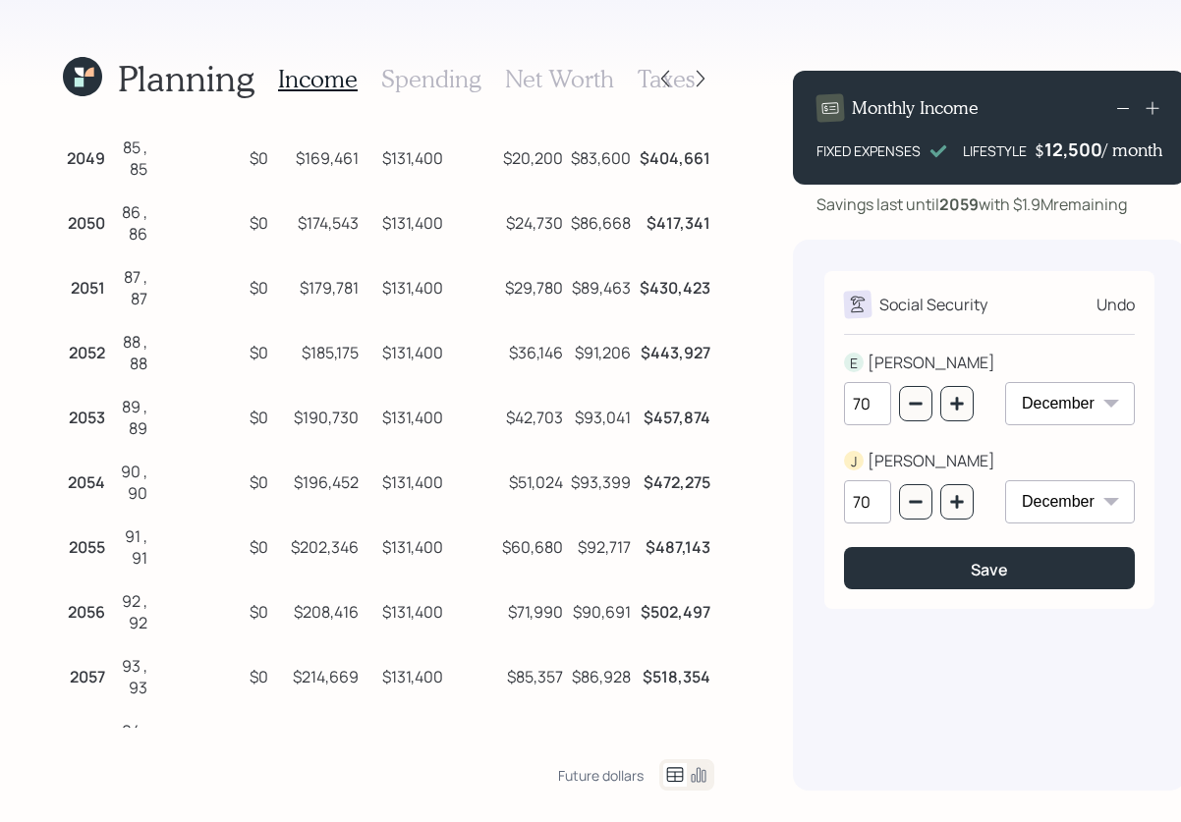
scroll to position [1755, 0]
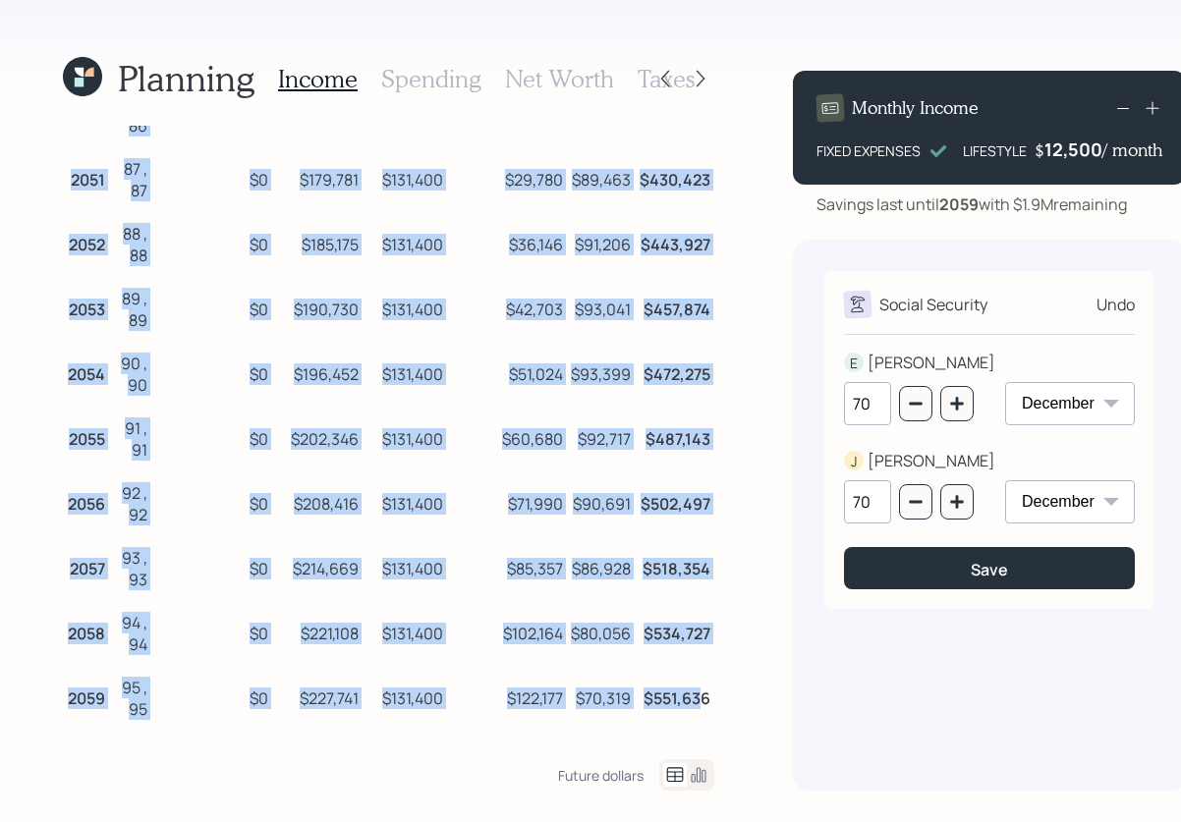
click at [697, 701] on td "$551,636" at bounding box center [675, 695] width 80 height 65
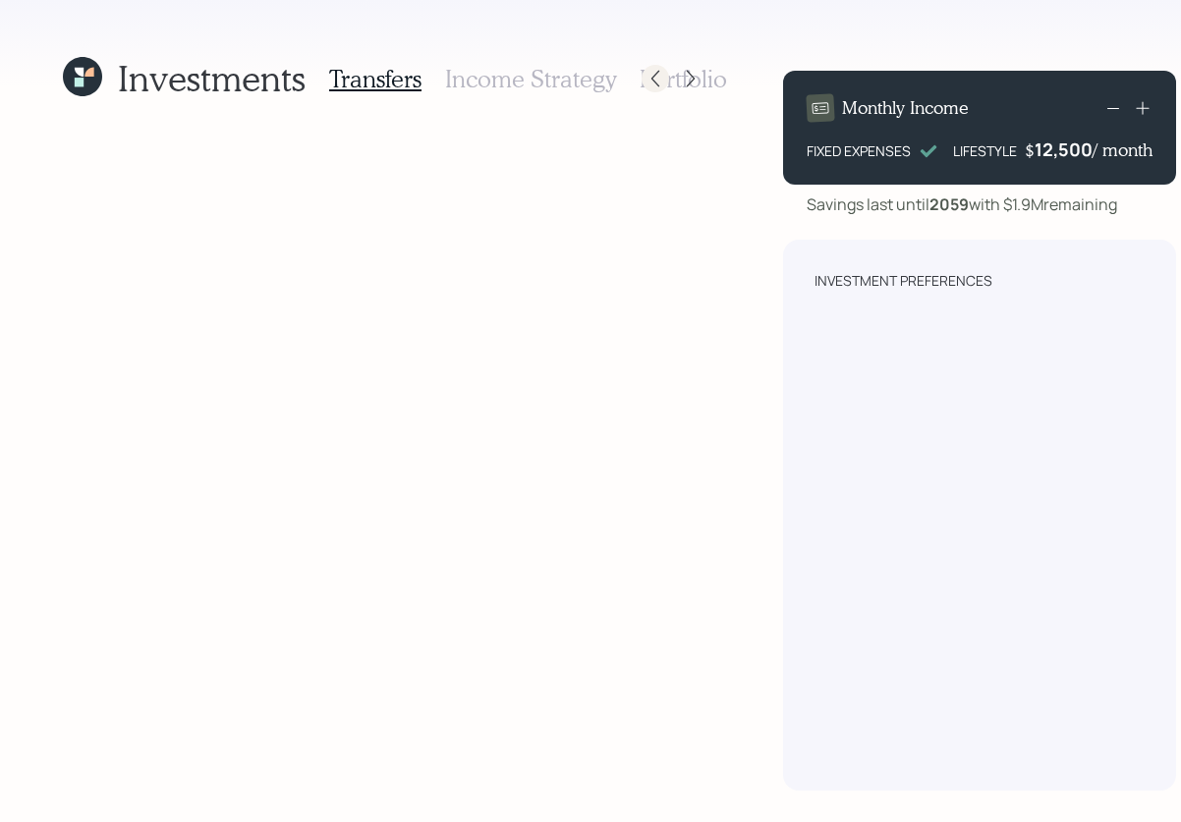
click at [658, 78] on icon at bounding box center [655, 79] width 20 height 20
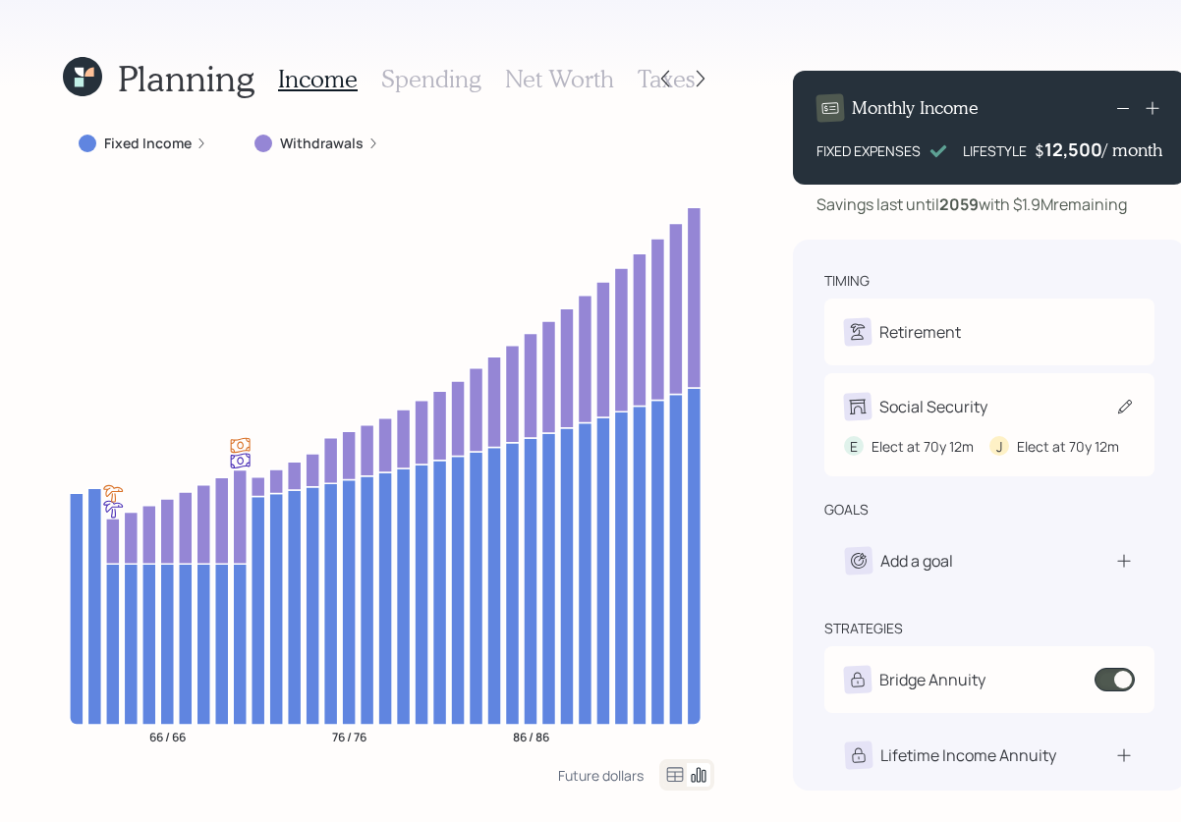
click at [923, 409] on div "Social Security" at bounding box center [933, 407] width 108 height 24
select select "12"
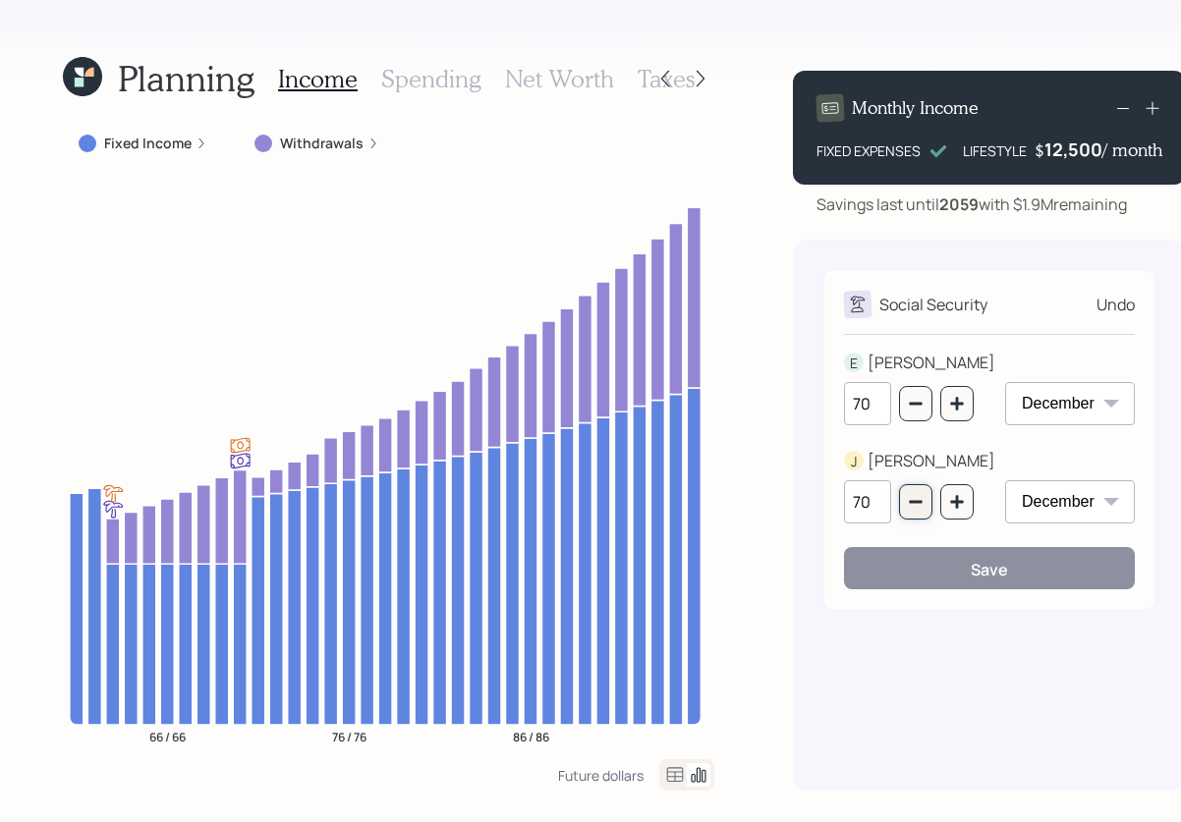
click at [911, 511] on button "button" at bounding box center [915, 501] width 33 height 35
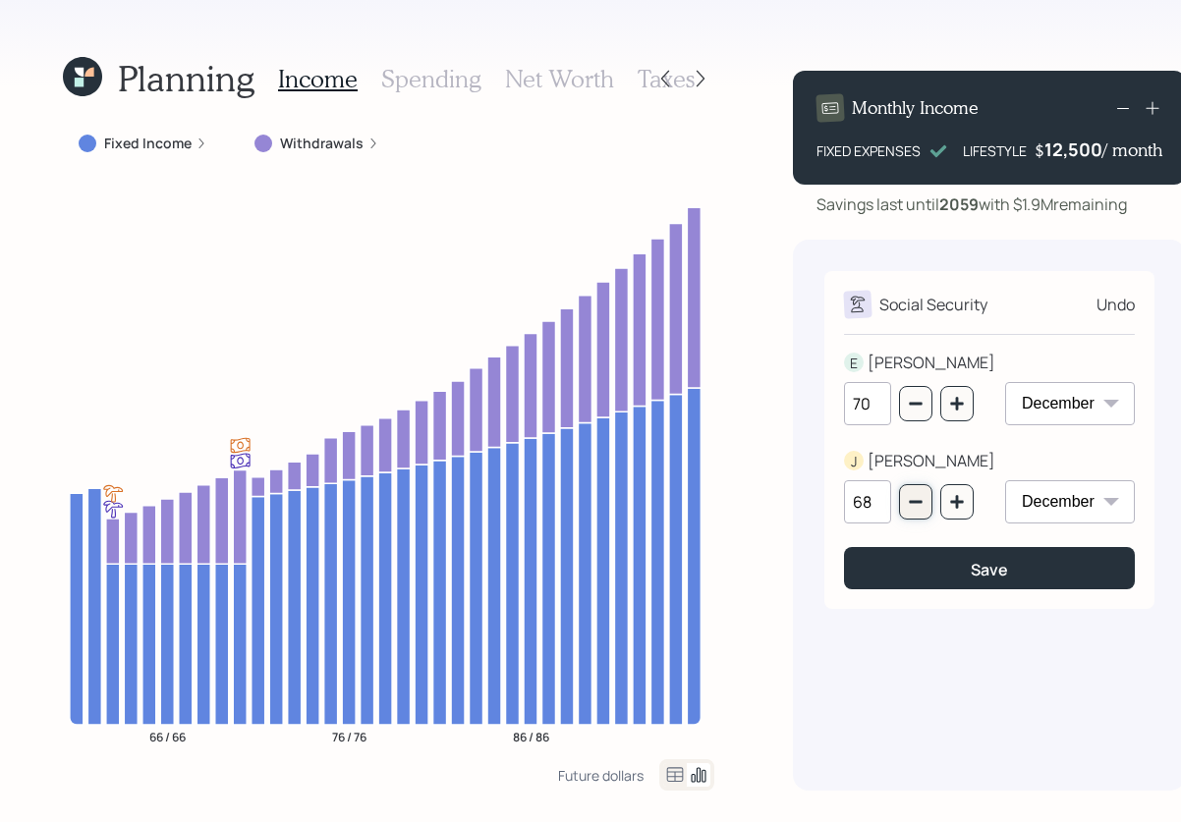
click at [911, 511] on button "button" at bounding box center [915, 501] width 33 height 35
type input "66"
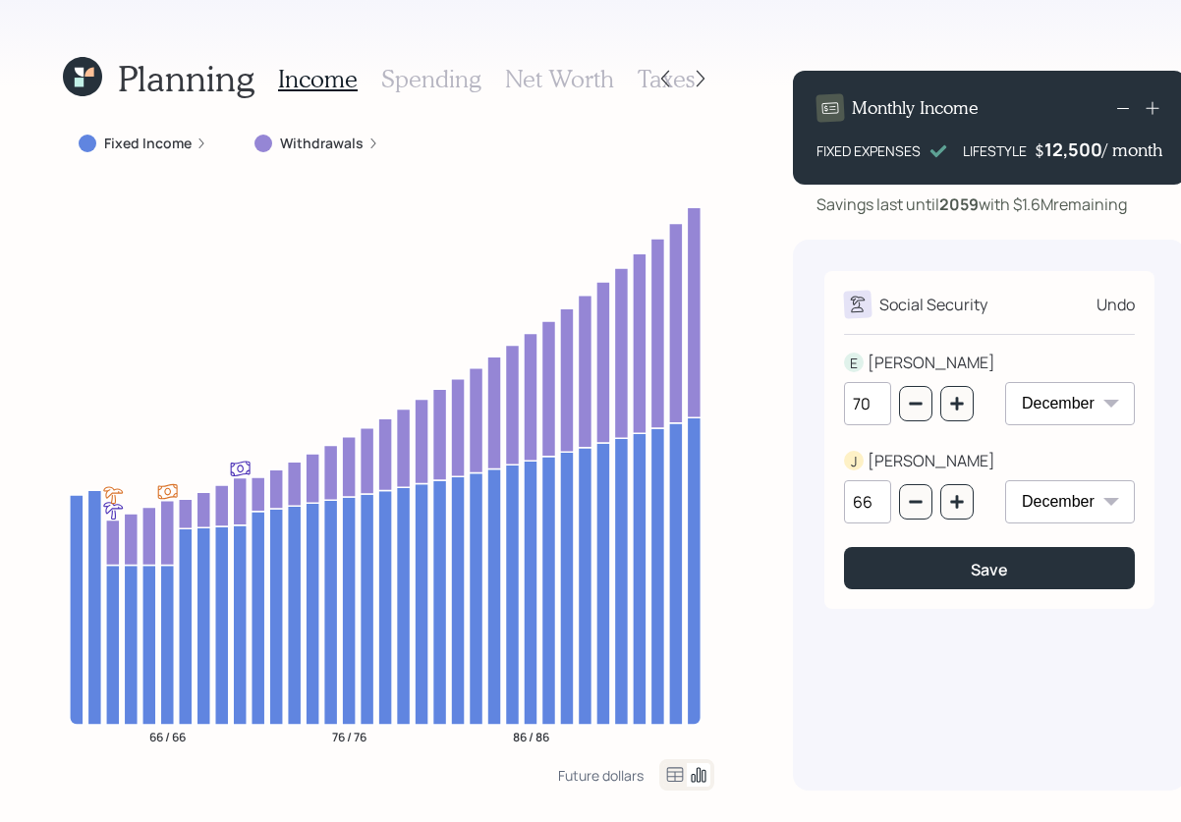
click at [672, 768] on icon at bounding box center [675, 775] width 24 height 24
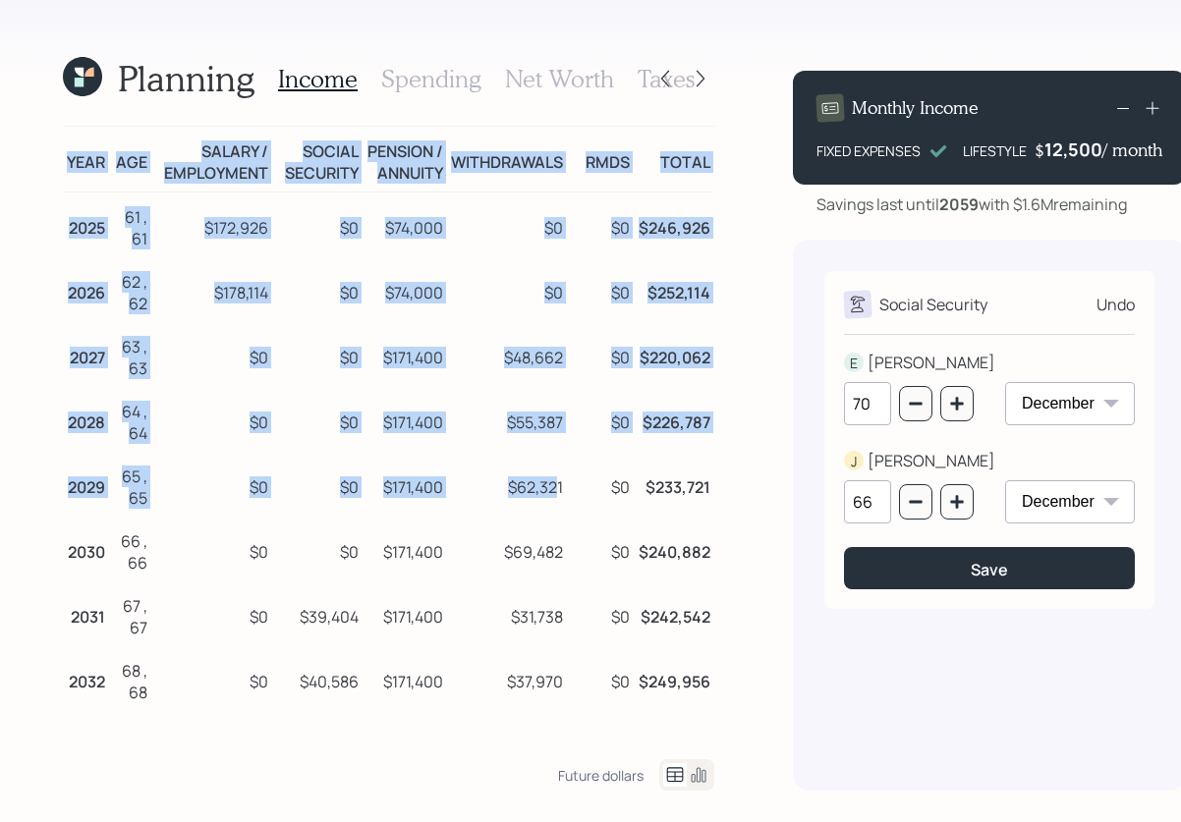
drag, startPoint x: 61, startPoint y: 174, endPoint x: 549, endPoint y: 500, distance: 587.1
click at [550, 500] on div "Planning Income Spending Net Worth Taxes Year Age Salary / Employment Social Se…" at bounding box center [590, 411] width 1181 height 822
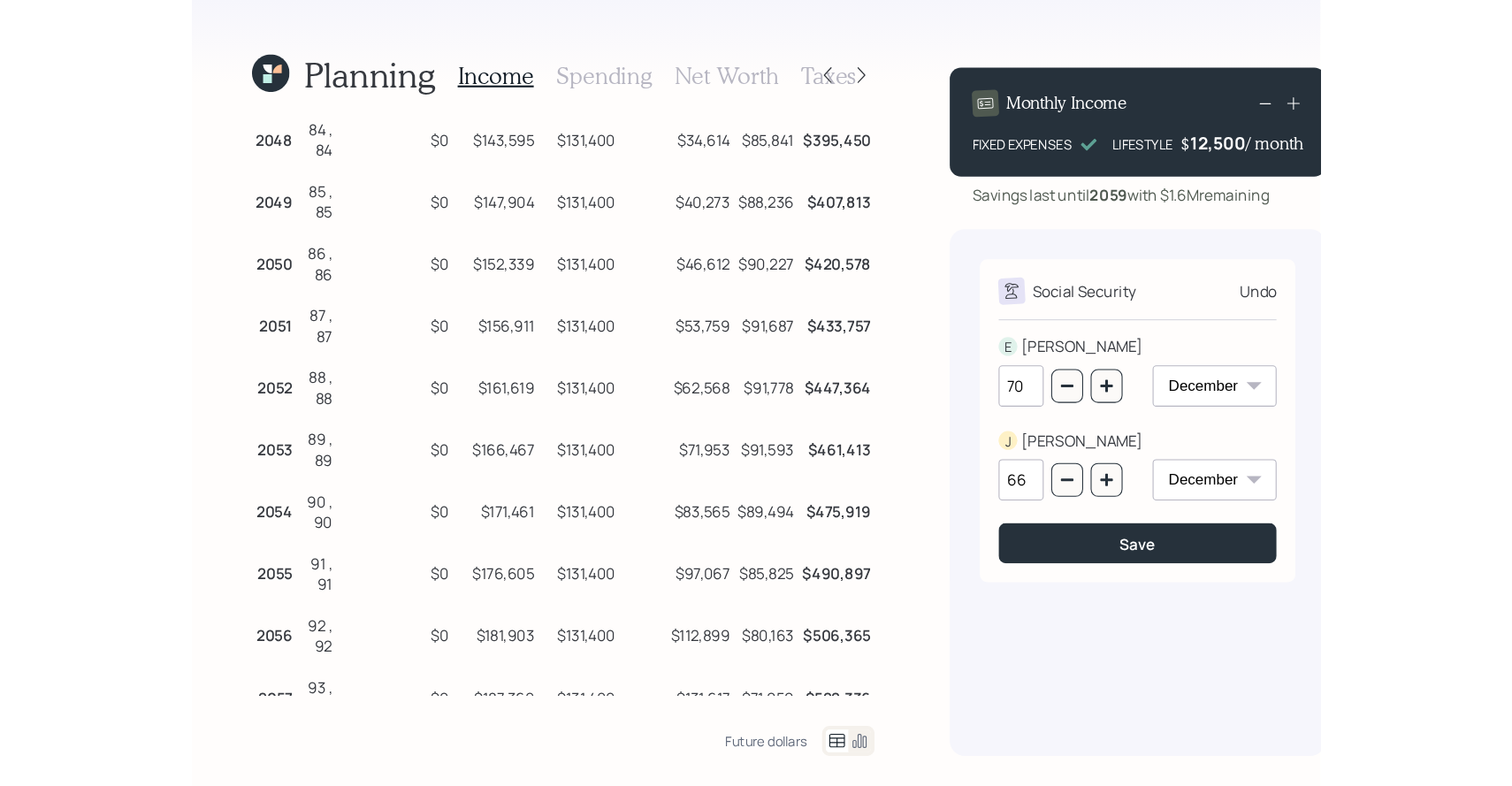
scroll to position [1580, 0]
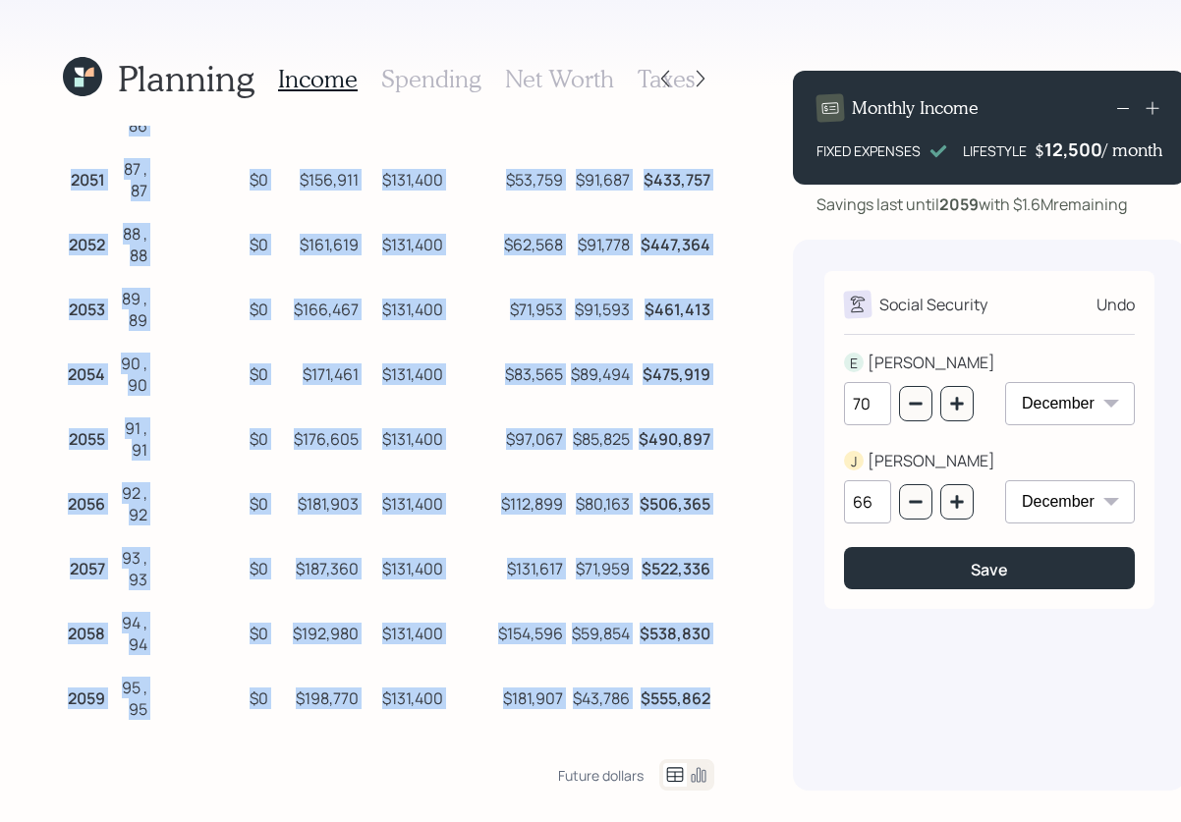
drag, startPoint x: 687, startPoint y: 700, endPoint x: 700, endPoint y: 701, distance: 13.8
click at [700, 701] on td "$555,862" at bounding box center [674, 695] width 81 height 65
copy table "Year Age Salary / Employment Social Security Pension / Annuity Withdrawals RMDs…"
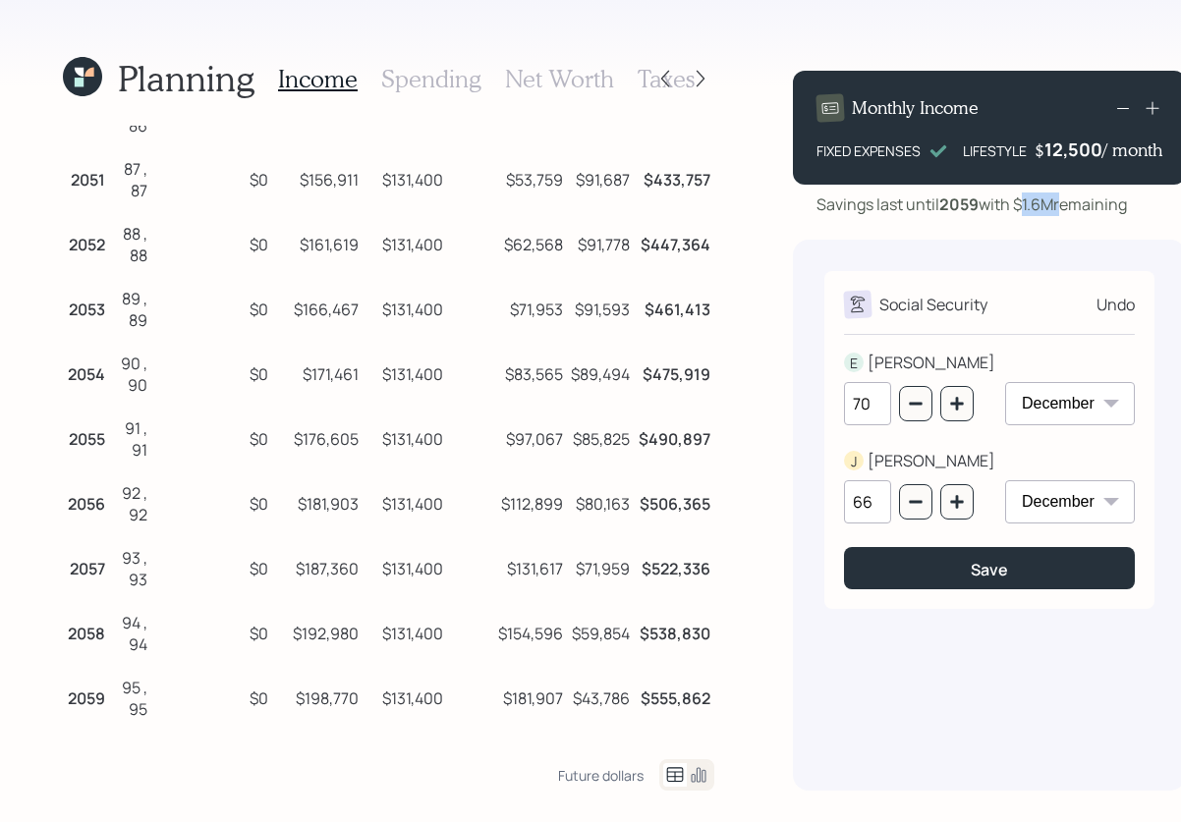
drag, startPoint x: 1018, startPoint y: 204, endPoint x: 1059, endPoint y: 204, distance: 41.3
click at [1059, 204] on div "Savings last until [DATE] with $1.6M remaining" at bounding box center [971, 205] width 310 height 24
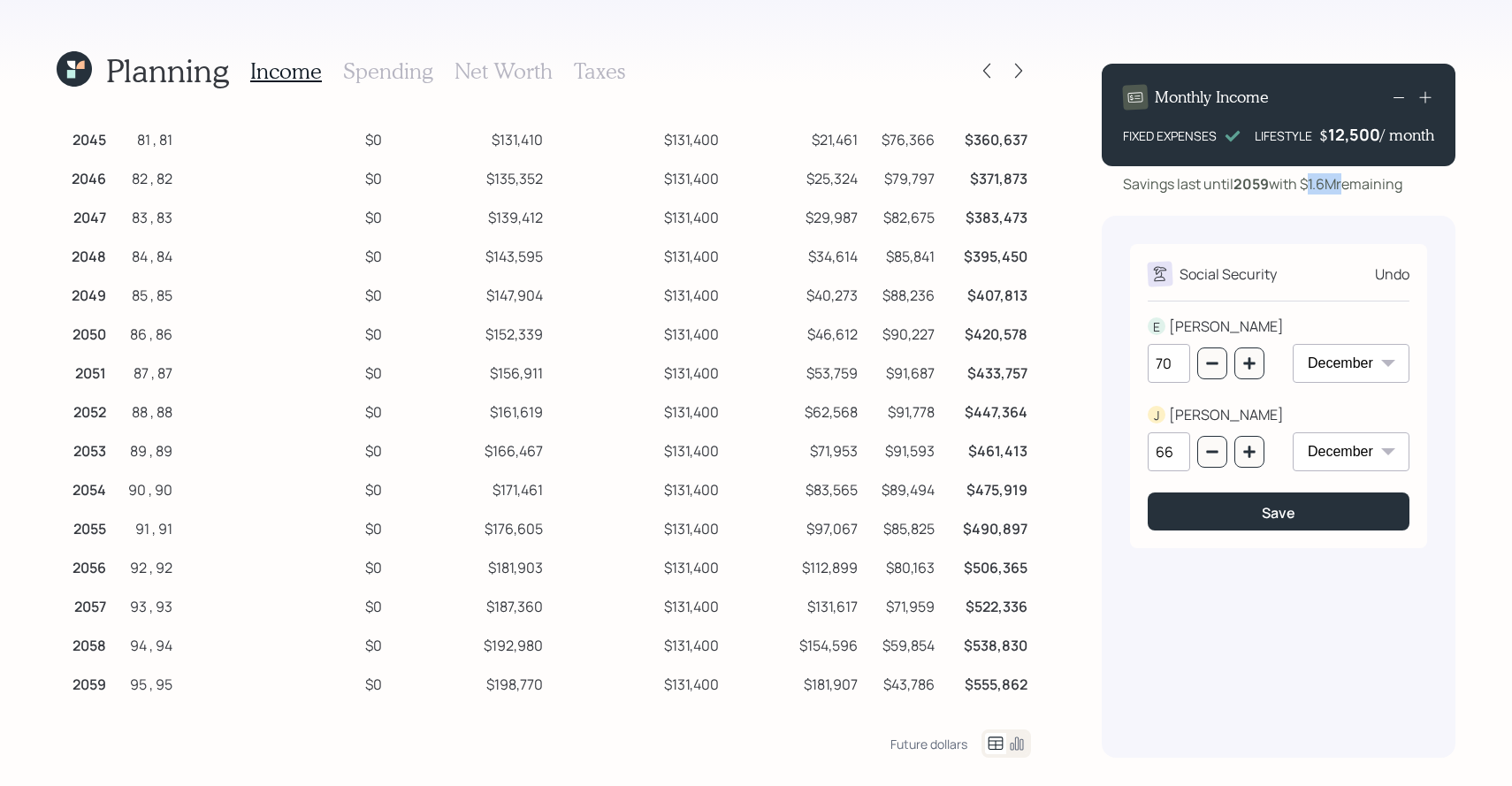
scroll to position [815, 0]
